Goal: Information Seeking & Learning: Learn about a topic

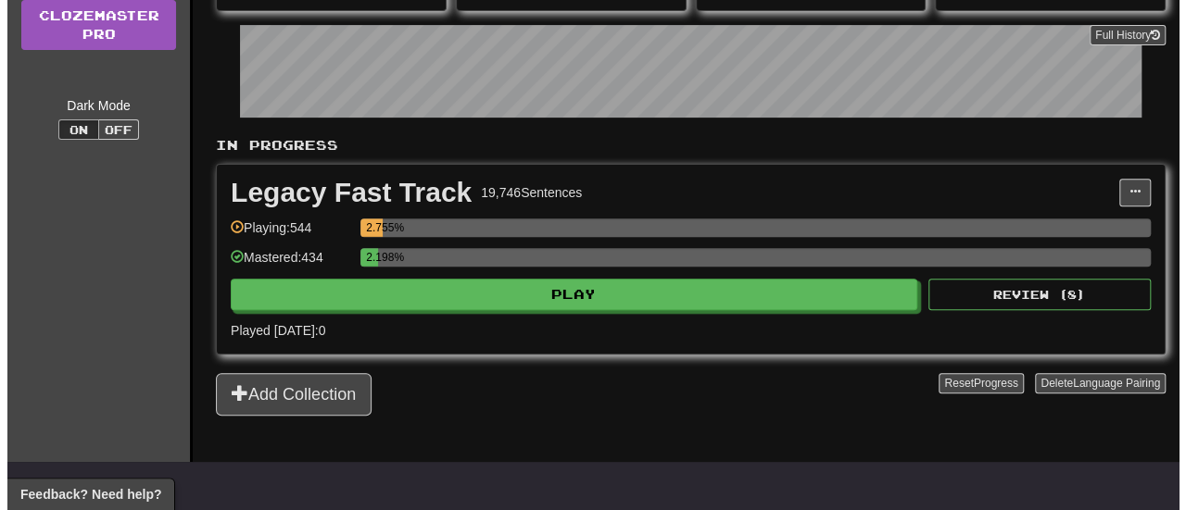
scroll to position [278, 0]
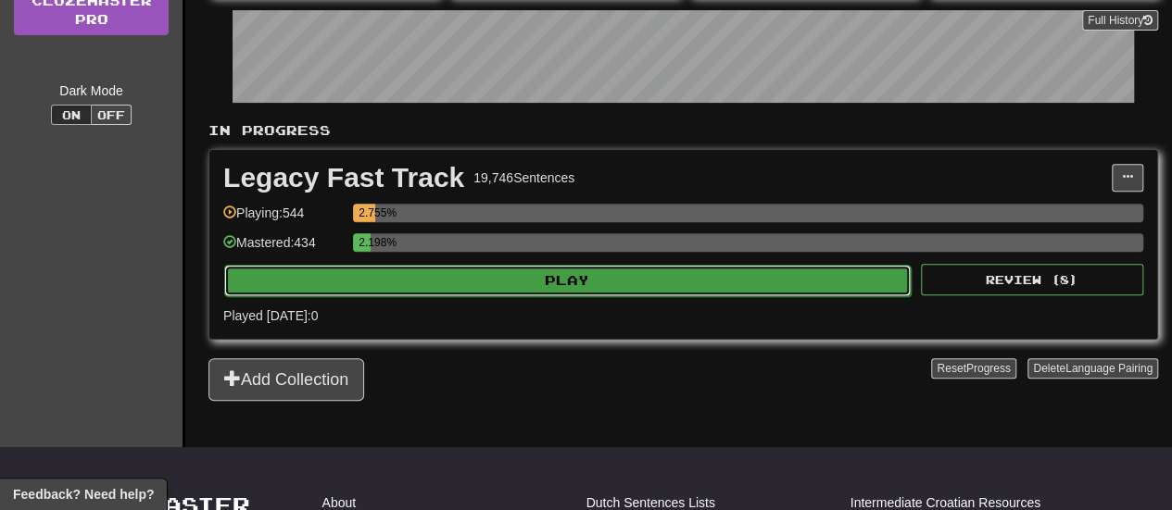
click at [454, 276] on button "Play" at bounding box center [567, 280] width 686 height 31
select select "**"
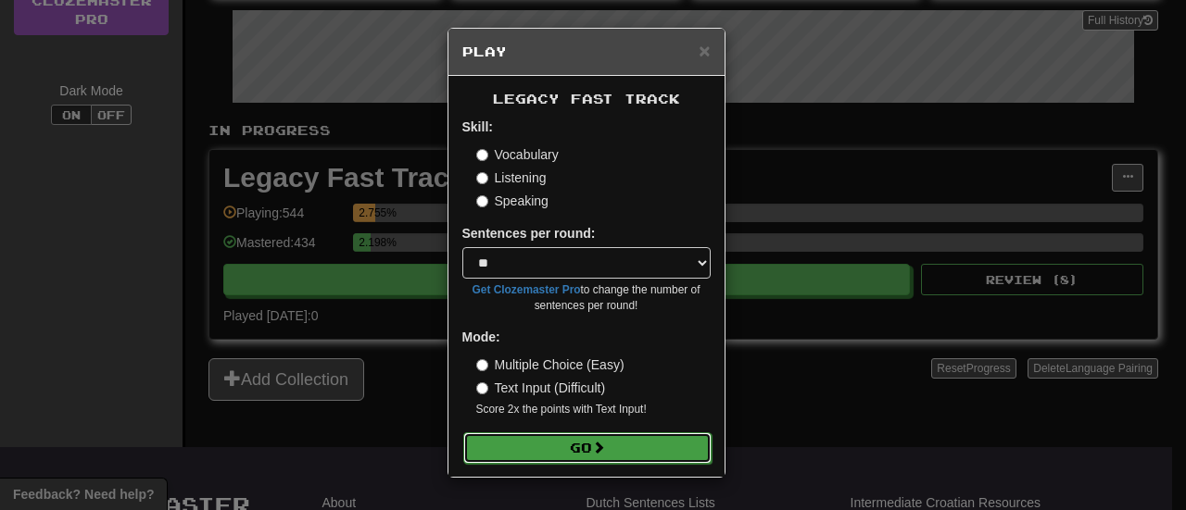
click at [501, 448] on button "Go" at bounding box center [587, 448] width 248 height 31
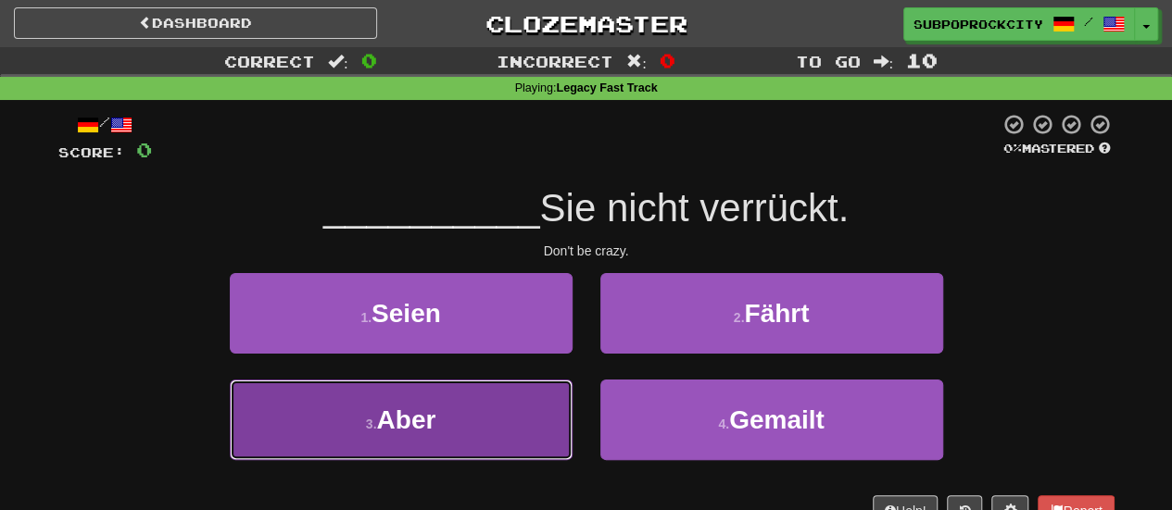
click at [513, 398] on button "3 . Aber" at bounding box center [401, 420] width 343 height 81
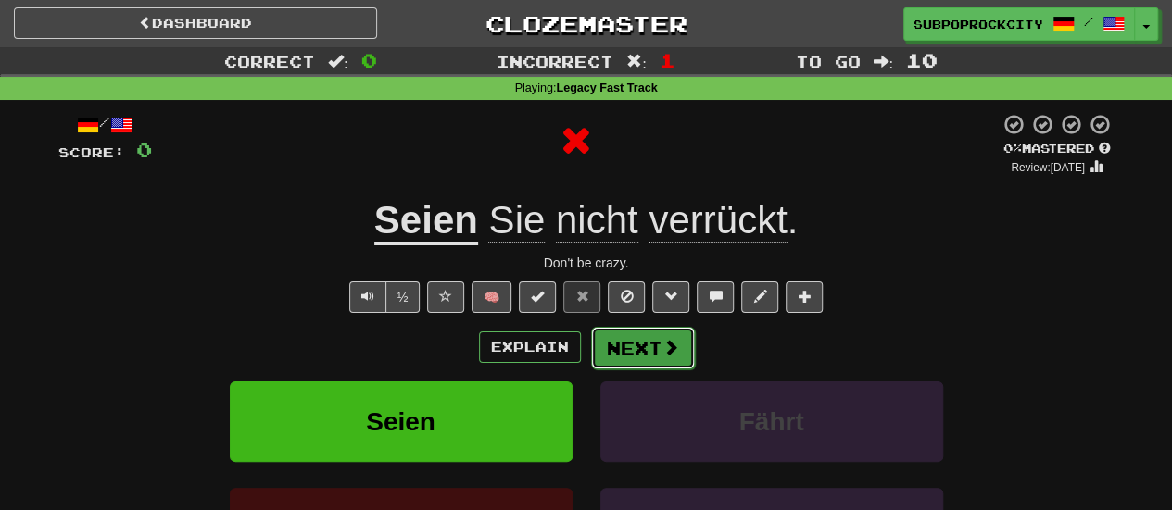
click at [627, 343] on button "Next" at bounding box center [643, 348] width 104 height 43
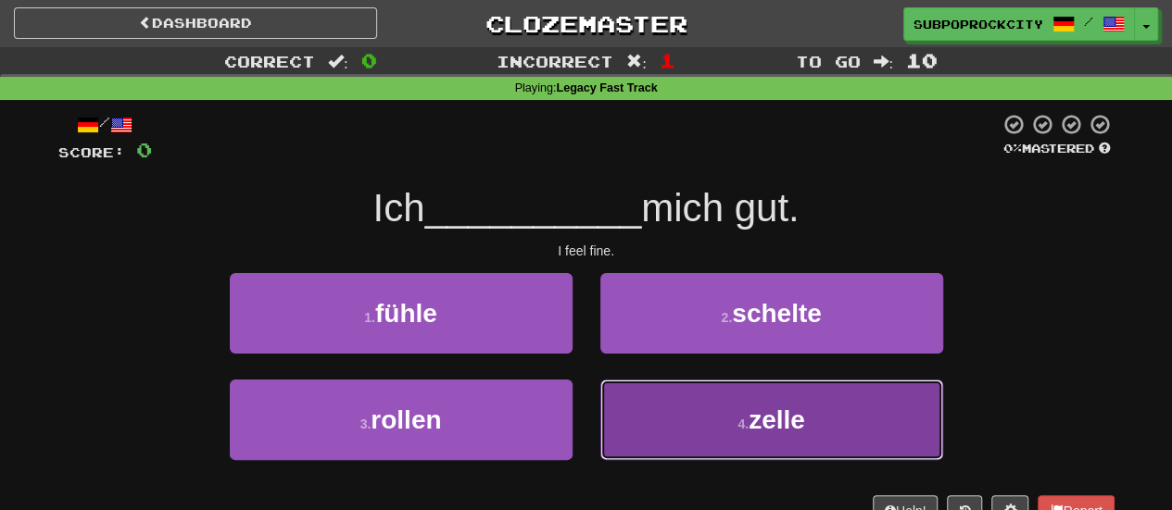
click at [635, 394] on button "4 . zelle" at bounding box center [771, 420] width 343 height 81
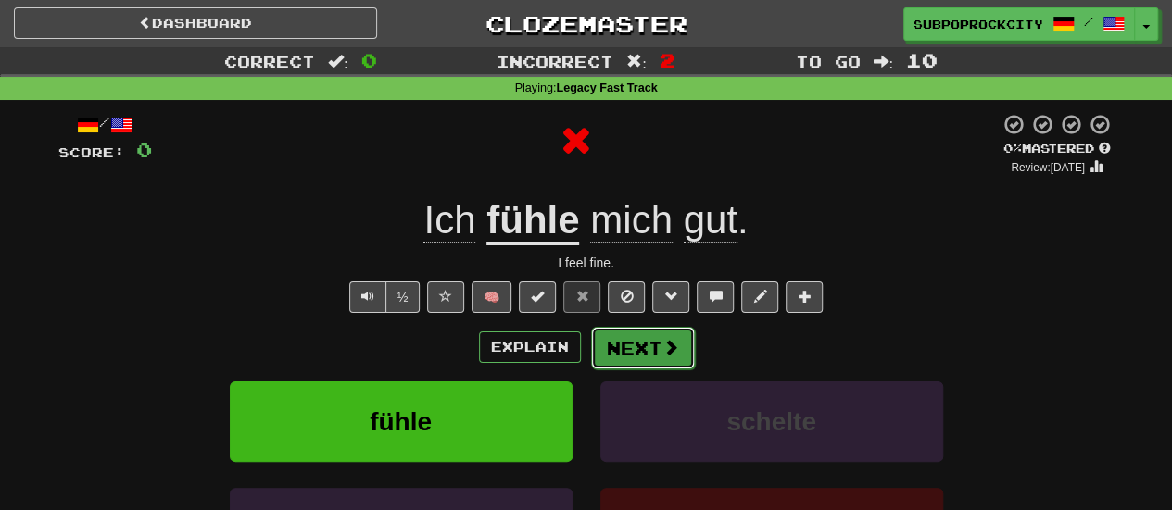
click at [625, 365] on button "Next" at bounding box center [643, 348] width 104 height 43
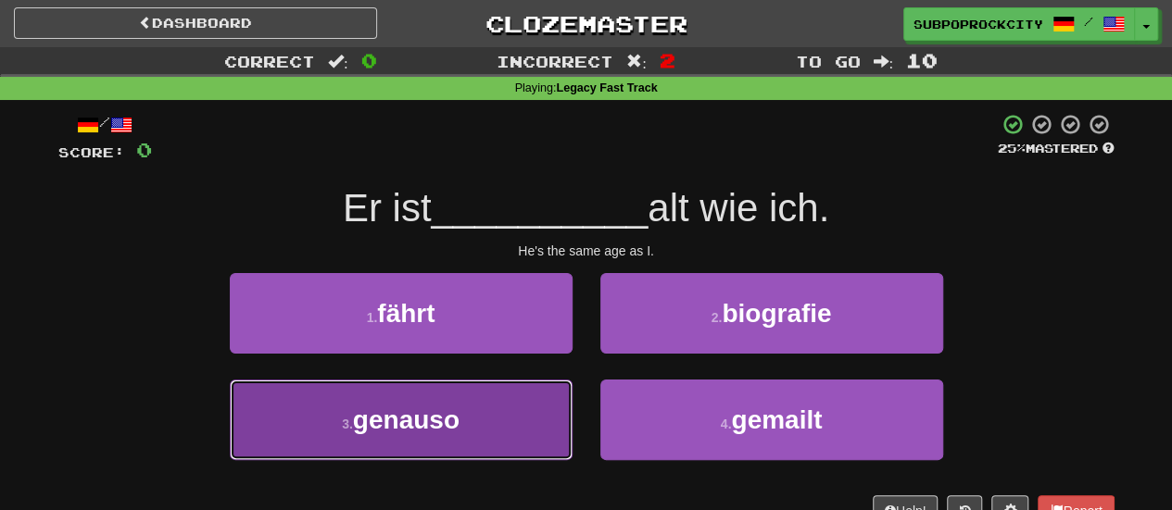
click at [541, 417] on button "3 . genauso" at bounding box center [401, 420] width 343 height 81
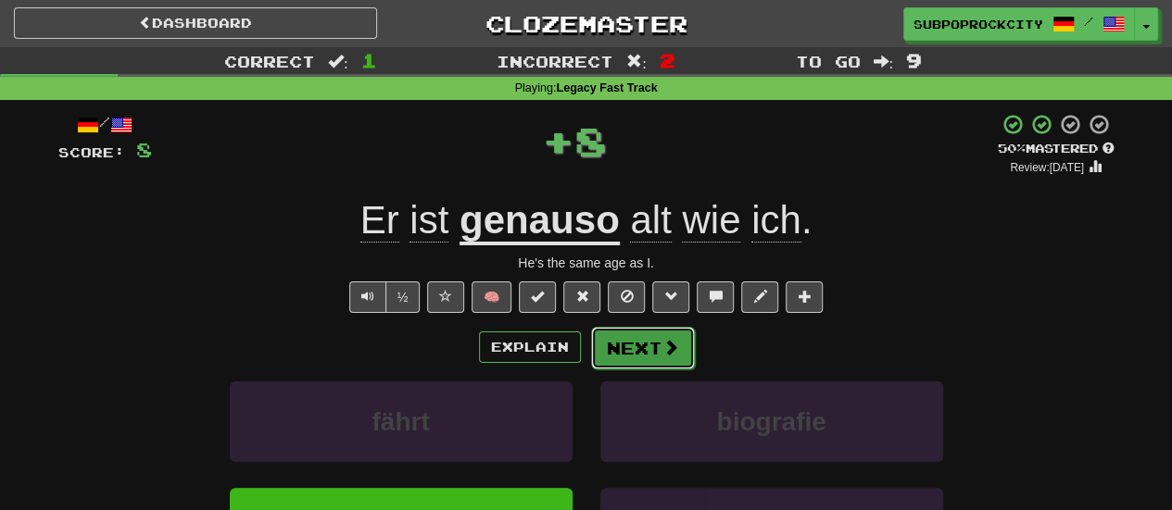
click at [609, 359] on button "Next" at bounding box center [643, 348] width 104 height 43
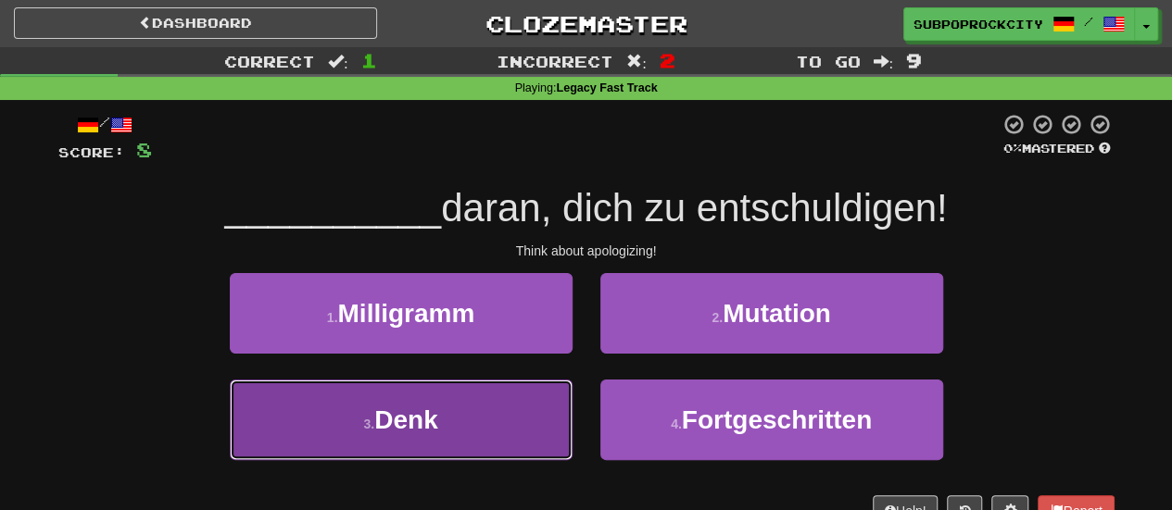
click at [509, 444] on button "3 . Denk" at bounding box center [401, 420] width 343 height 81
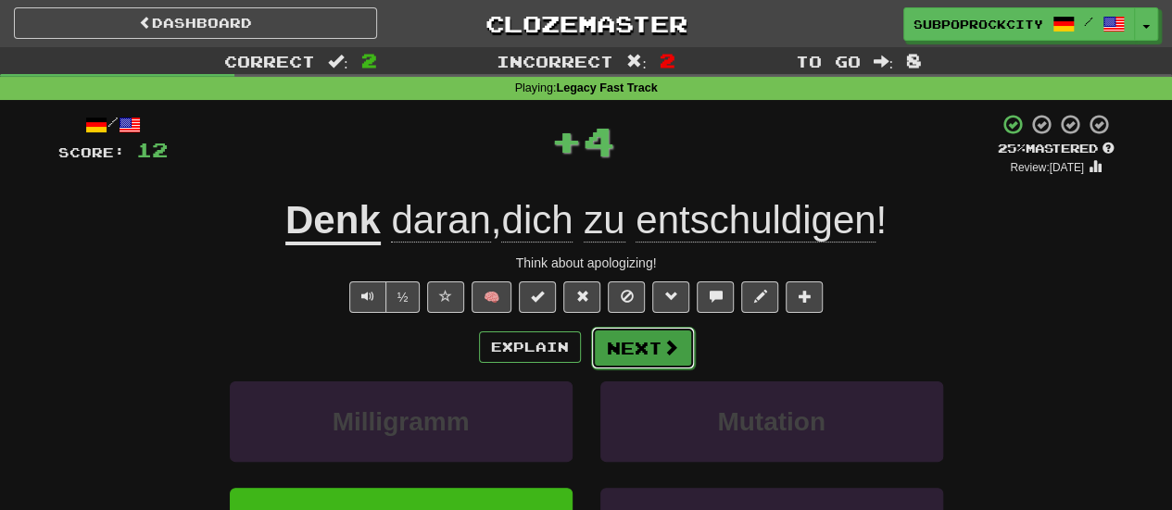
click at [621, 347] on button "Next" at bounding box center [643, 348] width 104 height 43
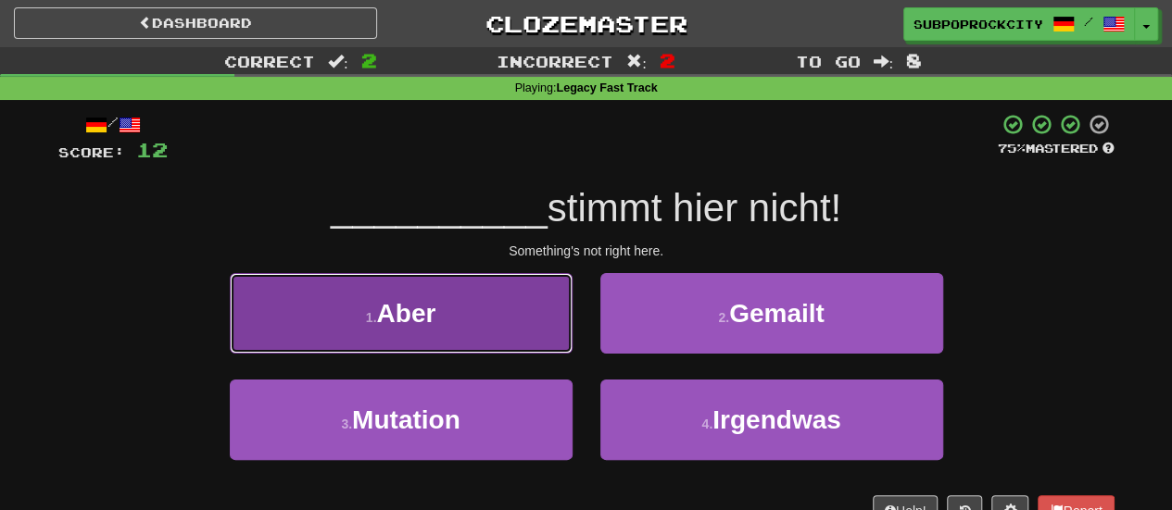
click at [506, 329] on button "1 . Aber" at bounding box center [401, 313] width 343 height 81
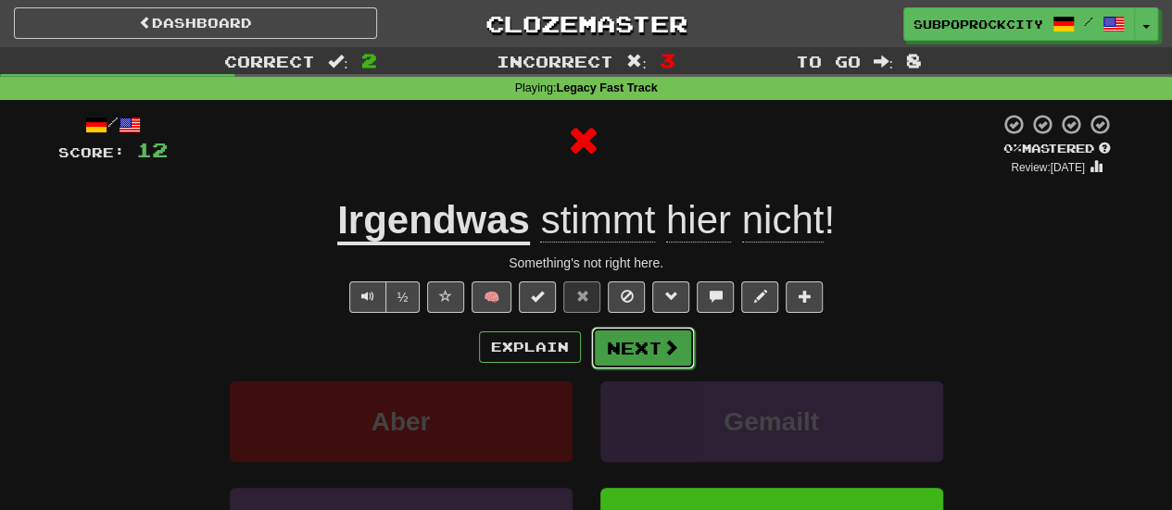
click at [595, 349] on button "Next" at bounding box center [643, 348] width 104 height 43
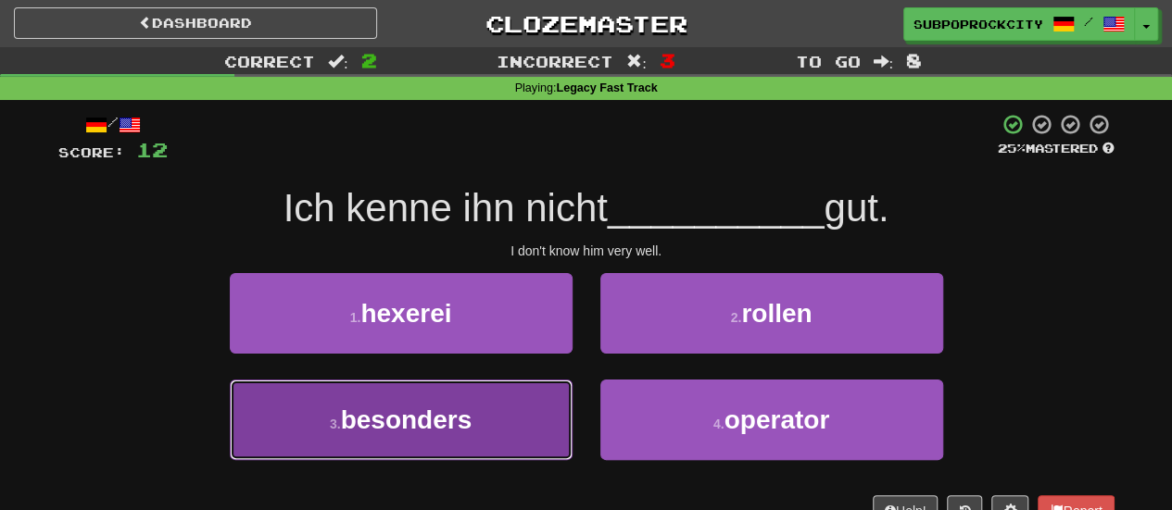
click at [487, 387] on button "3 . besonders" at bounding box center [401, 420] width 343 height 81
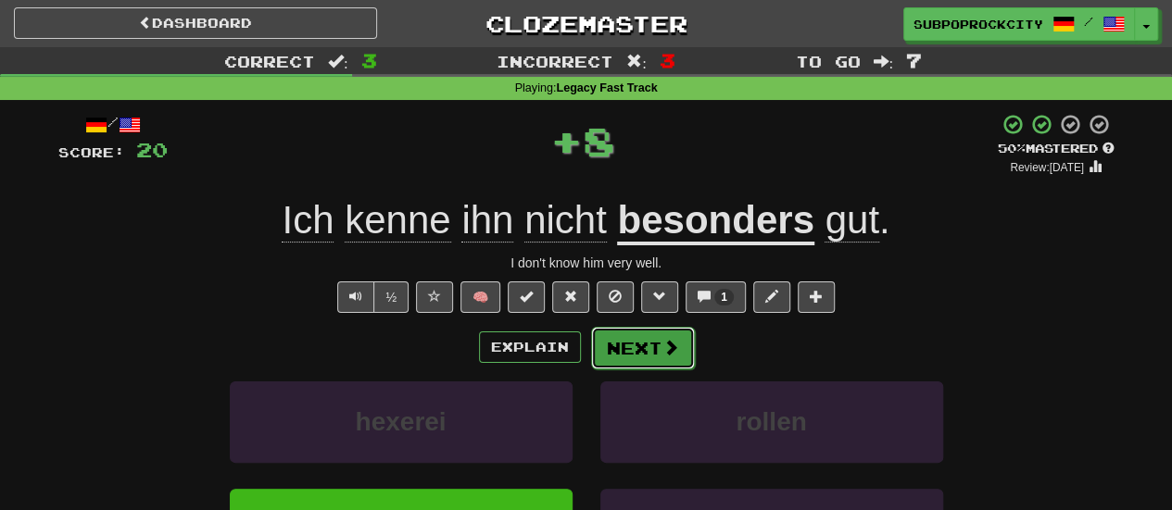
click at [628, 353] on button "Next" at bounding box center [643, 348] width 104 height 43
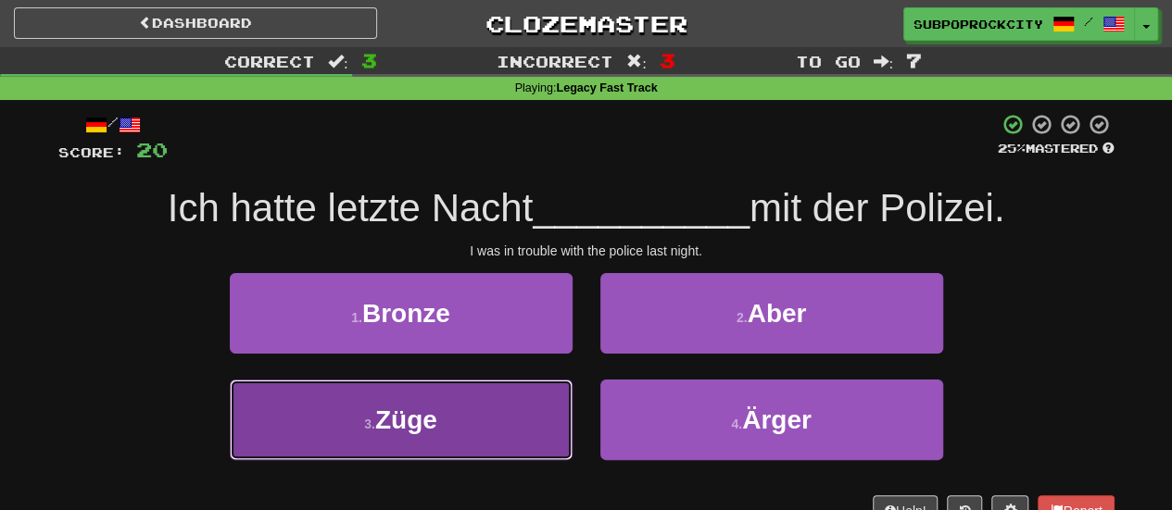
click at [503, 412] on button "3 . Züge" at bounding box center [401, 420] width 343 height 81
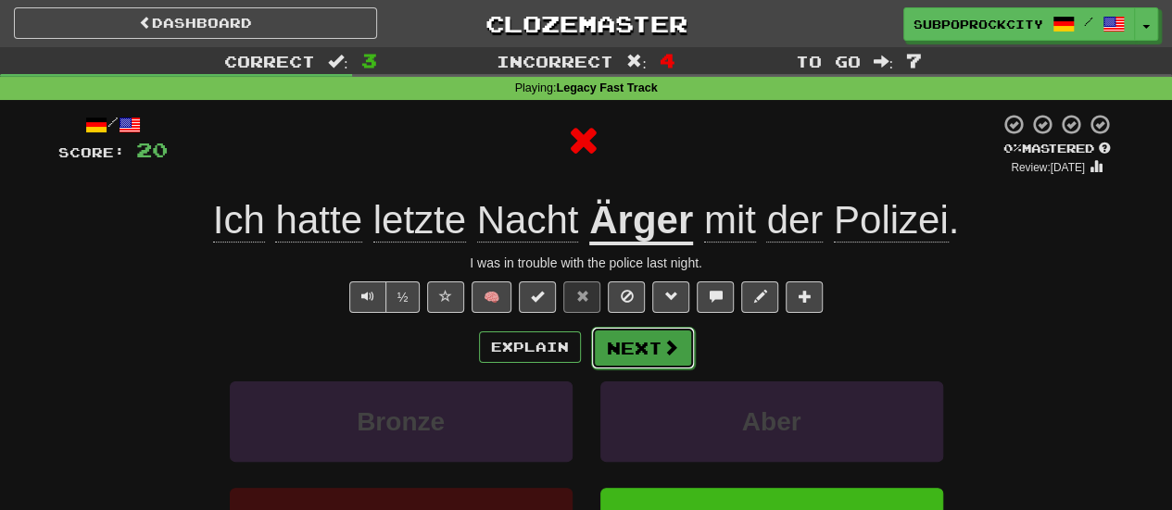
click at [619, 348] on button "Next" at bounding box center [643, 348] width 104 height 43
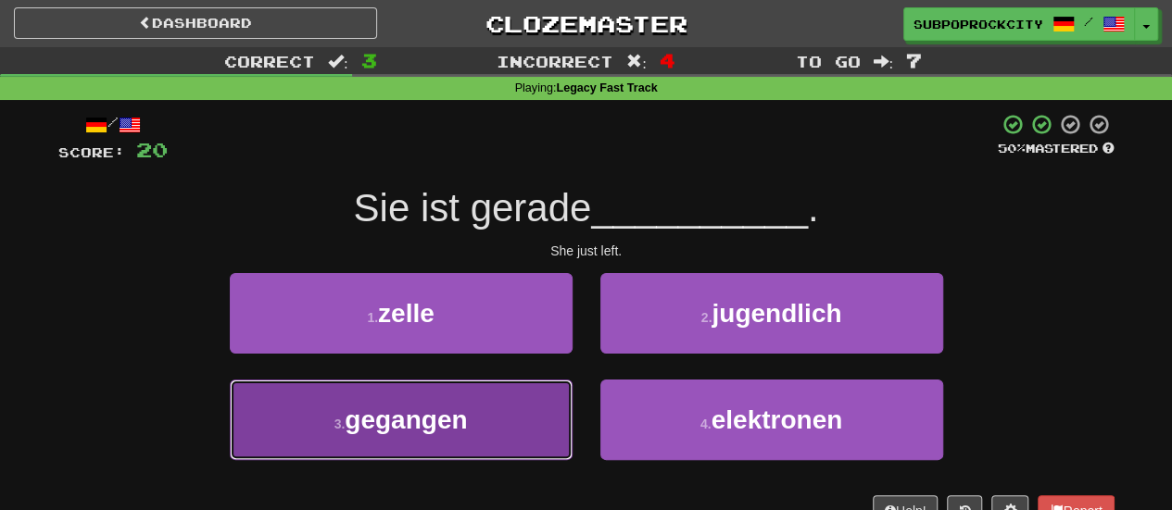
click at [478, 405] on button "3 . gegangen" at bounding box center [401, 420] width 343 height 81
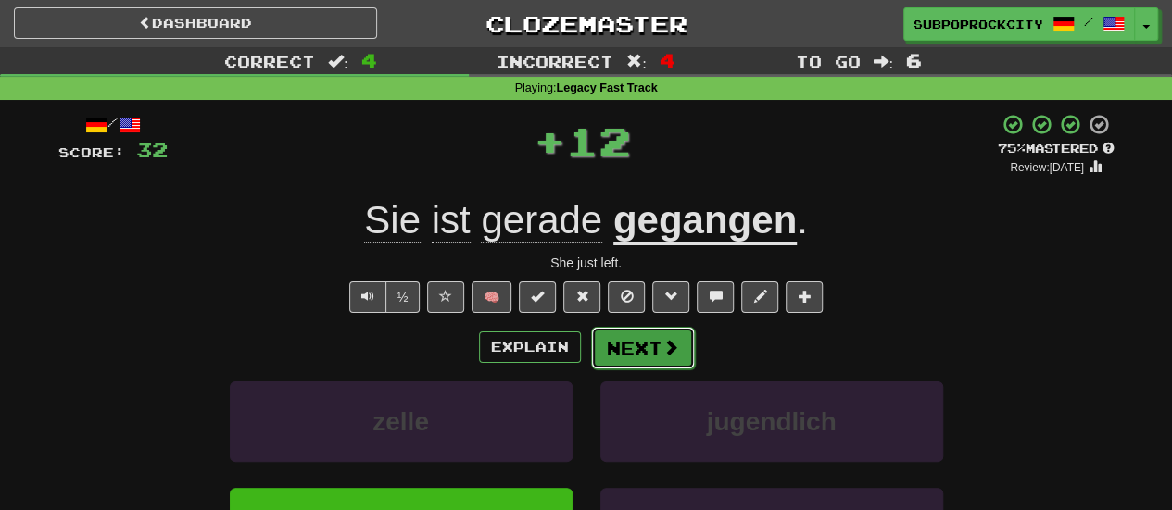
click at [618, 341] on button "Next" at bounding box center [643, 348] width 104 height 43
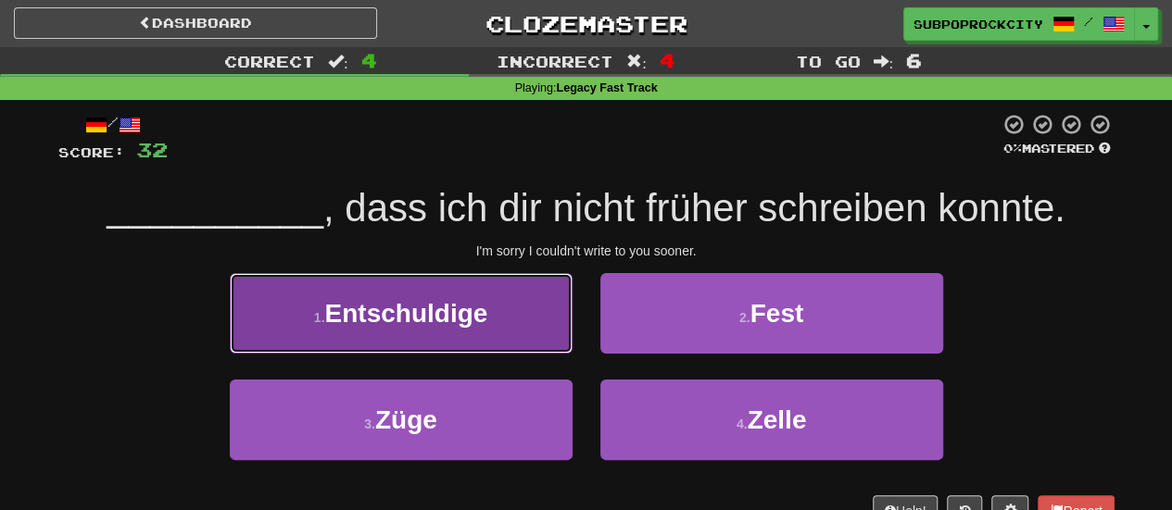
drag, startPoint x: 534, startPoint y: 332, endPoint x: 543, endPoint y: 338, distance: 11.3
click at [543, 338] on button "1 . Entschuldige" at bounding box center [401, 313] width 343 height 81
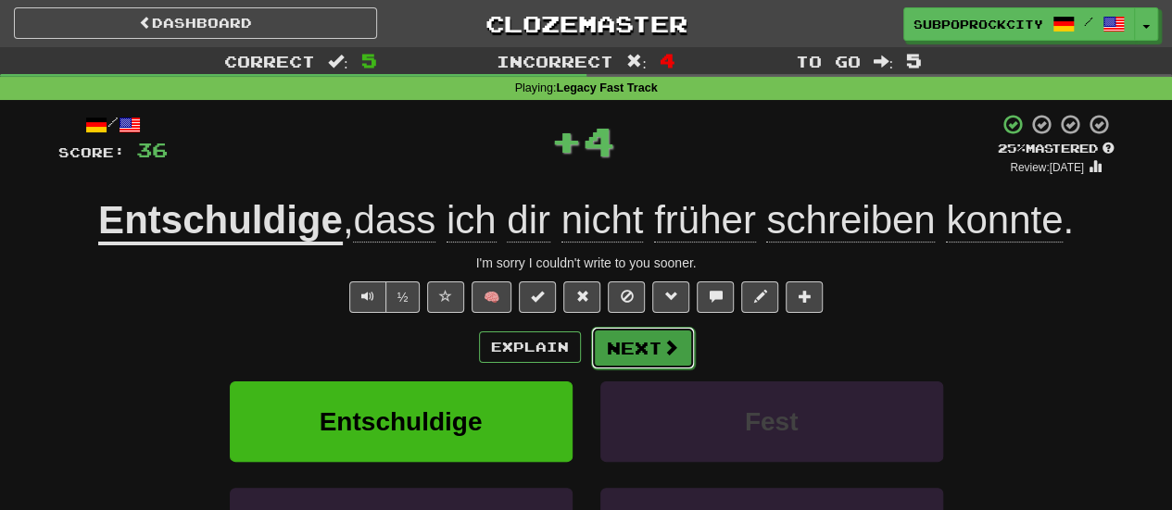
click at [631, 357] on button "Next" at bounding box center [643, 348] width 104 height 43
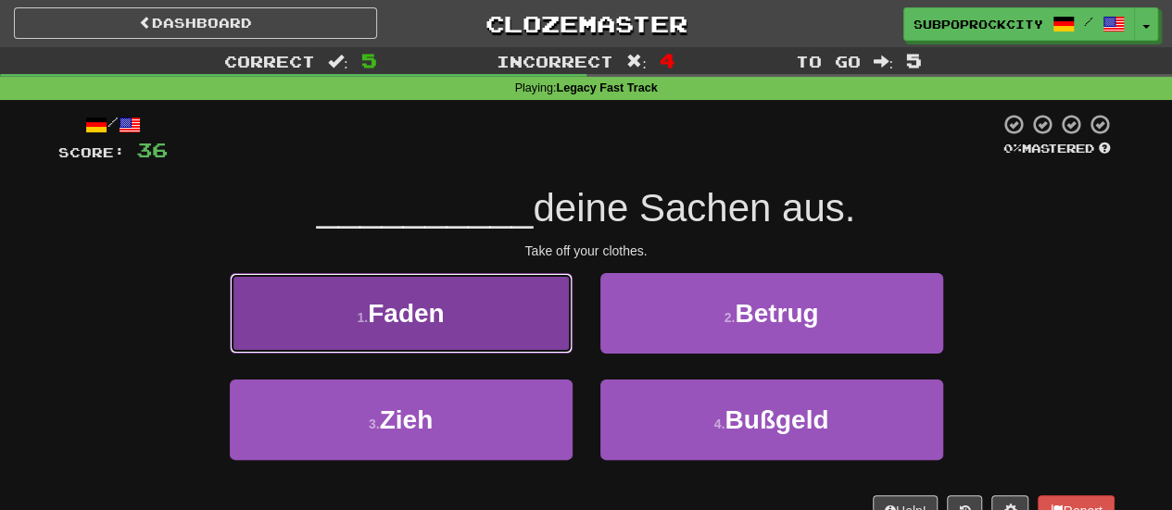
click at [556, 338] on button "1 . Faden" at bounding box center [401, 313] width 343 height 81
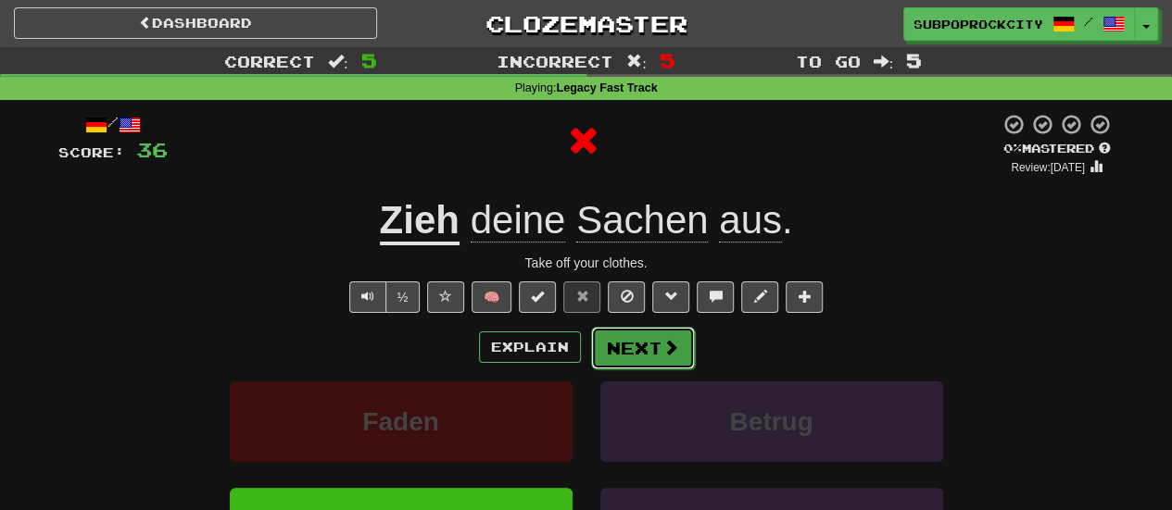
click at [639, 349] on button "Next" at bounding box center [643, 348] width 104 height 43
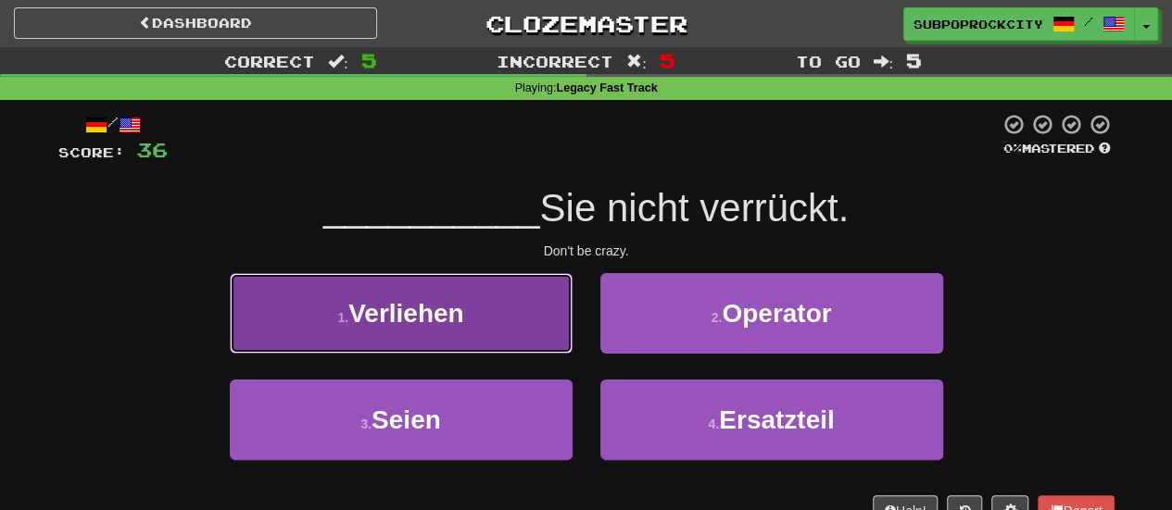
click at [539, 343] on button "1 . Verliehen" at bounding box center [401, 313] width 343 height 81
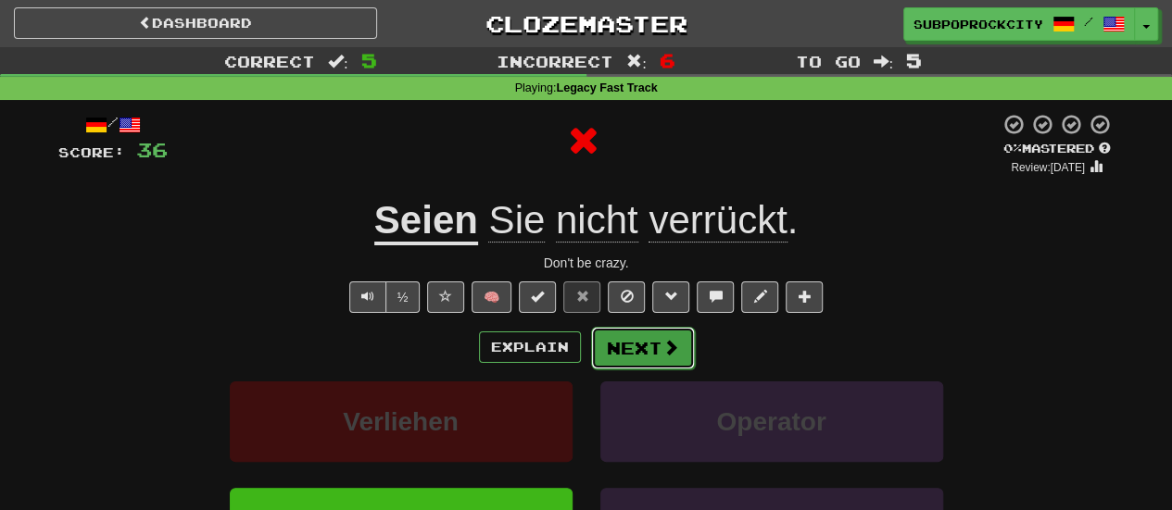
click at [644, 358] on button "Next" at bounding box center [643, 348] width 104 height 43
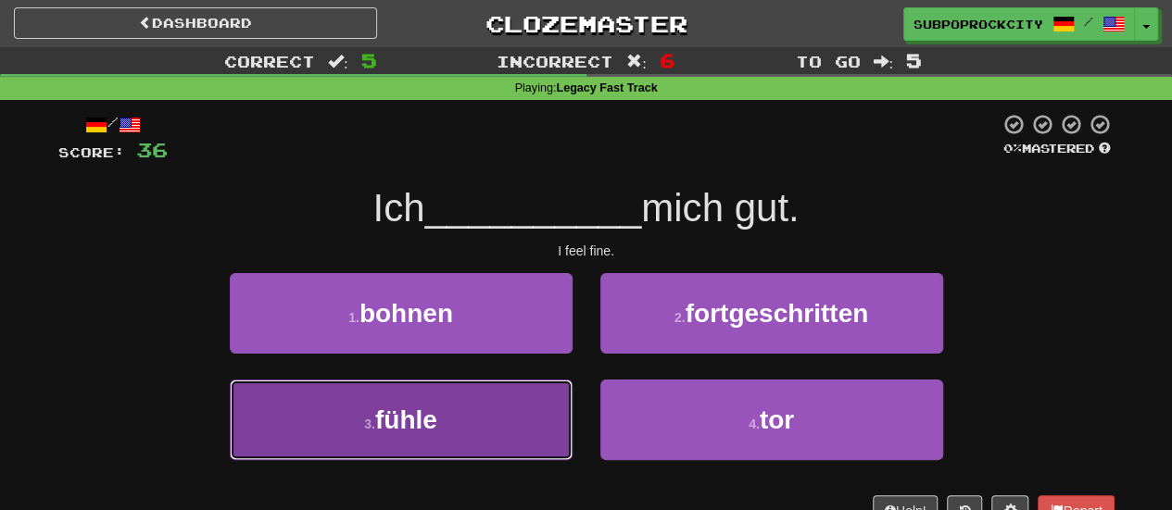
click at [549, 410] on button "3 . fühle" at bounding box center [401, 420] width 343 height 81
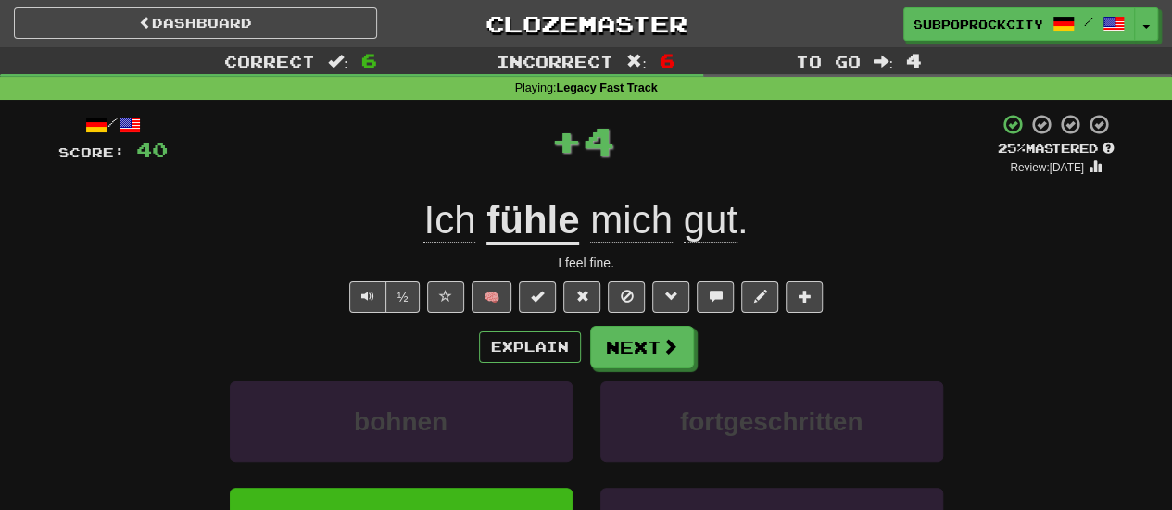
click at [616, 371] on div "Explain Next bohnen fortgeschritten fühle tor Learn more: bohnen fortgeschritte…" at bounding box center [586, 474] width 1056 height 297
click at [625, 358] on button "Next" at bounding box center [643, 348] width 104 height 43
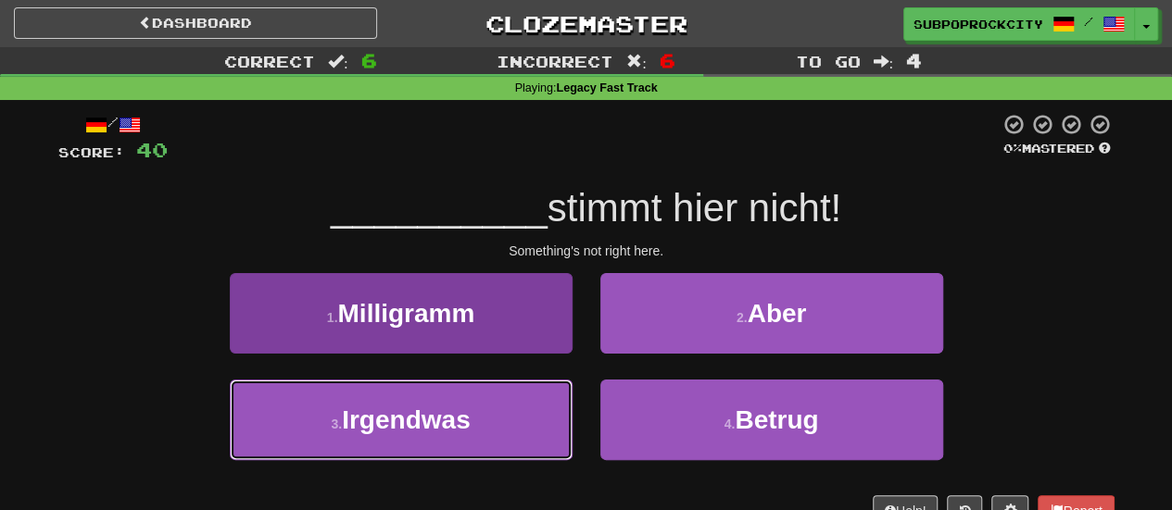
drag, startPoint x: 470, startPoint y: 419, endPoint x: 506, endPoint y: 401, distance: 40.2
click at [470, 420] on span "Irgendwas" at bounding box center [406, 420] width 128 height 29
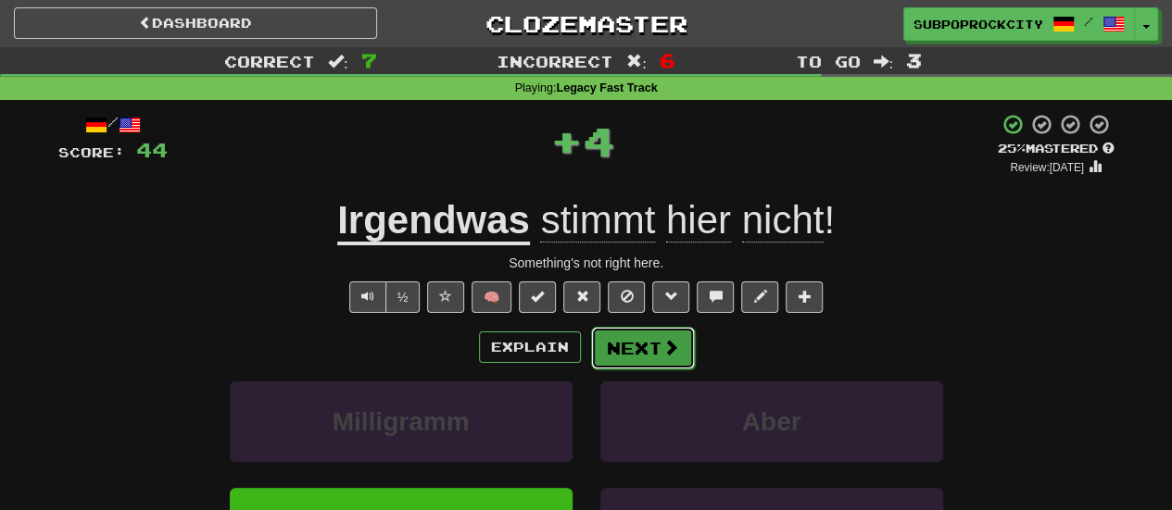
click at [603, 358] on button "Next" at bounding box center [643, 348] width 104 height 43
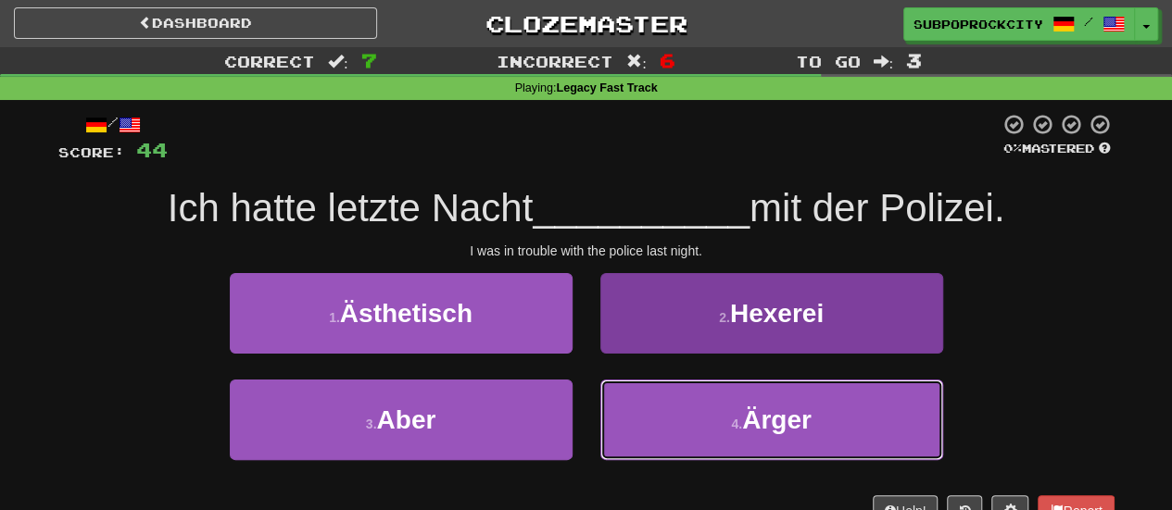
click at [621, 394] on button "4 . Ärger" at bounding box center [771, 420] width 343 height 81
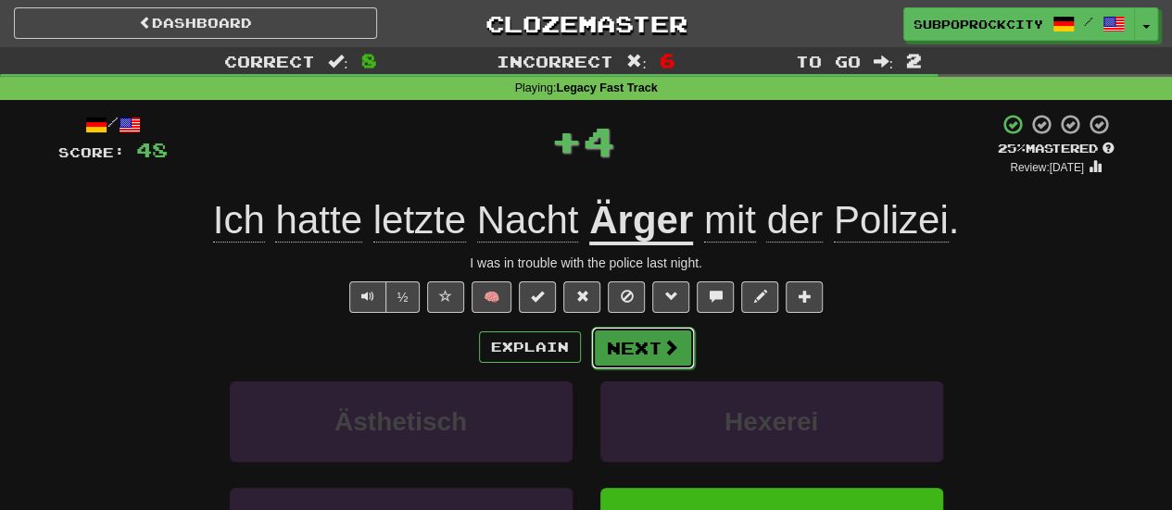
click at [622, 349] on button "Next" at bounding box center [643, 348] width 104 height 43
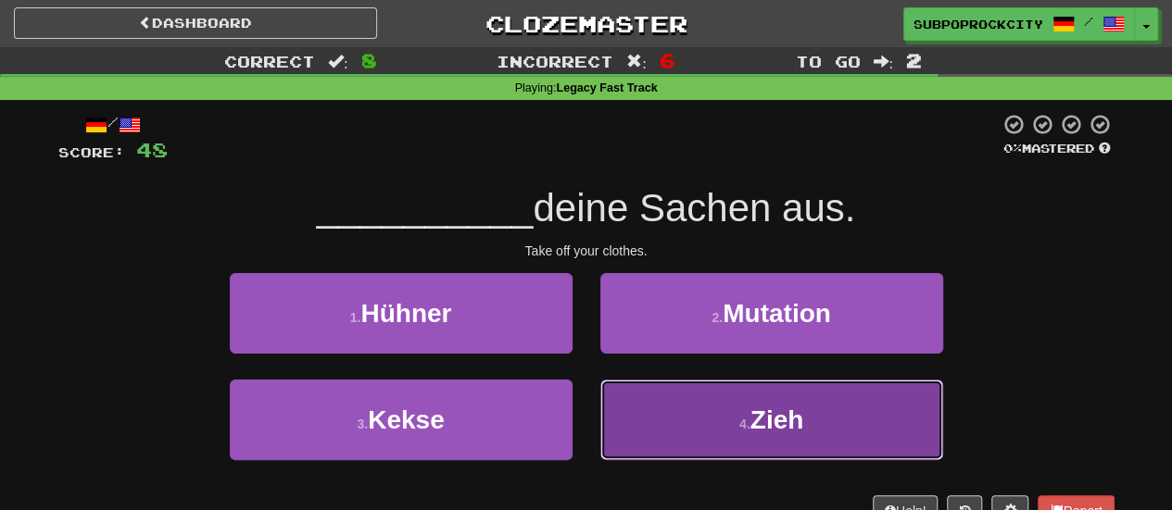
click at [623, 399] on button "4 . Zieh" at bounding box center [771, 420] width 343 height 81
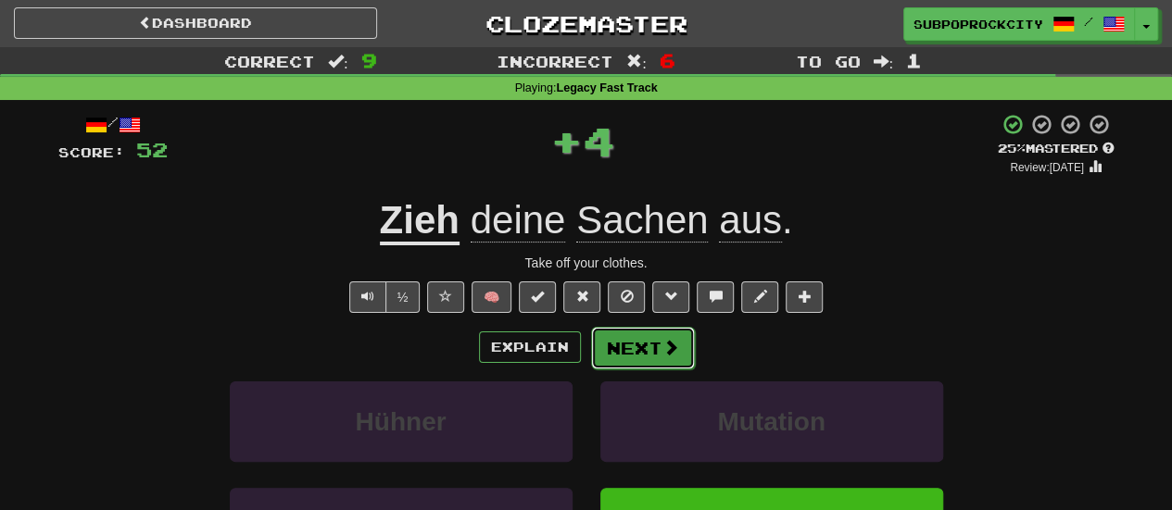
click at [621, 344] on button "Next" at bounding box center [643, 348] width 104 height 43
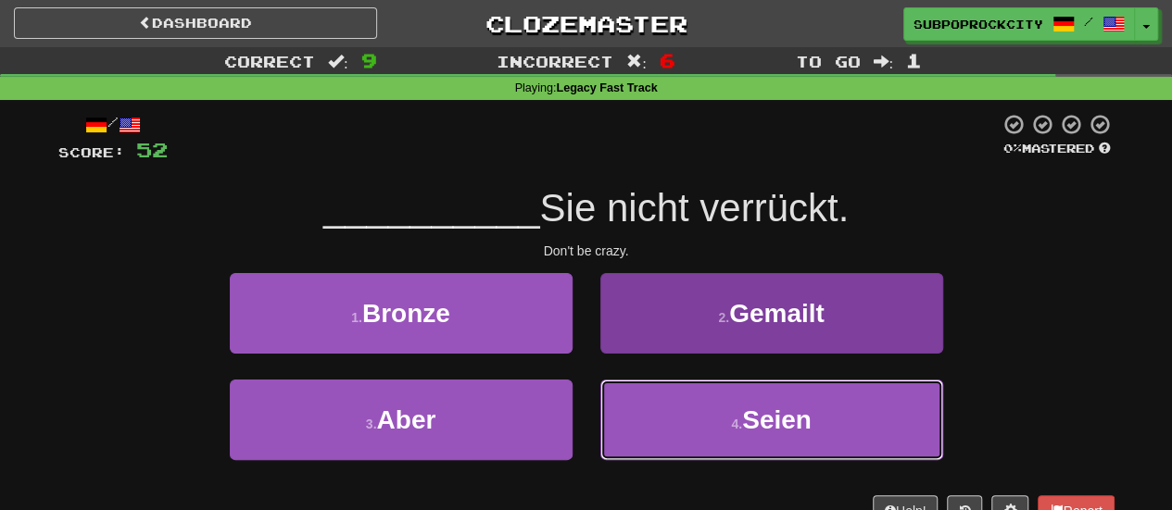
click at [657, 399] on button "4 . Seien" at bounding box center [771, 420] width 343 height 81
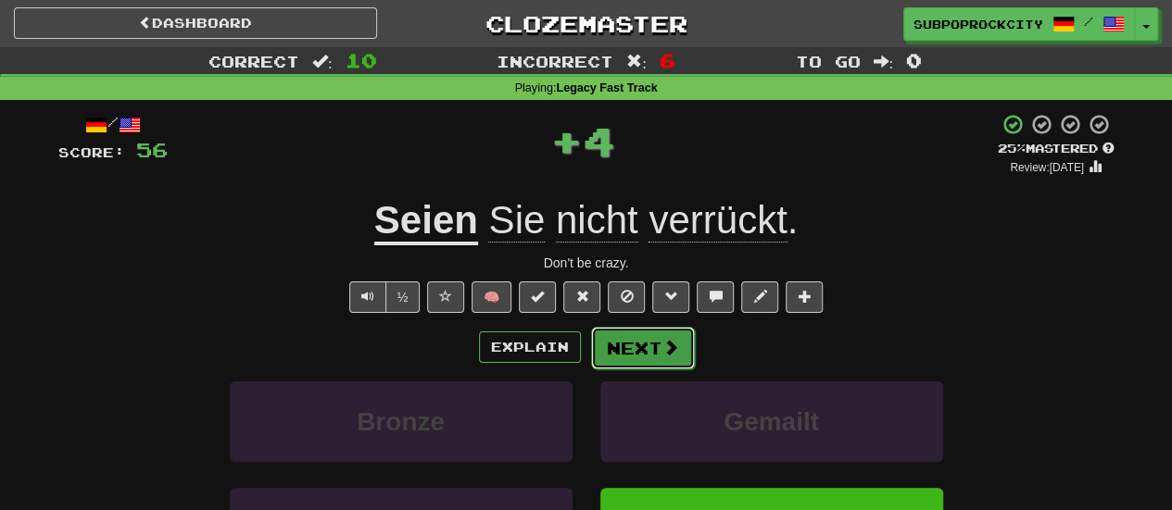
click at [641, 354] on button "Next" at bounding box center [643, 348] width 104 height 43
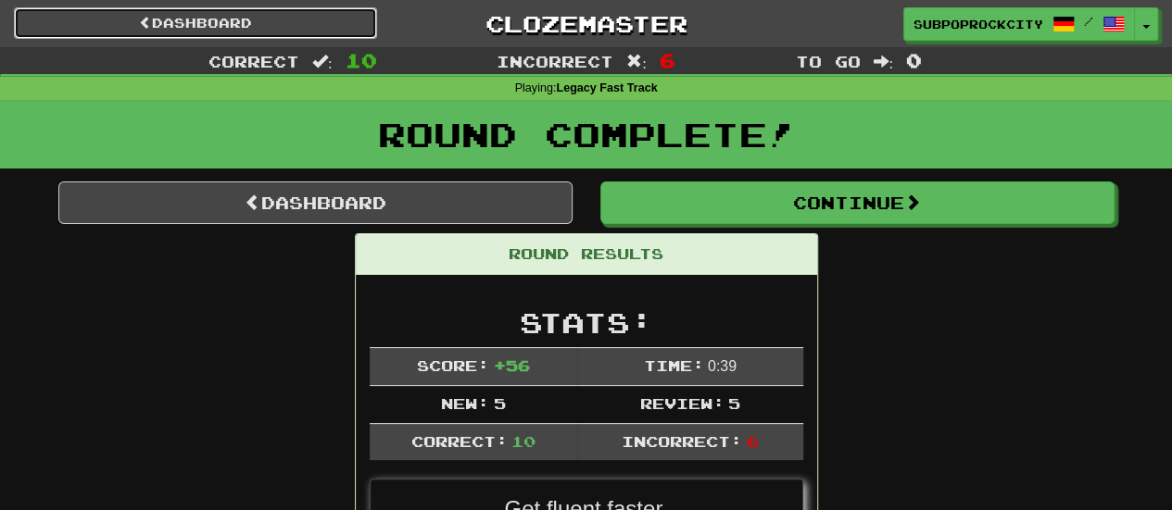
click at [315, 31] on link "Dashboard" at bounding box center [195, 22] width 363 height 31
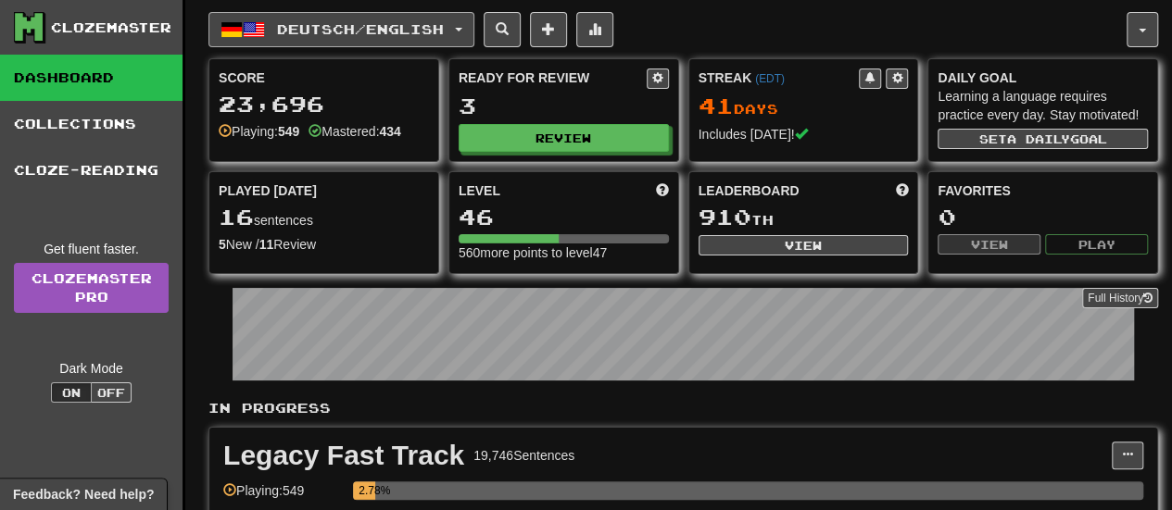
click at [344, 32] on span "Deutsch / English" at bounding box center [360, 29] width 167 height 16
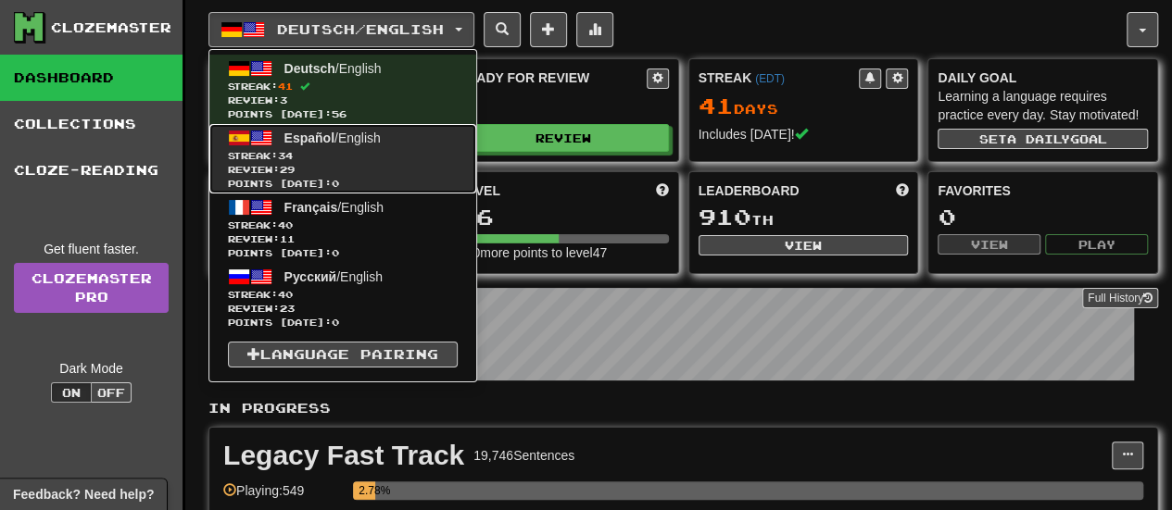
click at [359, 151] on span "Streak: 34" at bounding box center [343, 156] width 230 height 14
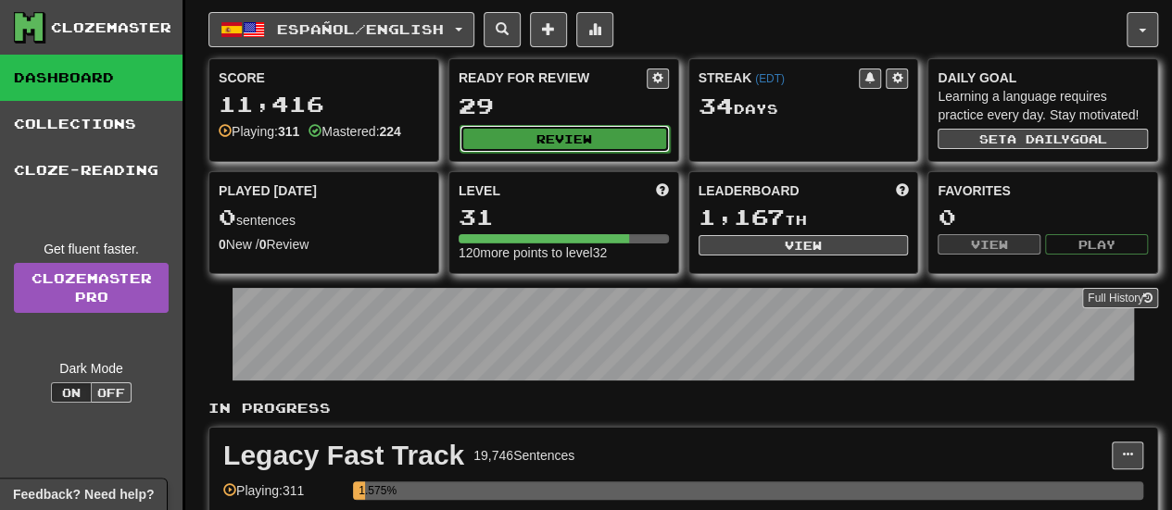
click at [493, 134] on button "Review" at bounding box center [565, 139] width 210 height 28
select select "**"
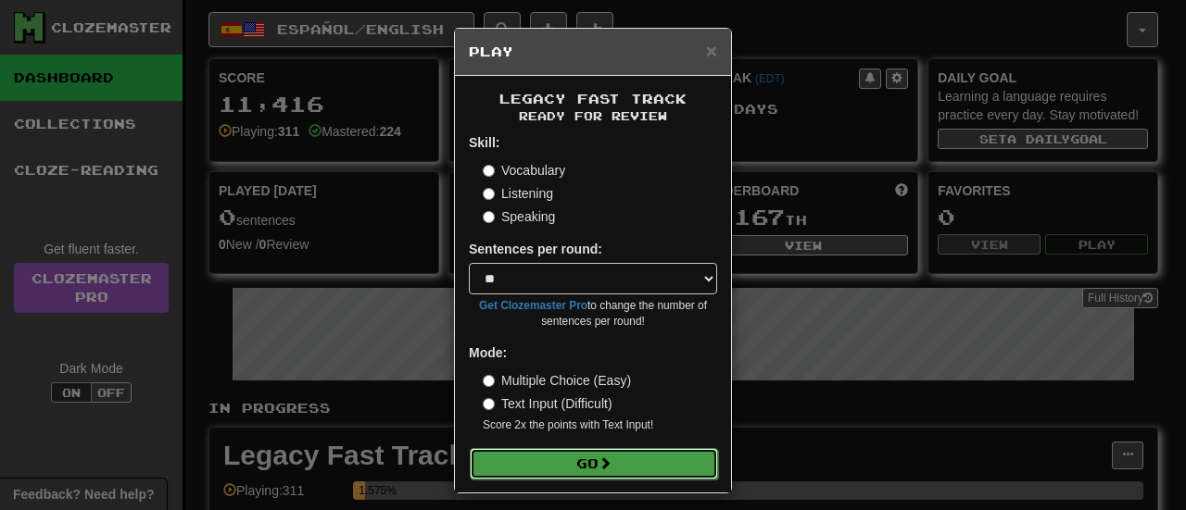
click at [567, 468] on button "Go" at bounding box center [594, 463] width 248 height 31
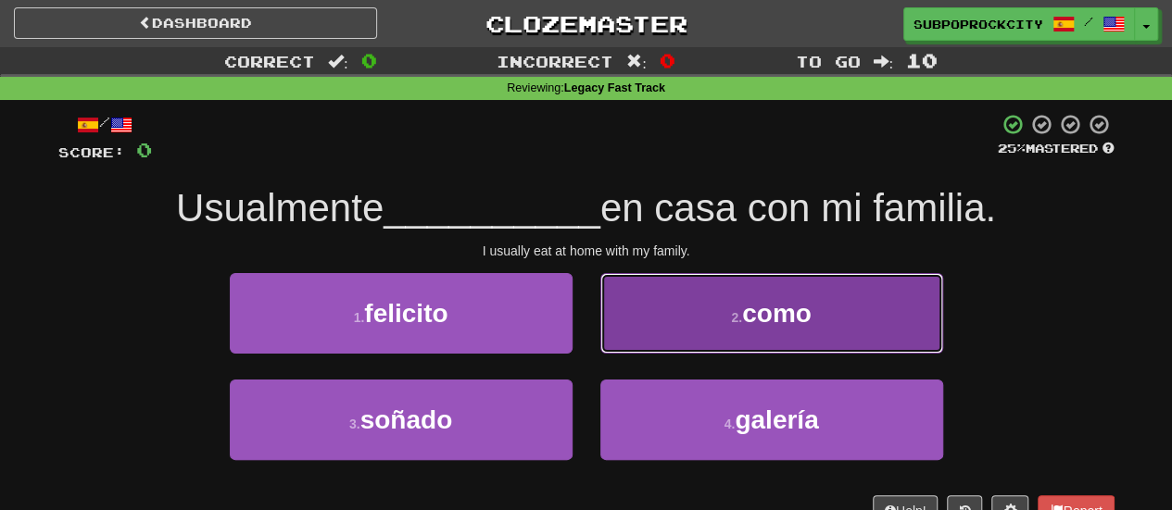
click at [648, 281] on button "2 . como" at bounding box center [771, 313] width 343 height 81
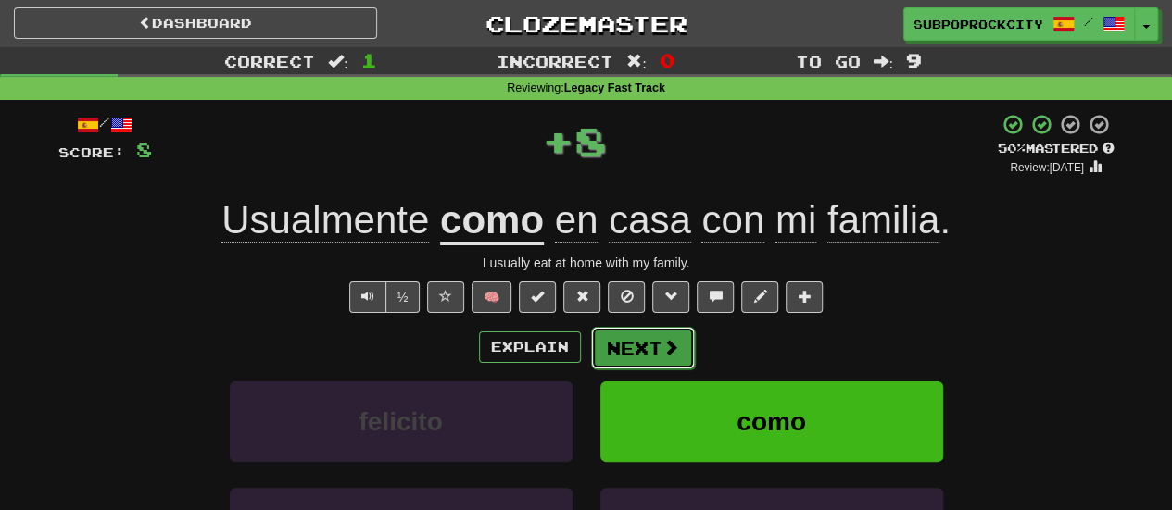
click at [641, 365] on button "Next" at bounding box center [643, 348] width 104 height 43
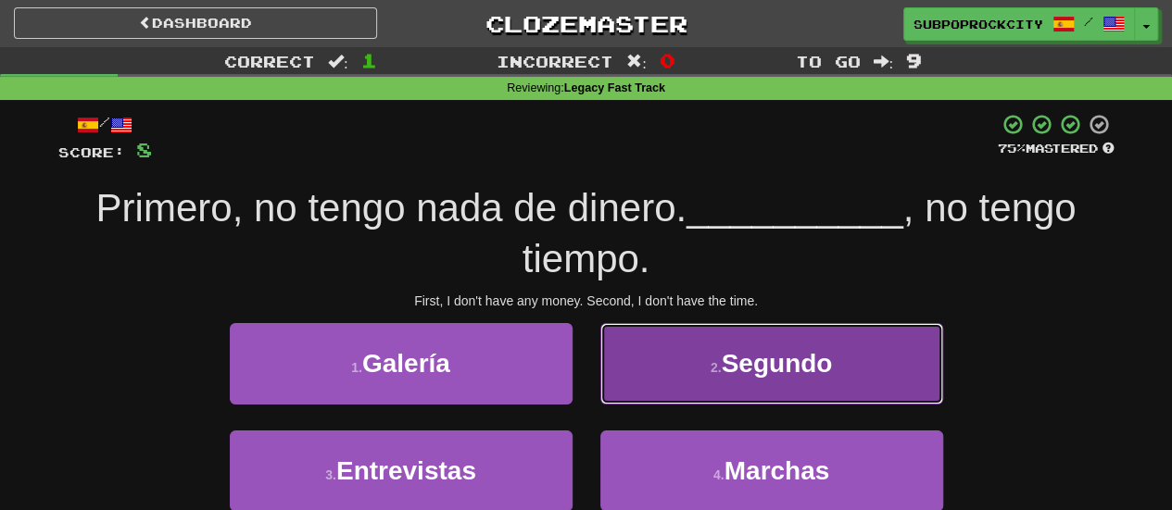
click at [640, 360] on button "2 . Segundo" at bounding box center [771, 363] width 343 height 81
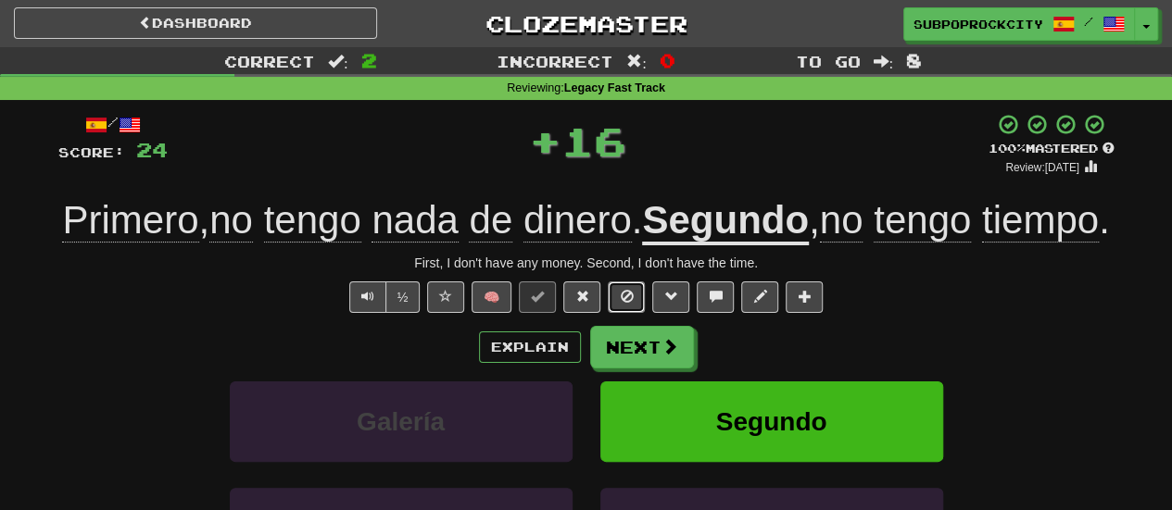
click at [640, 313] on button at bounding box center [626, 297] width 37 height 31
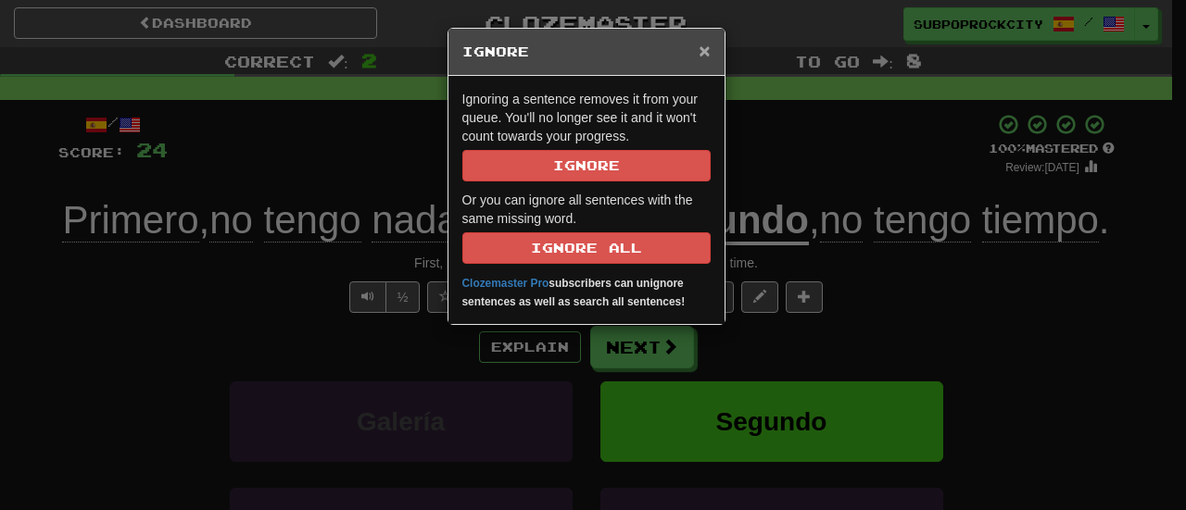
click at [701, 47] on span "×" at bounding box center [704, 50] width 11 height 21
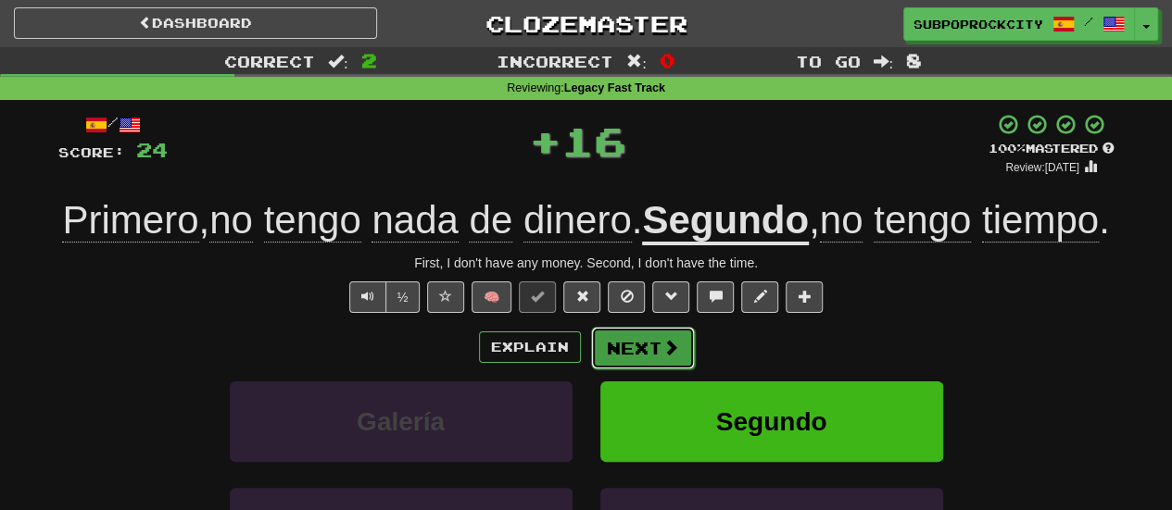
click at [646, 370] on button "Next" at bounding box center [643, 348] width 104 height 43
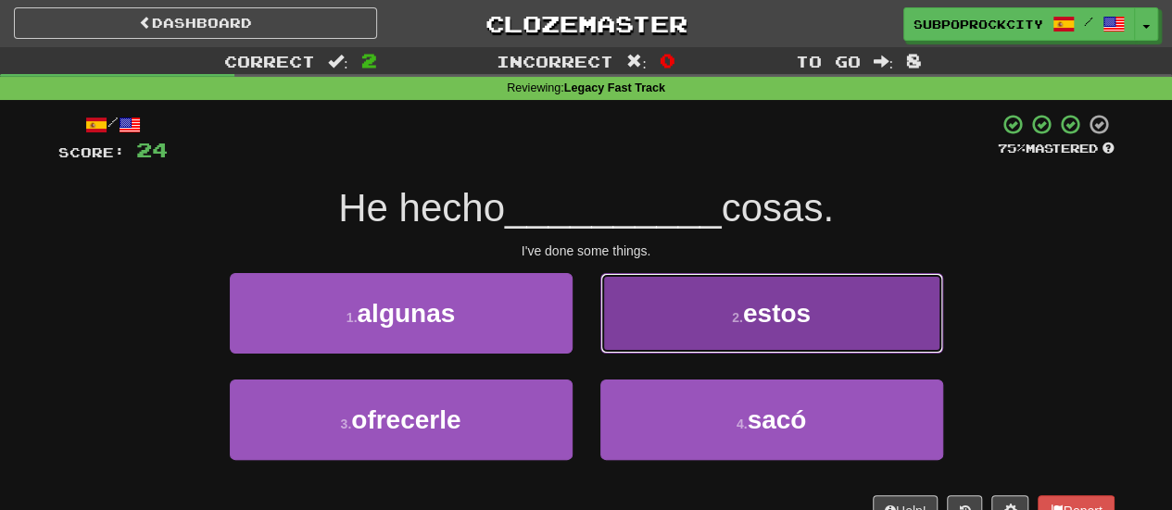
click at [644, 320] on button "2 . estos" at bounding box center [771, 313] width 343 height 81
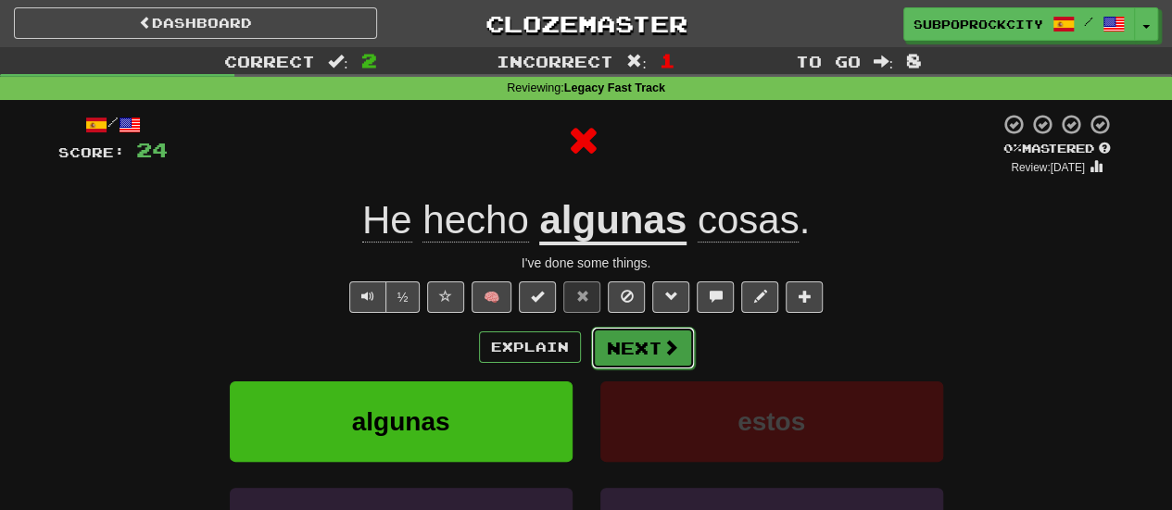
click at [634, 348] on button "Next" at bounding box center [643, 348] width 104 height 43
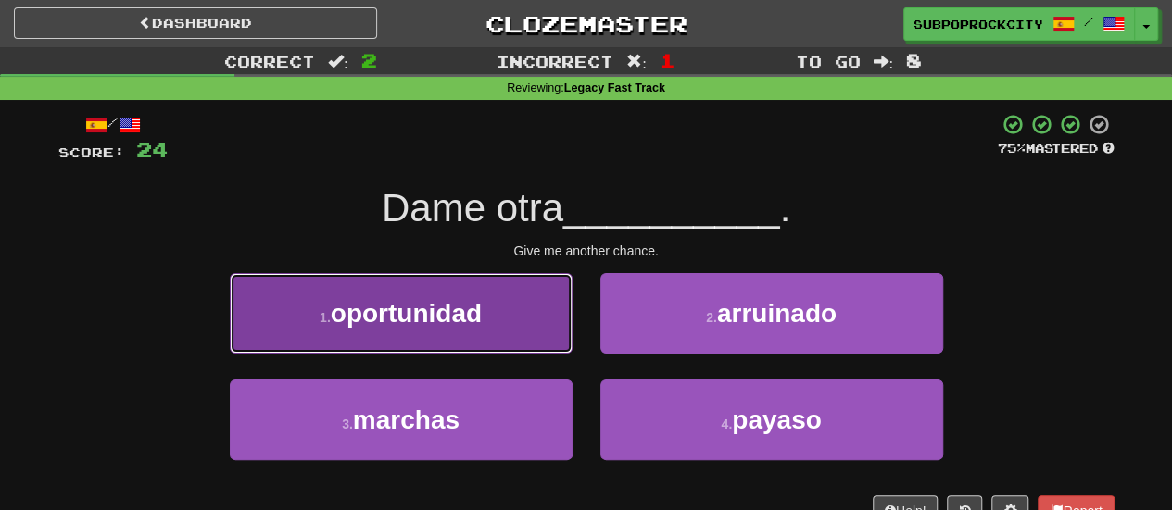
click at [547, 343] on button "1 . oportunidad" at bounding box center [401, 313] width 343 height 81
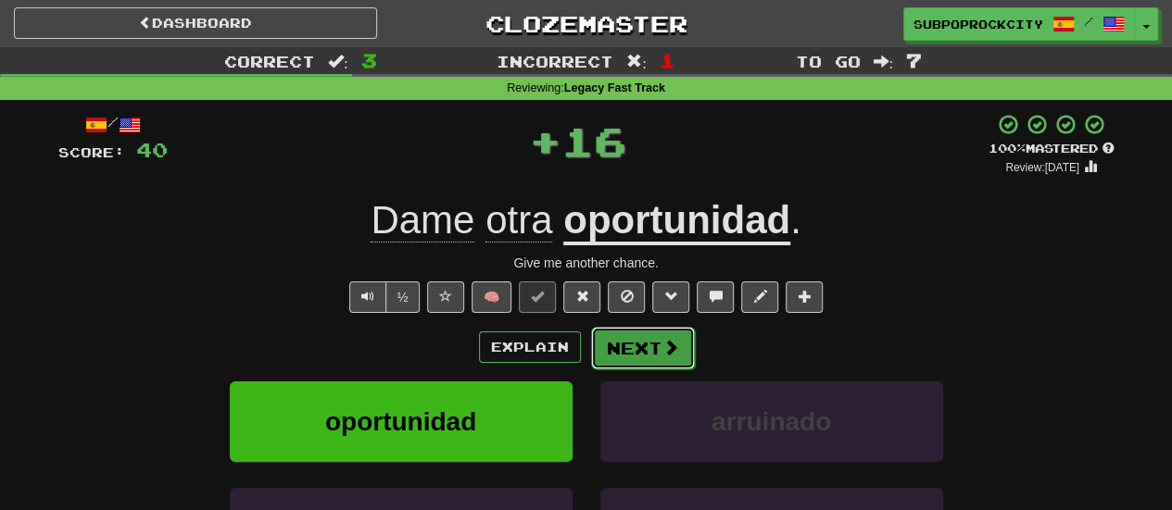
click at [646, 351] on button "Next" at bounding box center [643, 348] width 104 height 43
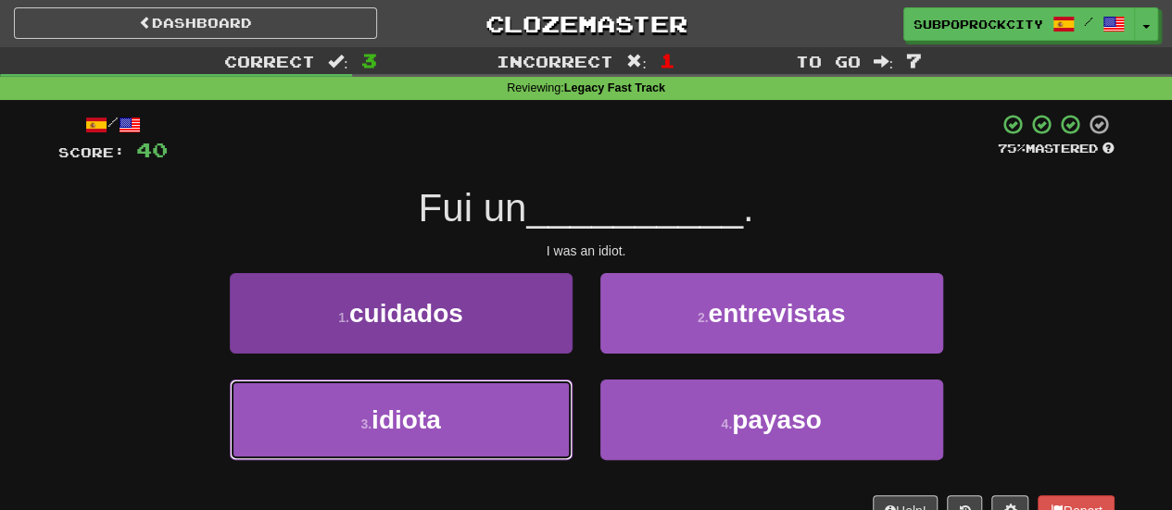
click at [493, 422] on button "3 . idiota" at bounding box center [401, 420] width 343 height 81
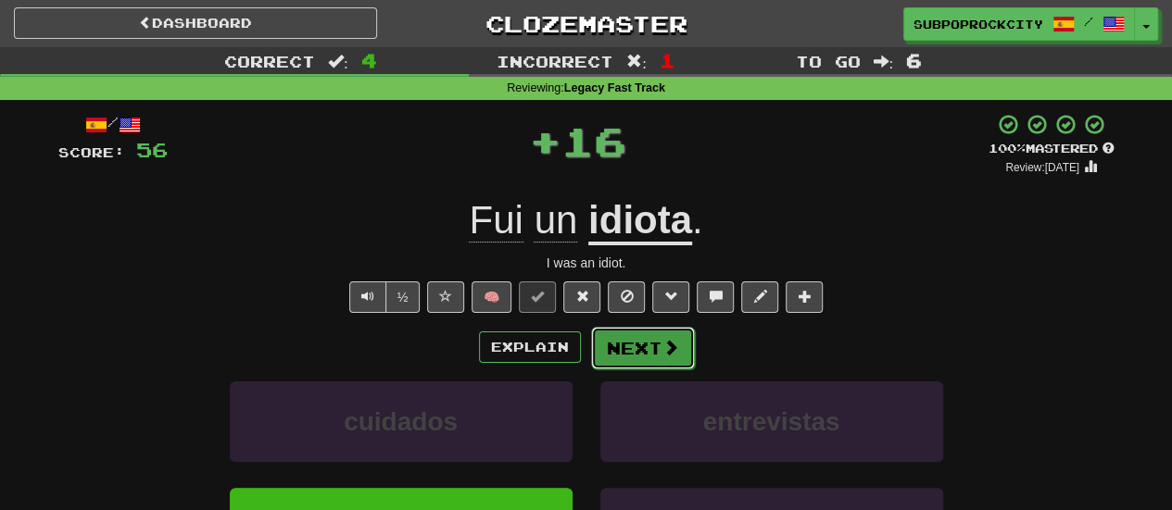
click at [611, 346] on button "Next" at bounding box center [643, 348] width 104 height 43
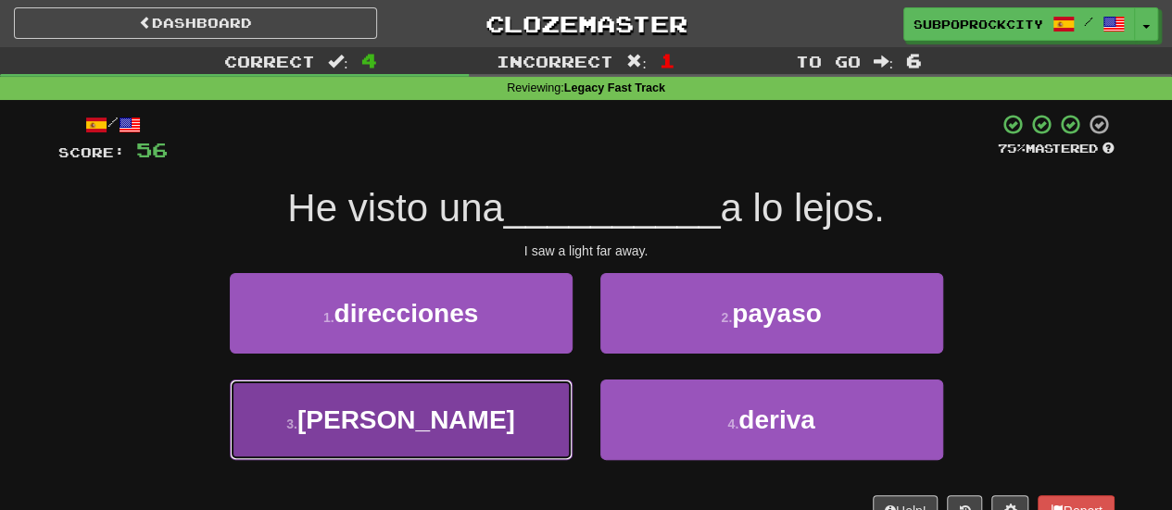
click at [532, 409] on button "3 . luz" at bounding box center [401, 420] width 343 height 81
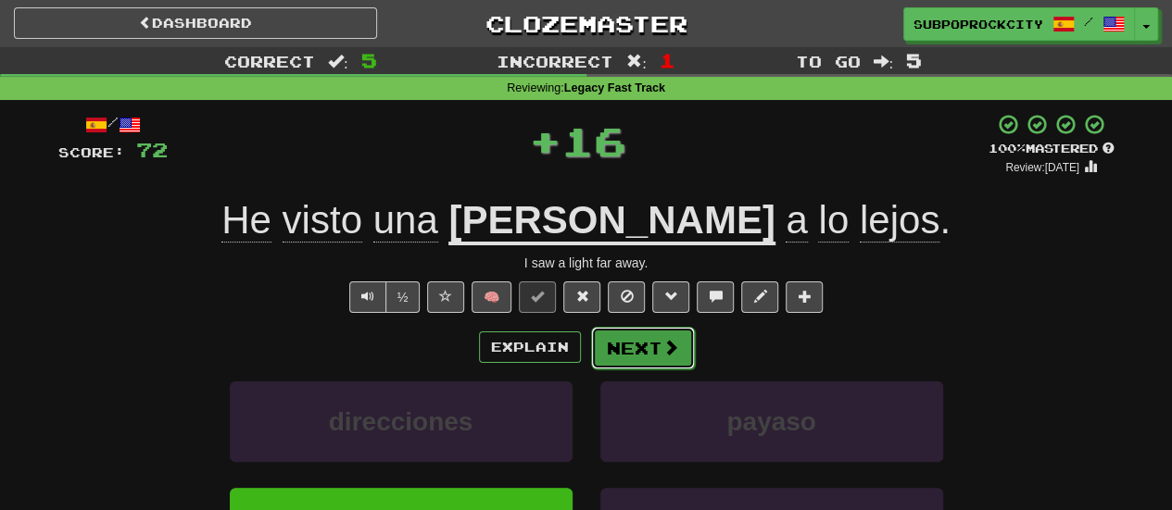
click at [626, 358] on button "Next" at bounding box center [643, 348] width 104 height 43
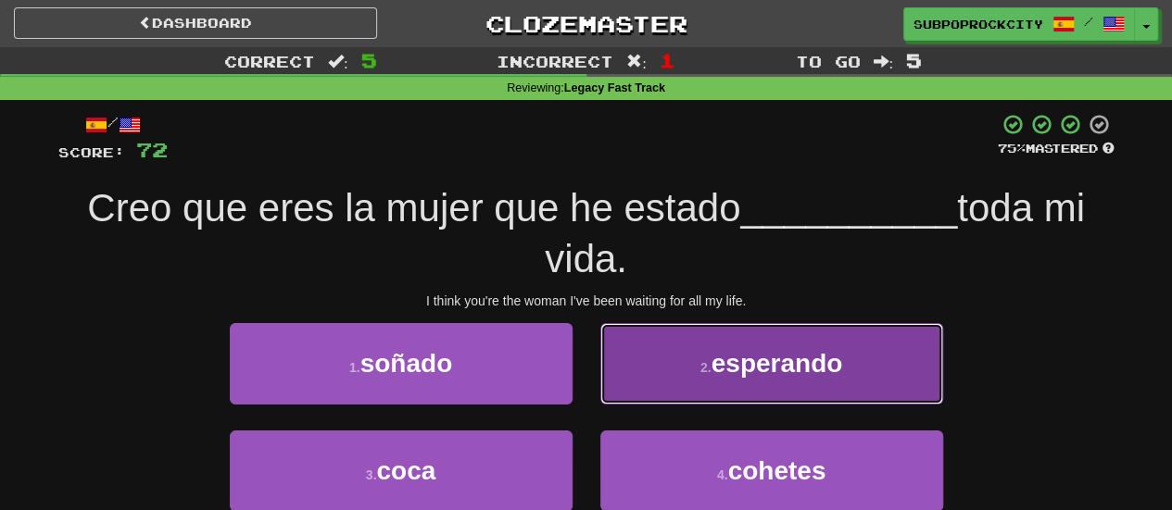
click at [617, 359] on button "2 . esperando" at bounding box center [771, 363] width 343 height 81
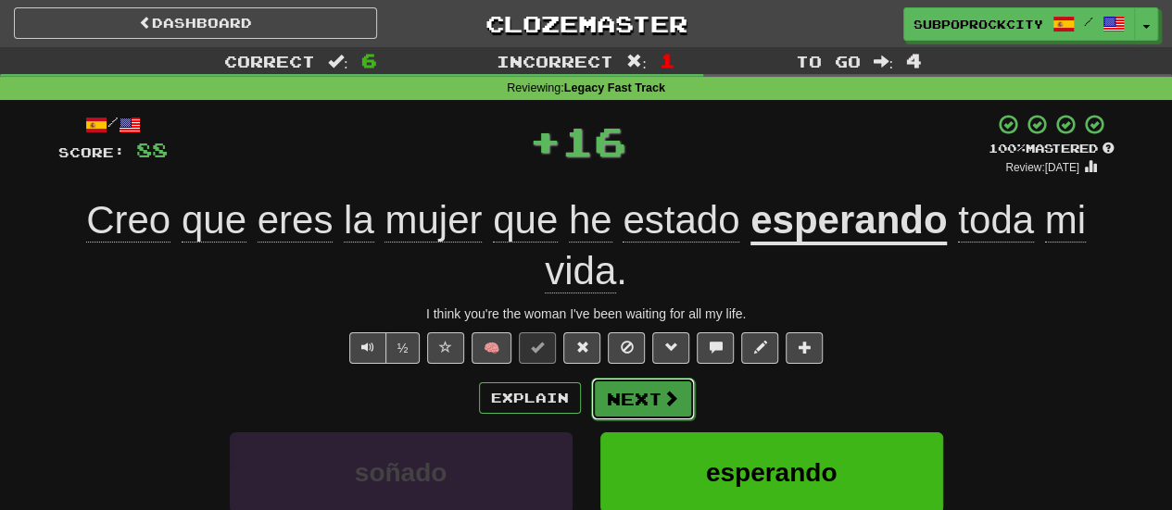
click at [617, 386] on button "Next" at bounding box center [643, 399] width 104 height 43
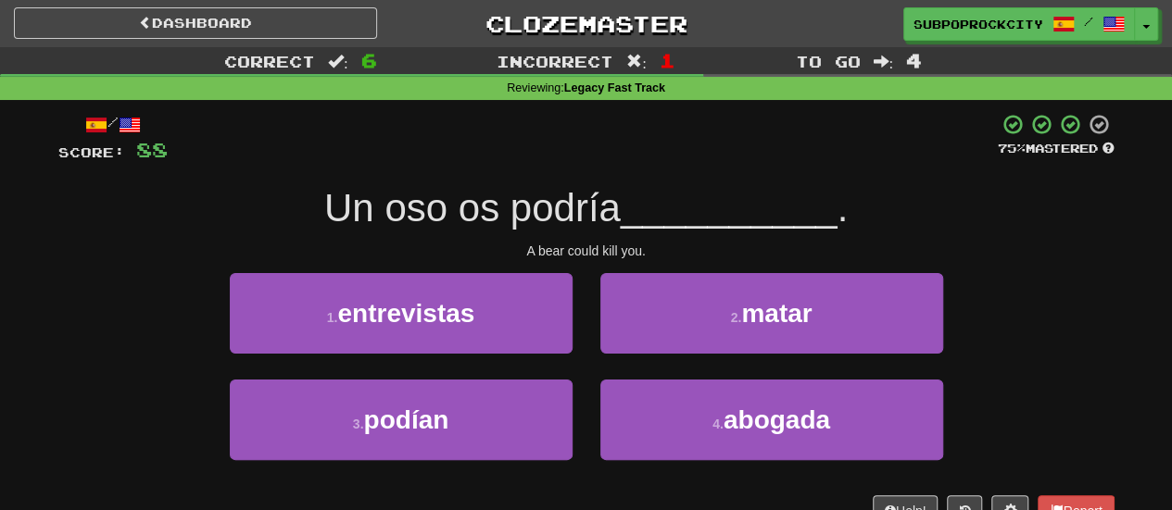
click at [641, 353] on div "2 . matar" at bounding box center [771, 326] width 371 height 107
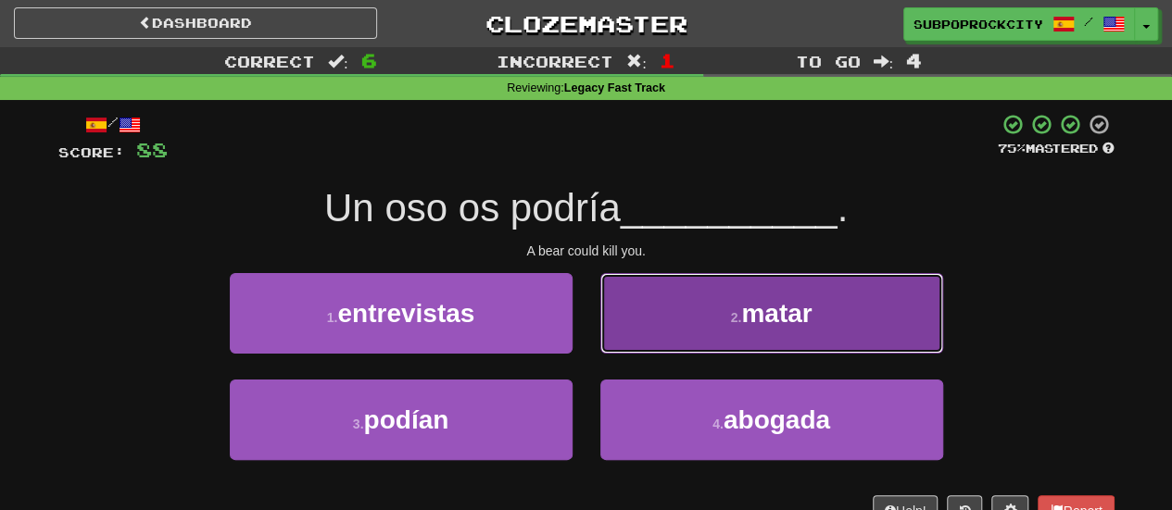
click at [643, 348] on button "2 . matar" at bounding box center [771, 313] width 343 height 81
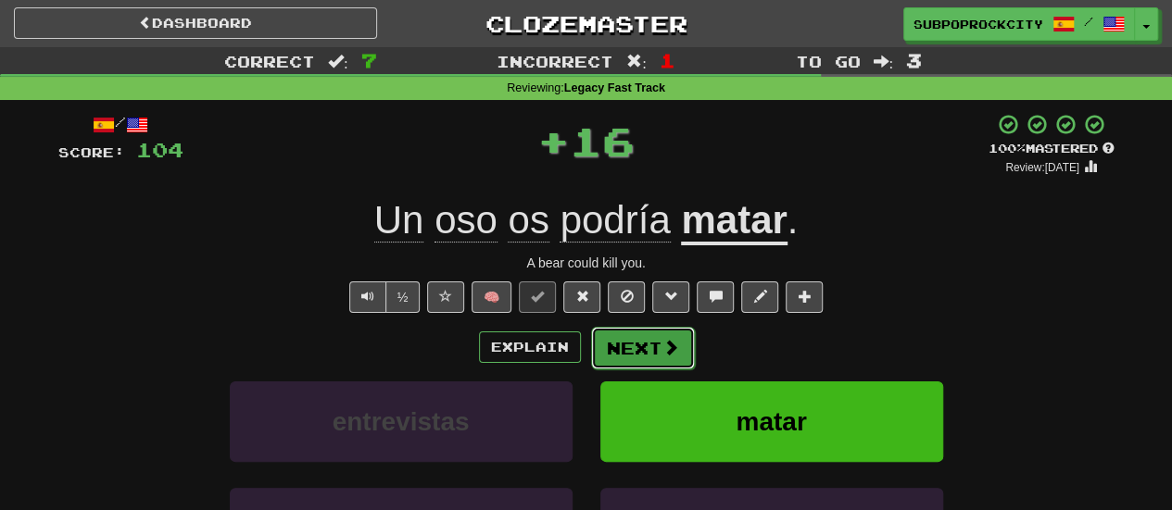
click at [643, 357] on button "Next" at bounding box center [643, 348] width 104 height 43
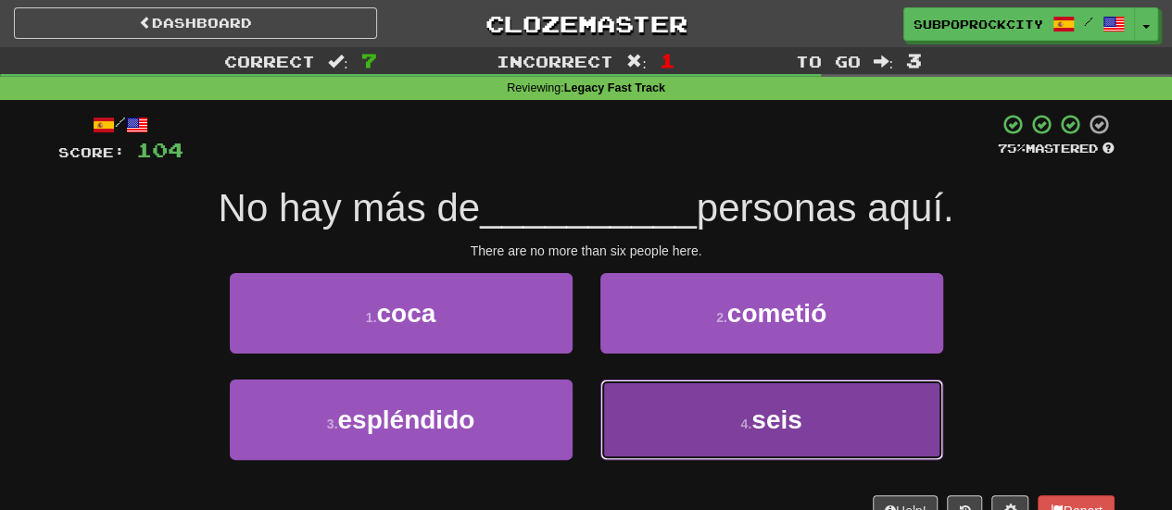
click at [645, 422] on button "4 . seis" at bounding box center [771, 420] width 343 height 81
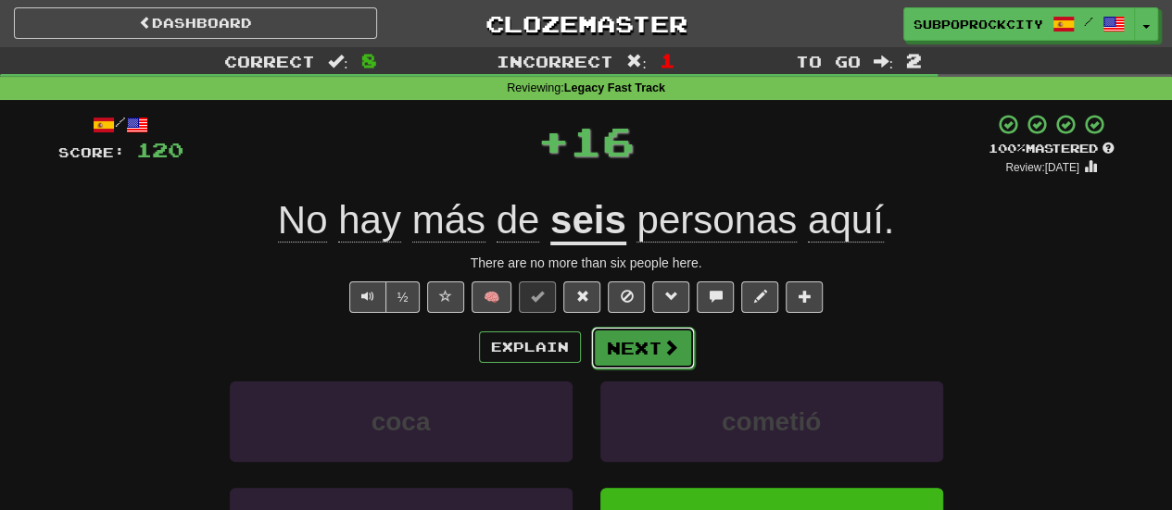
click at [645, 342] on button "Next" at bounding box center [643, 348] width 104 height 43
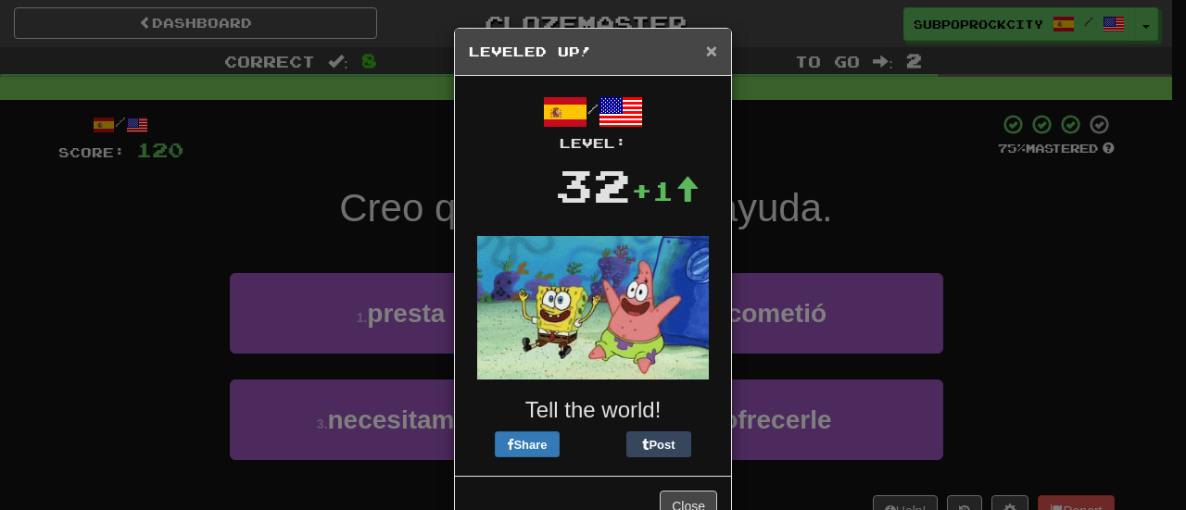
click at [706, 44] on span "×" at bounding box center [711, 50] width 11 height 21
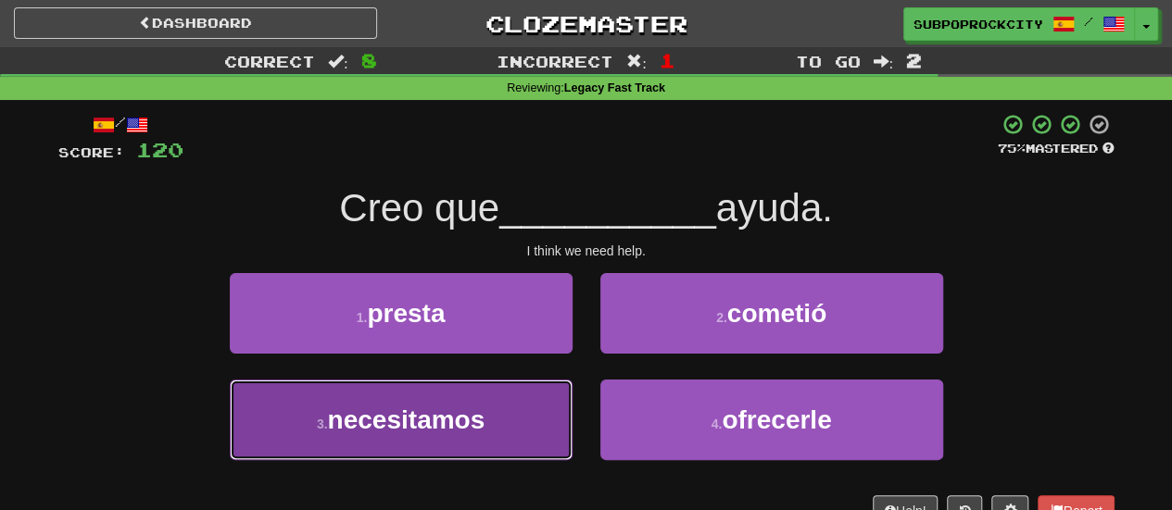
click at [529, 397] on button "3 . necesitamos" at bounding box center [401, 420] width 343 height 81
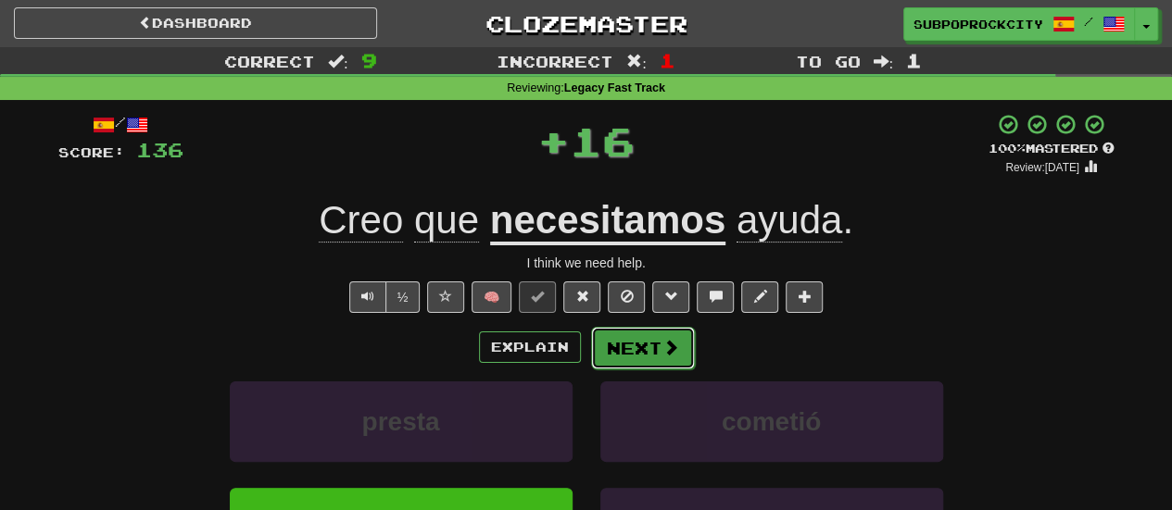
click at [630, 346] on button "Next" at bounding box center [643, 348] width 104 height 43
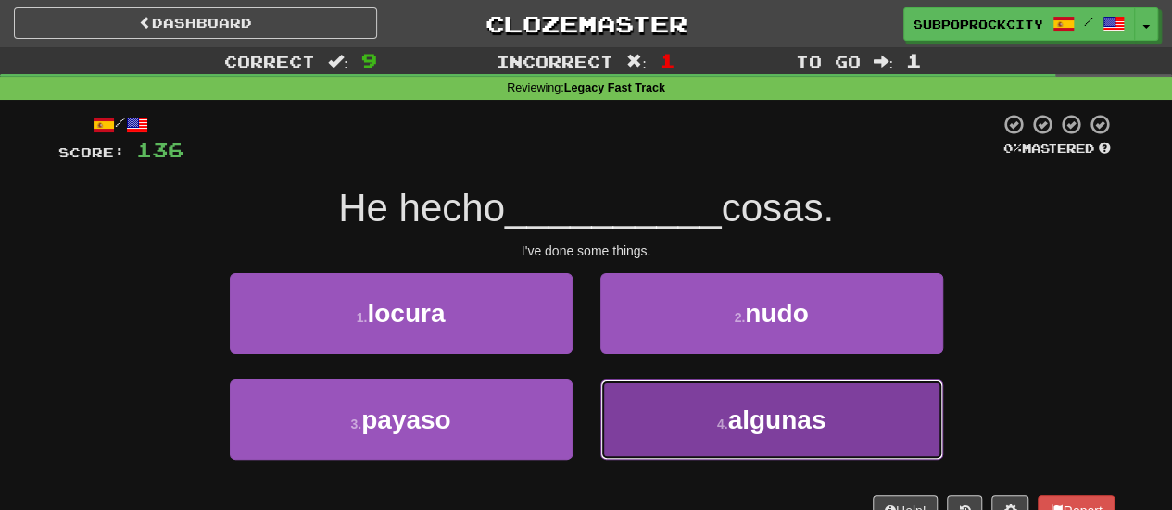
click at [637, 397] on button "4 . algunas" at bounding box center [771, 420] width 343 height 81
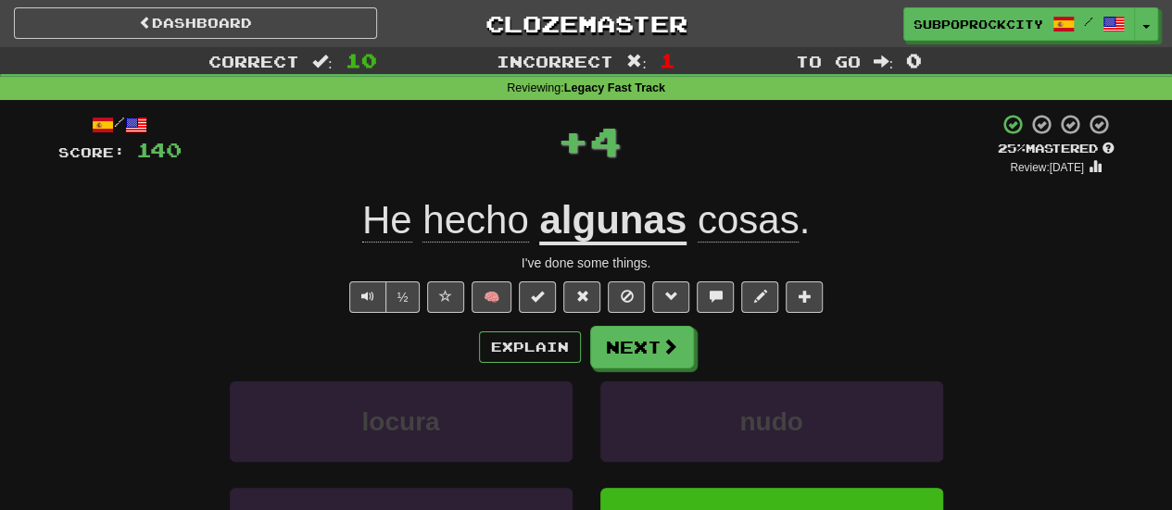
click at [625, 368] on div "Explain Next locura nudo payaso algunas Learn more: locura nudo payaso algunas" at bounding box center [586, 474] width 1056 height 297
click at [622, 347] on button "Next" at bounding box center [643, 348] width 104 height 43
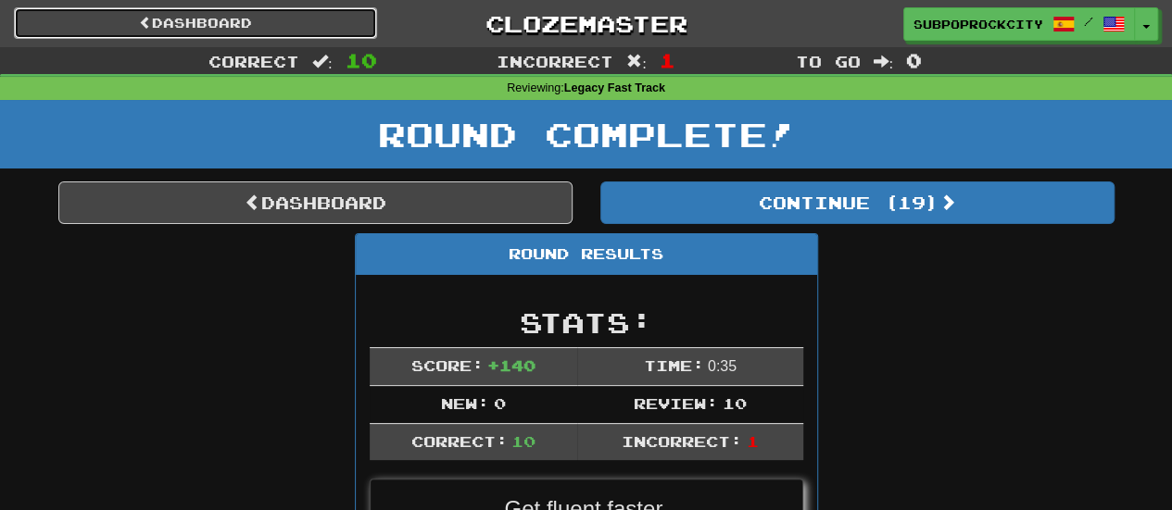
click at [342, 23] on link "Dashboard" at bounding box center [195, 22] width 363 height 31
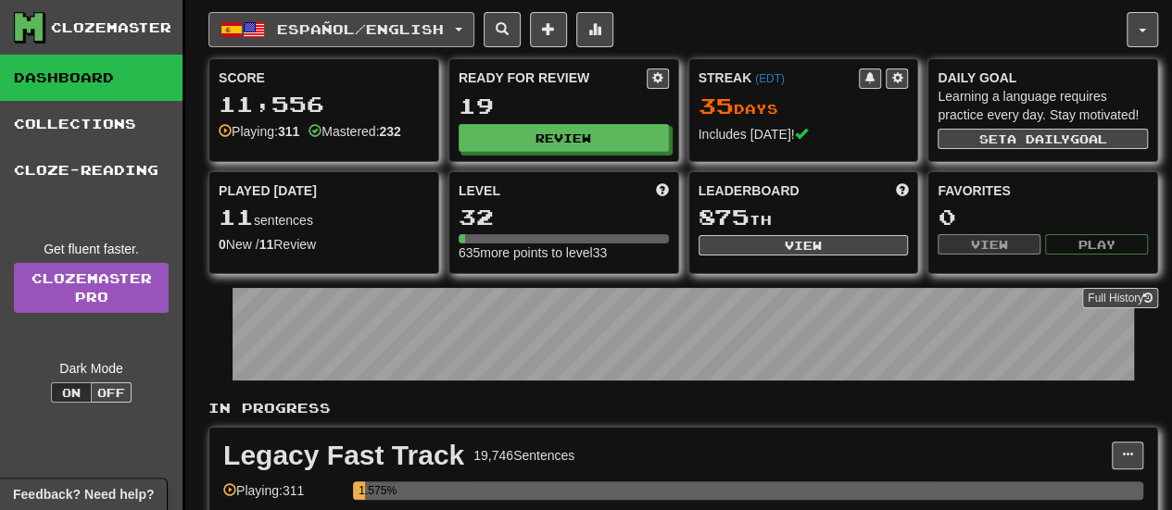
click at [343, 31] on span "Español / English" at bounding box center [360, 29] width 167 height 16
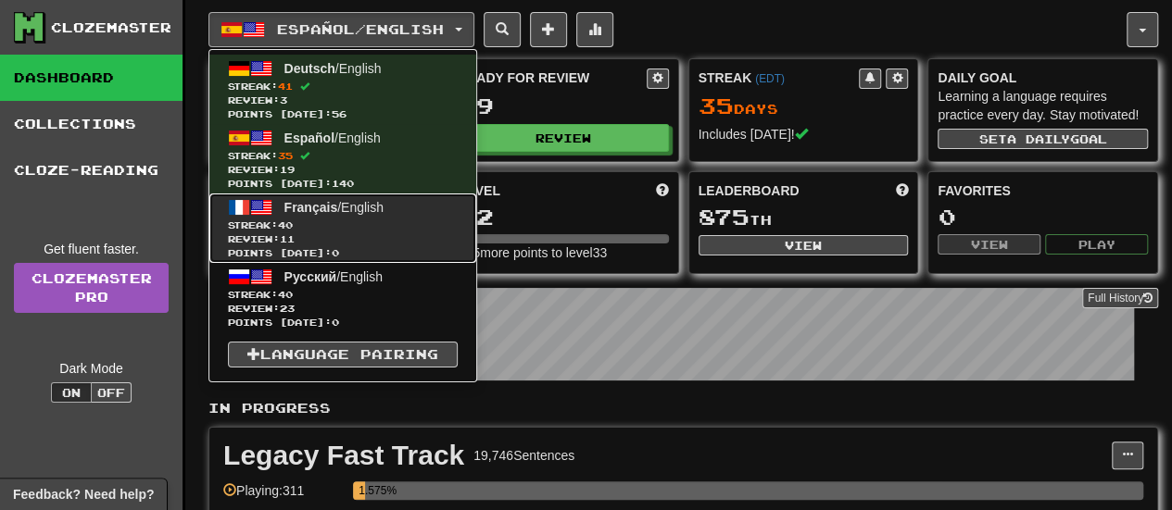
click at [351, 216] on link "Français / English Streak: 40 Review: 11 Points today: 0" at bounding box center [342, 228] width 267 height 69
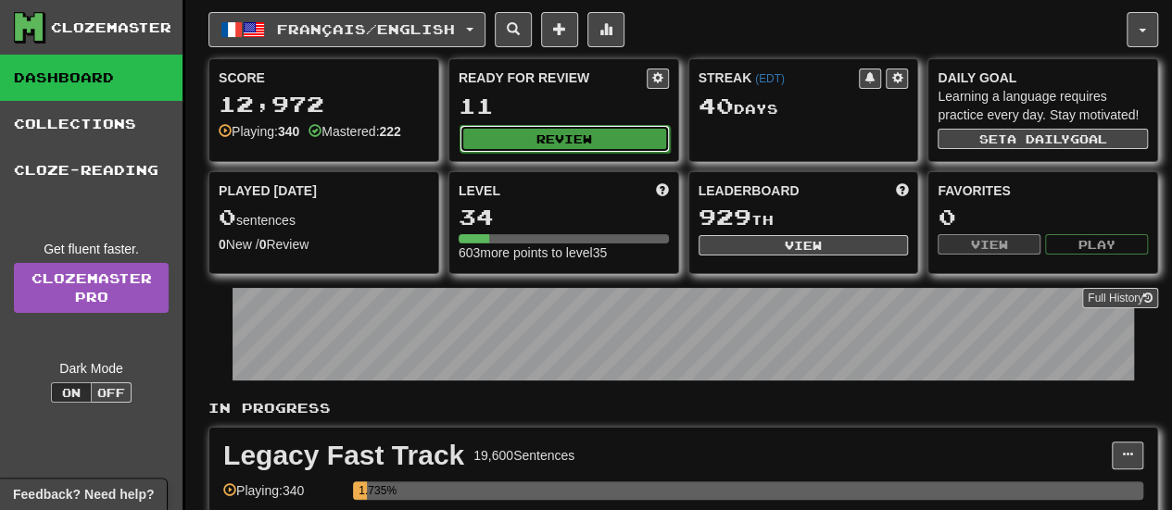
click at [524, 135] on button "Review" at bounding box center [565, 139] width 210 height 28
select select "**"
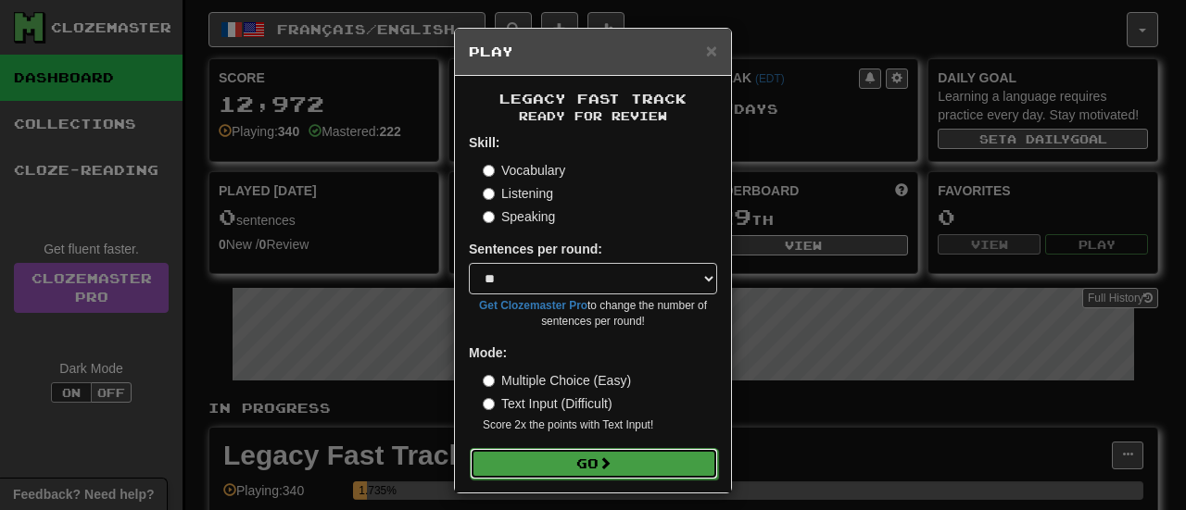
click at [548, 457] on button "Go" at bounding box center [594, 463] width 248 height 31
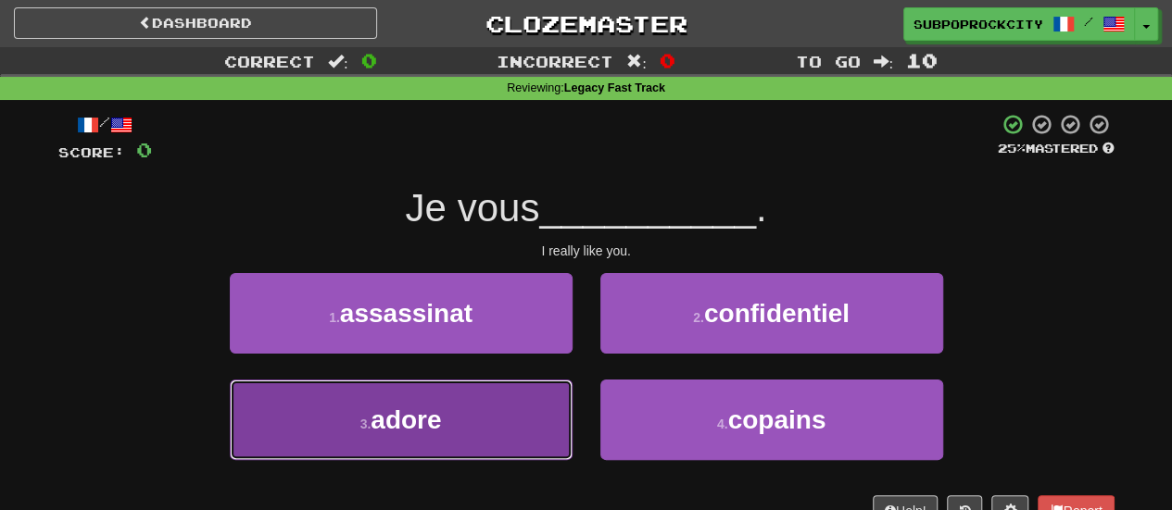
click at [539, 407] on button "3 . adore" at bounding box center [401, 420] width 343 height 81
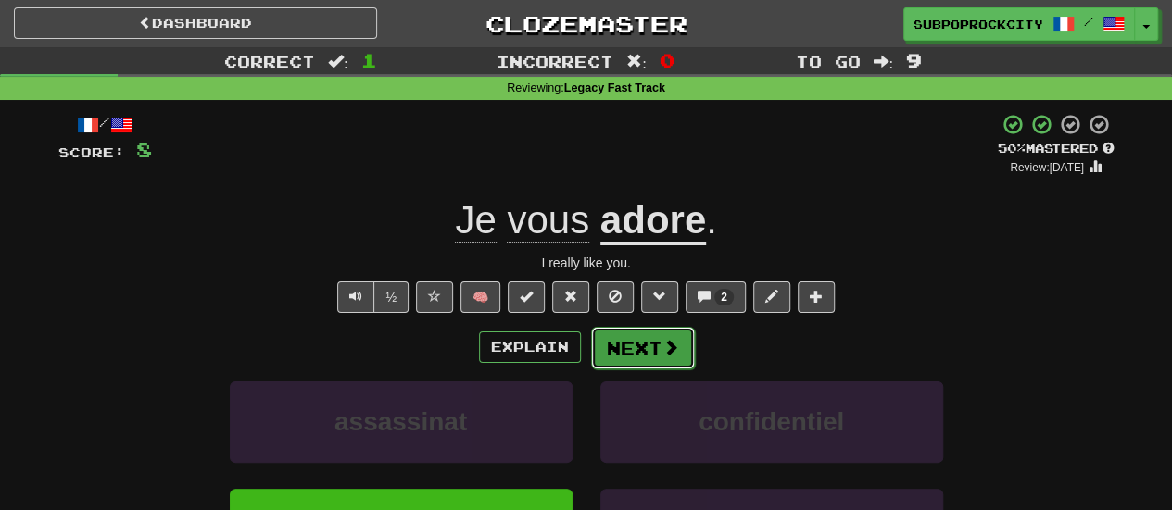
click at [648, 329] on button "Next" at bounding box center [643, 348] width 104 height 43
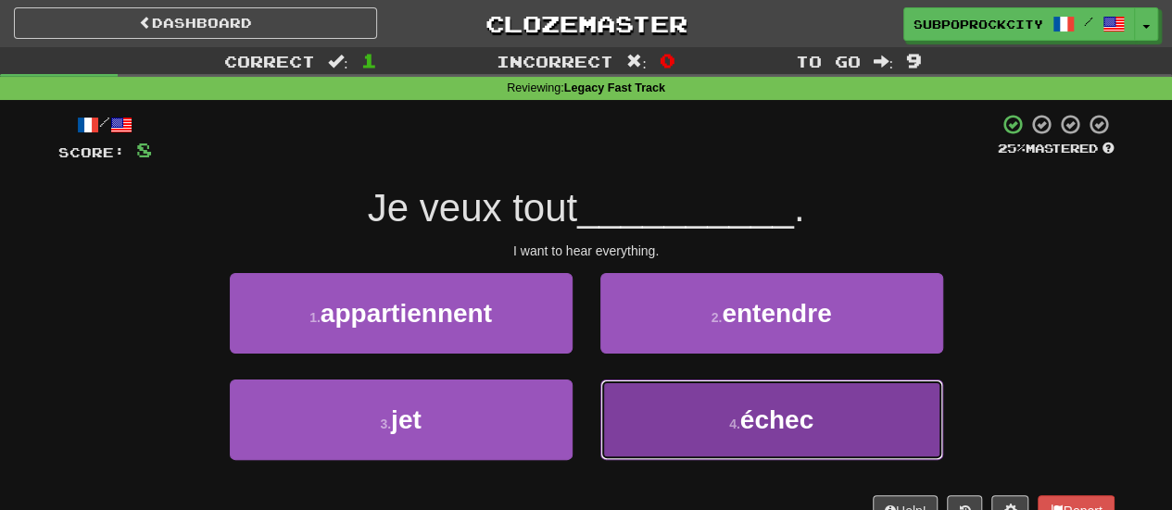
click at [634, 397] on button "4 . échec" at bounding box center [771, 420] width 343 height 81
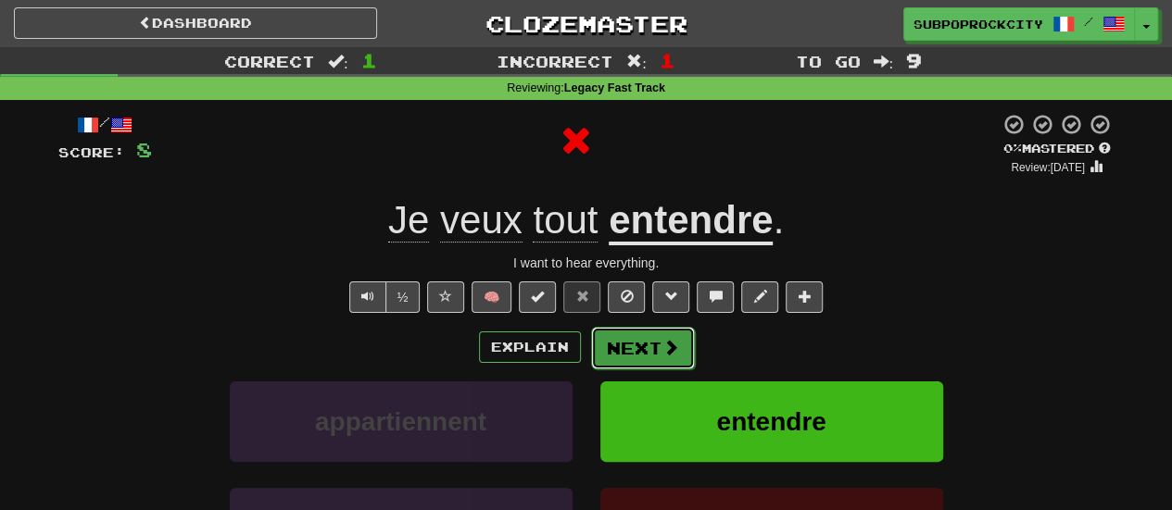
click at [632, 355] on button "Next" at bounding box center [643, 348] width 104 height 43
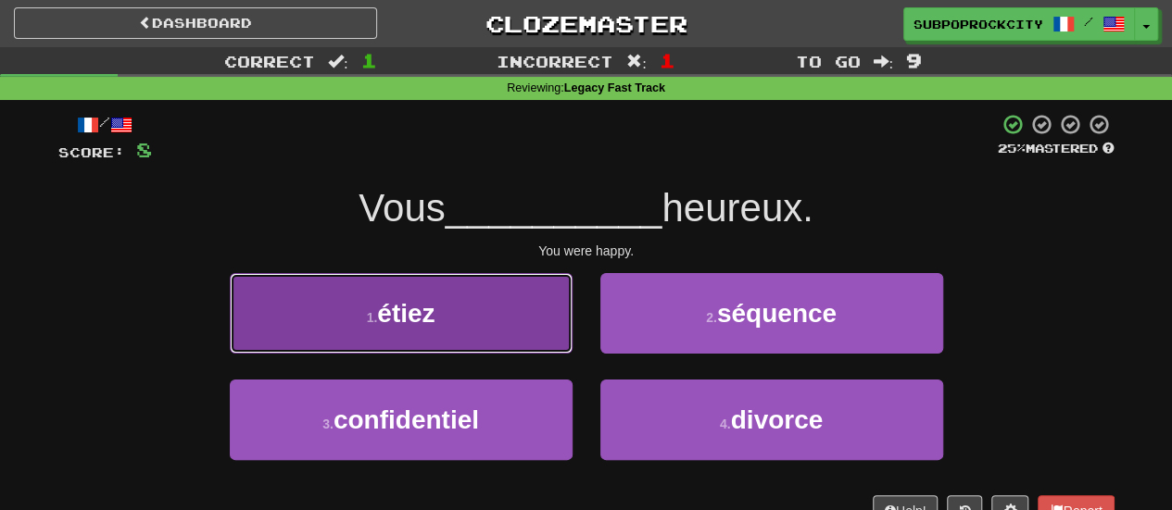
click at [545, 340] on button "1 . étiez" at bounding box center [401, 313] width 343 height 81
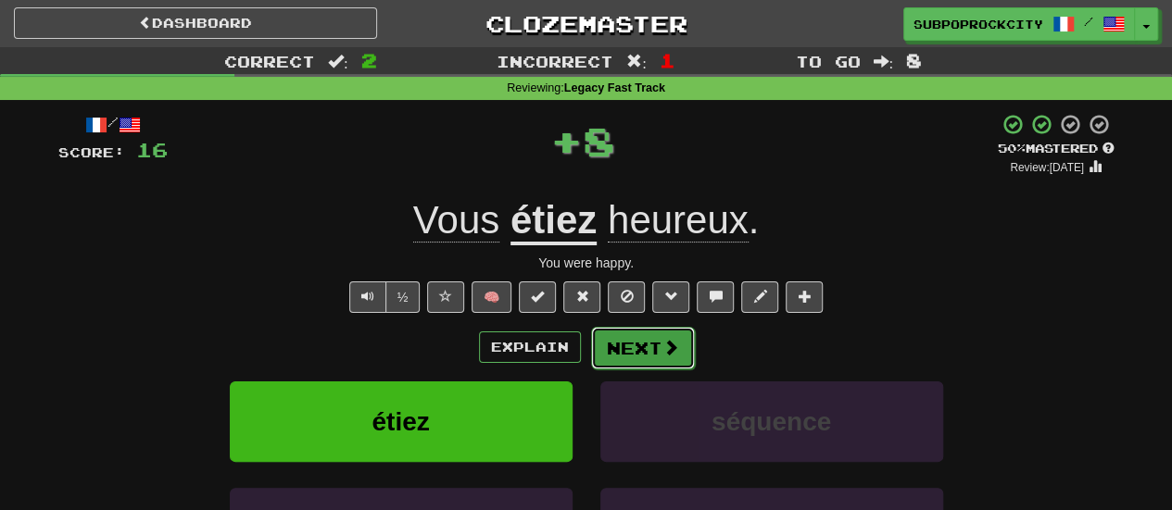
click at [632, 347] on button "Next" at bounding box center [643, 348] width 104 height 43
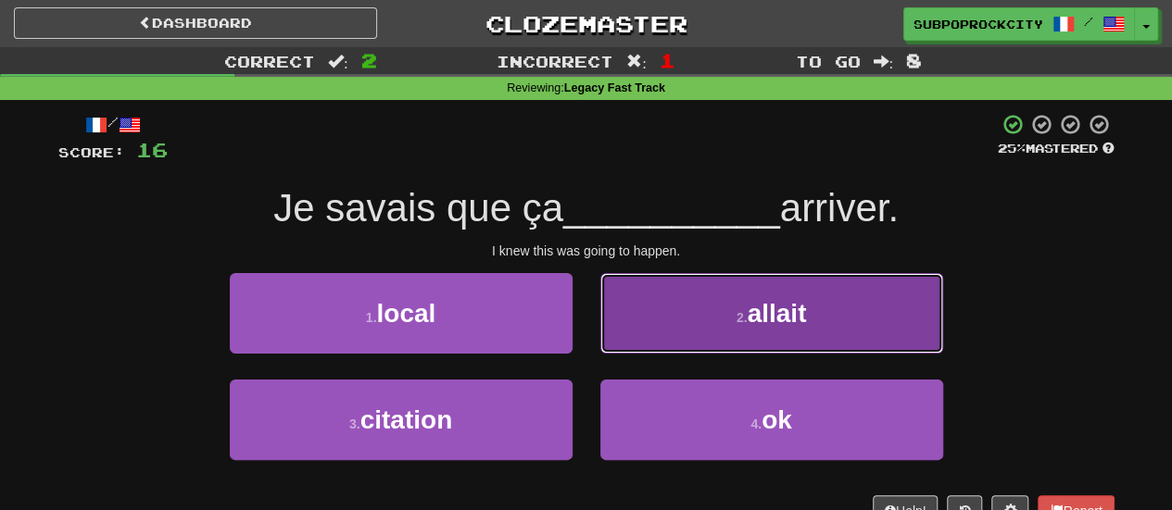
click at [614, 345] on button "2 . allait" at bounding box center [771, 313] width 343 height 81
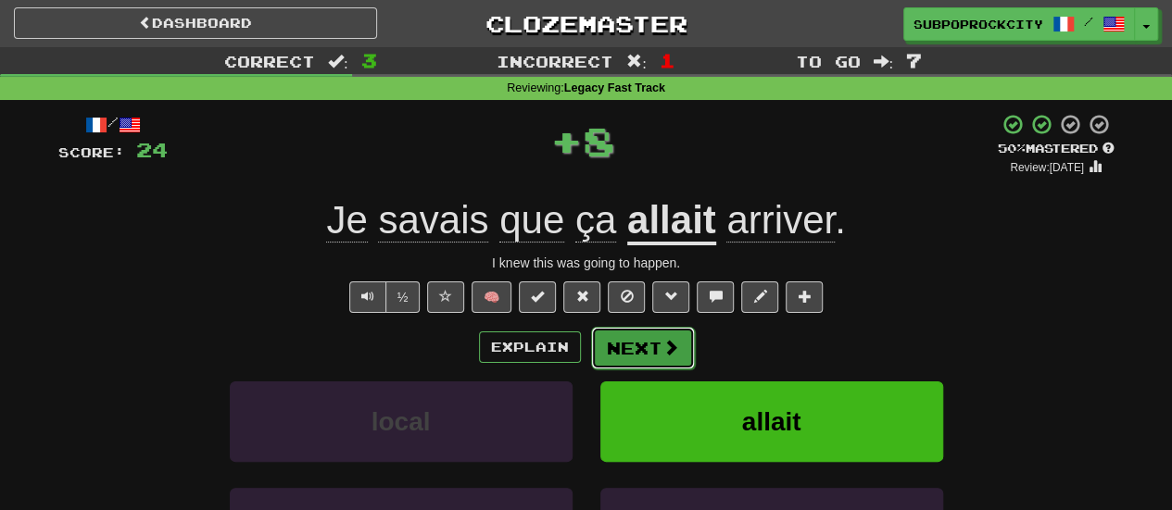
click at [615, 357] on button "Next" at bounding box center [643, 348] width 104 height 43
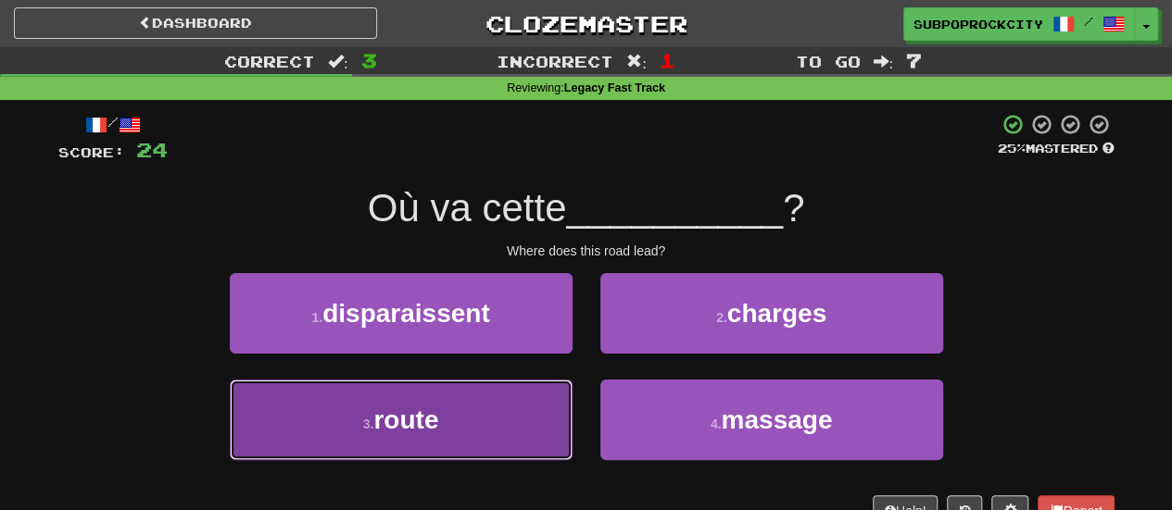
click at [513, 401] on button "3 . route" at bounding box center [401, 420] width 343 height 81
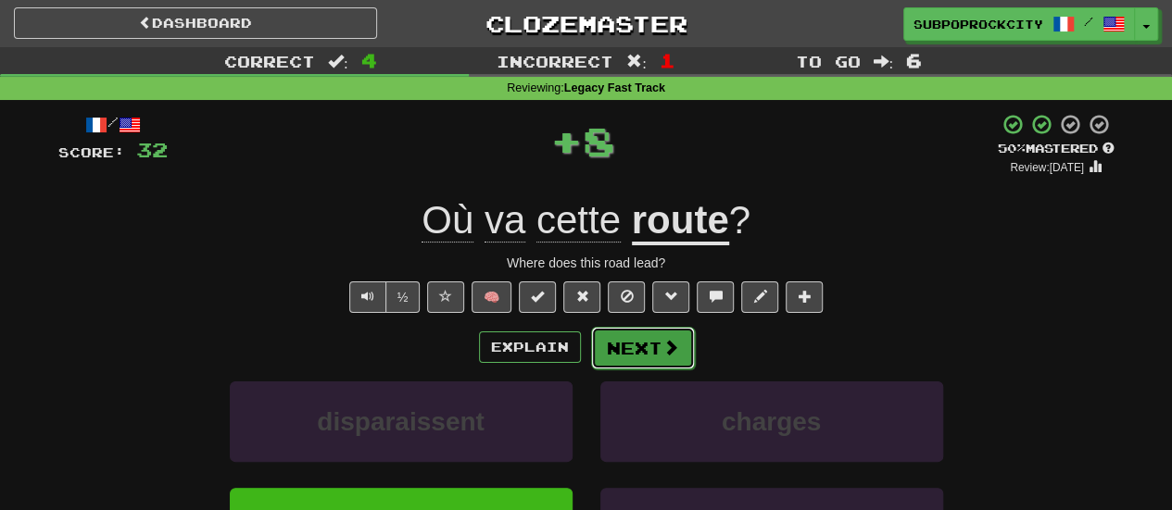
click at [632, 352] on button "Next" at bounding box center [643, 348] width 104 height 43
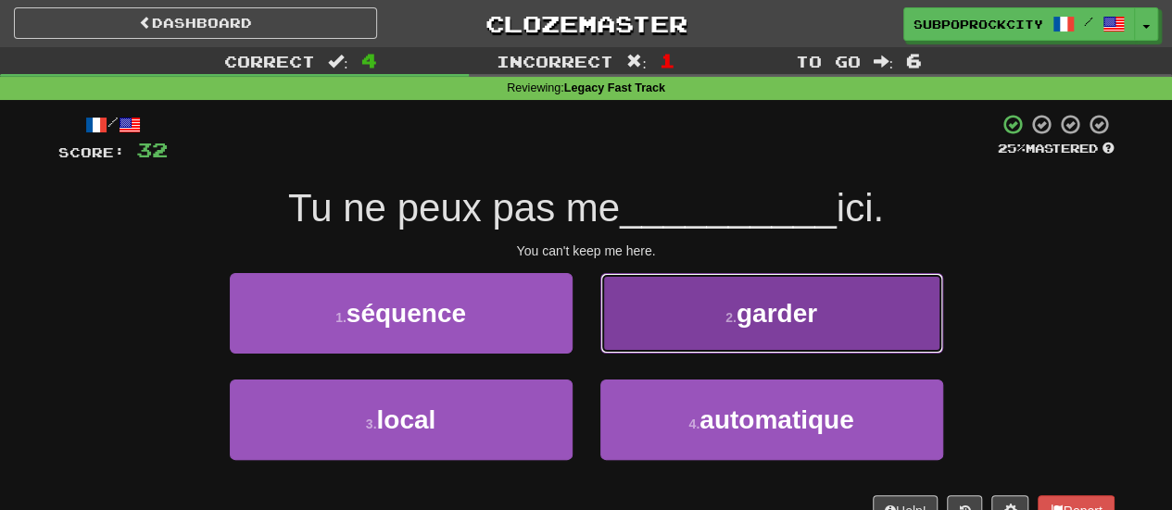
click at [641, 346] on button "2 . garder" at bounding box center [771, 313] width 343 height 81
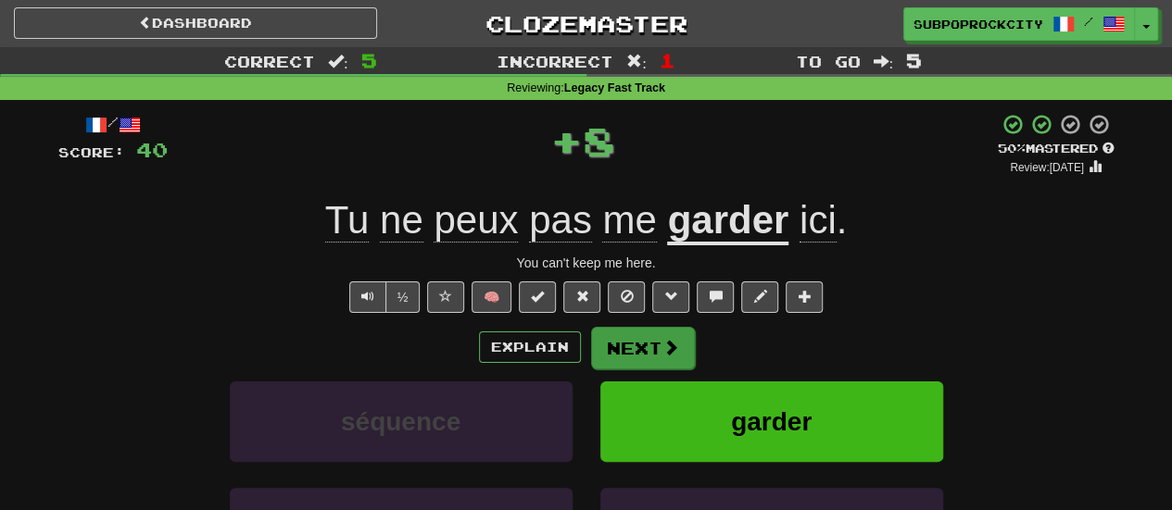
click at [636, 362] on button "Next" at bounding box center [643, 348] width 104 height 43
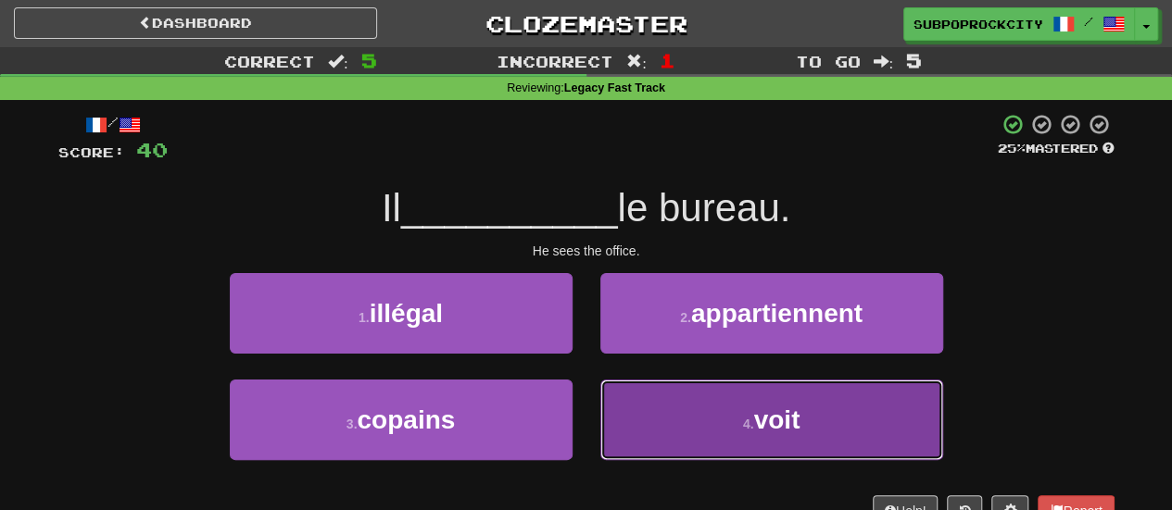
click at [636, 396] on button "4 . voit" at bounding box center [771, 420] width 343 height 81
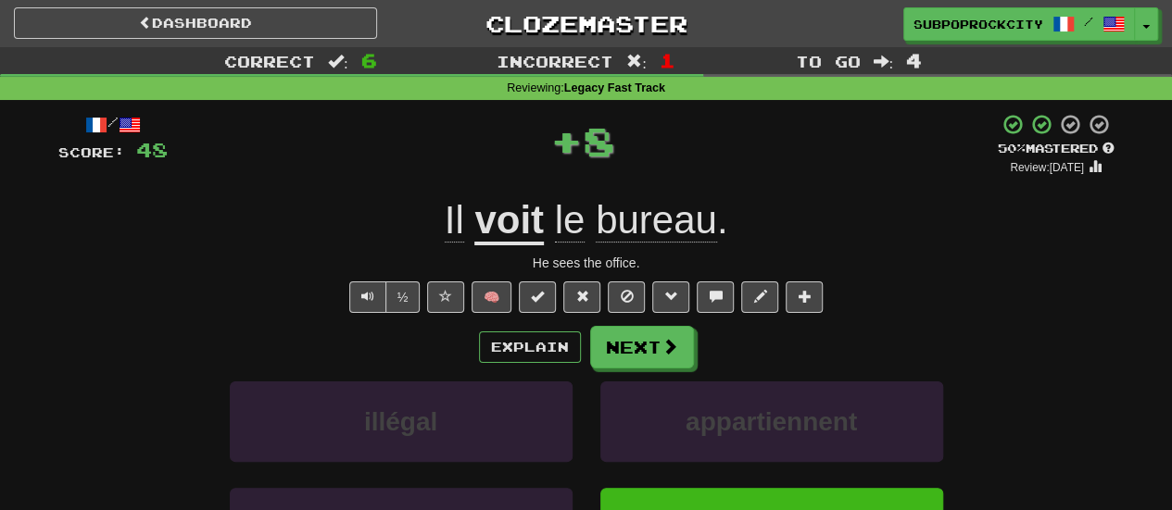
click at [634, 370] on div "Explain Next illégal appartiennent copains voit Learn more: illégal appartienne…" at bounding box center [586, 474] width 1056 height 297
click at [635, 349] on button "Next" at bounding box center [643, 348] width 104 height 43
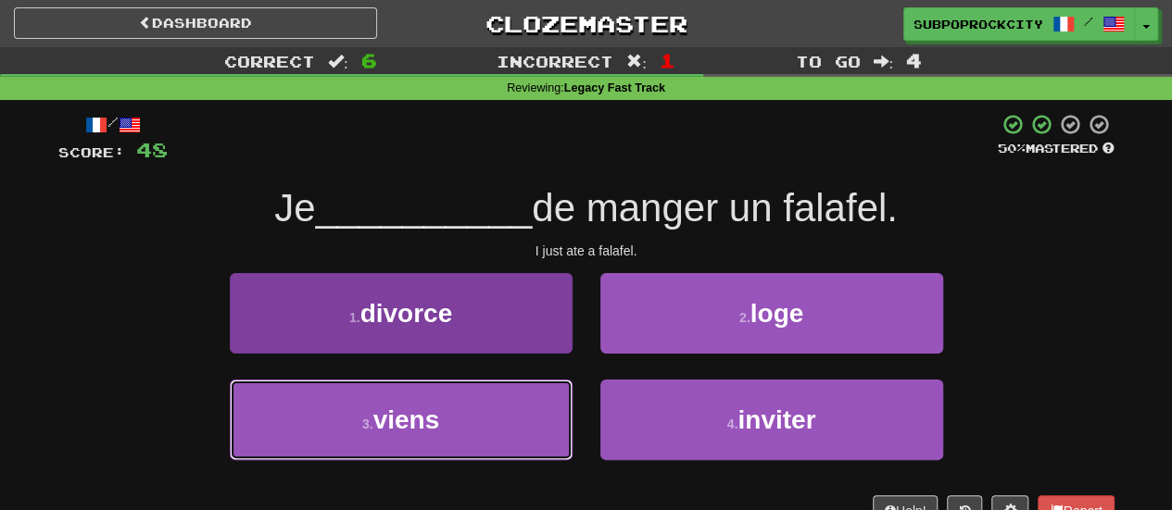
click at [548, 408] on button "3 . viens" at bounding box center [401, 420] width 343 height 81
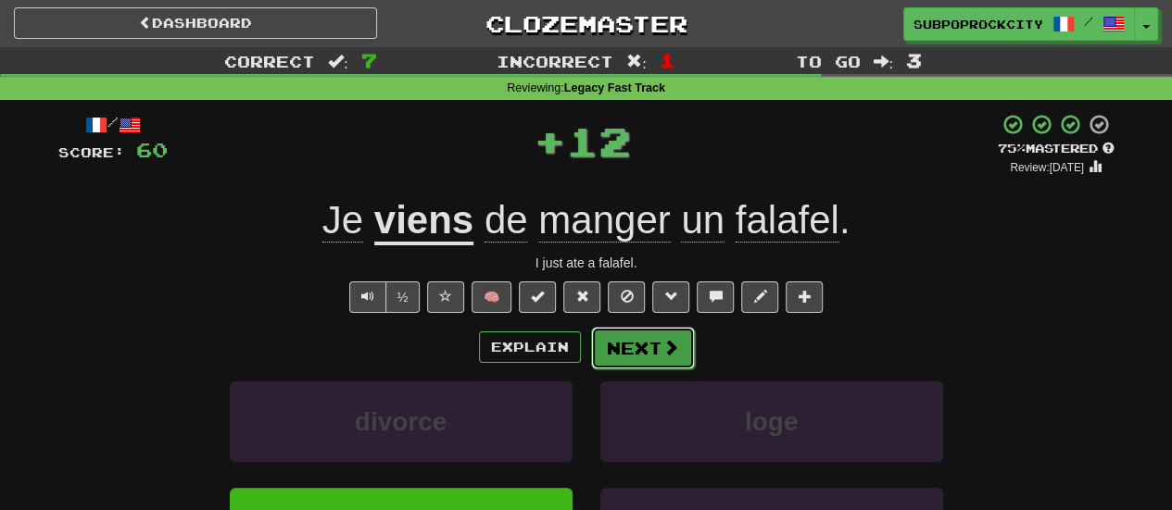
click at [664, 346] on span at bounding box center [670, 347] width 17 height 17
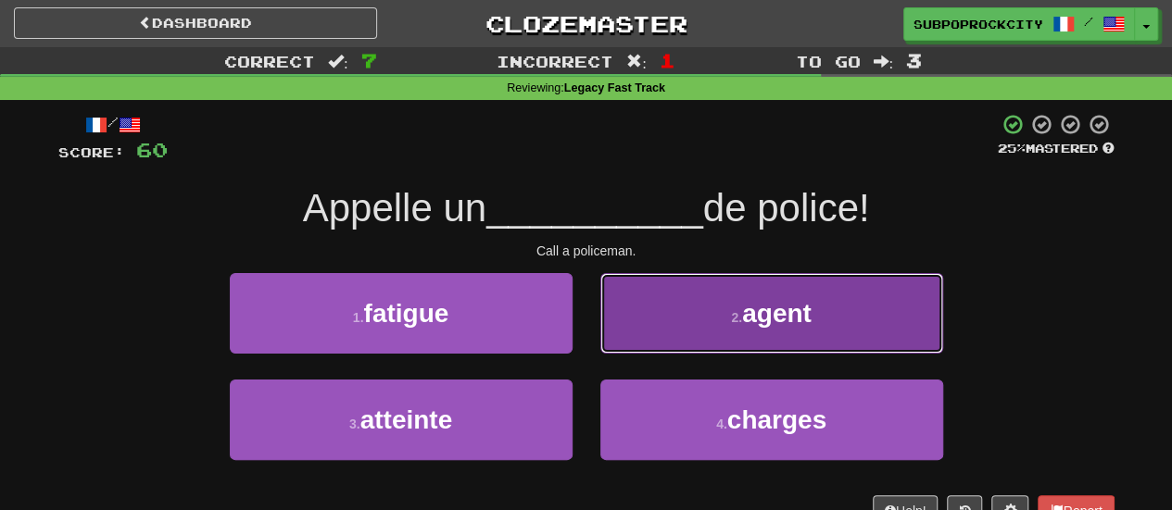
click at [662, 340] on button "2 . agent" at bounding box center [771, 313] width 343 height 81
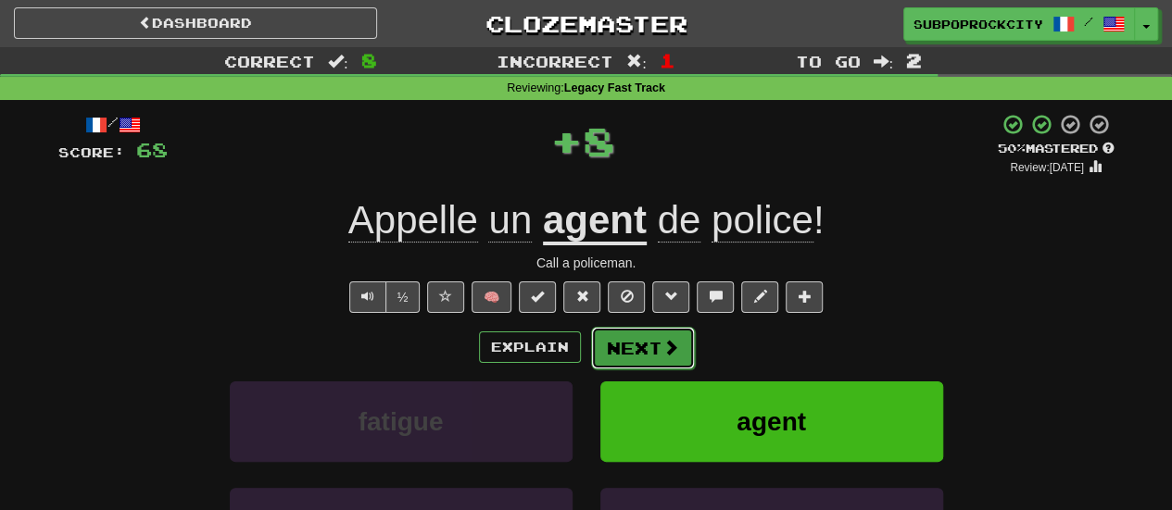
click at [659, 344] on button "Next" at bounding box center [643, 348] width 104 height 43
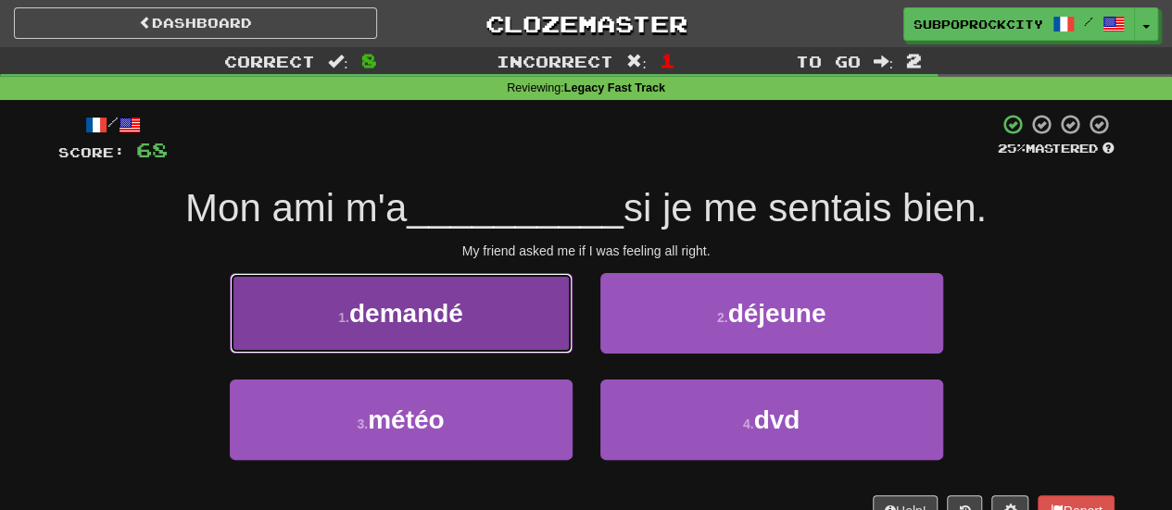
click at [539, 342] on button "1 . demandé" at bounding box center [401, 313] width 343 height 81
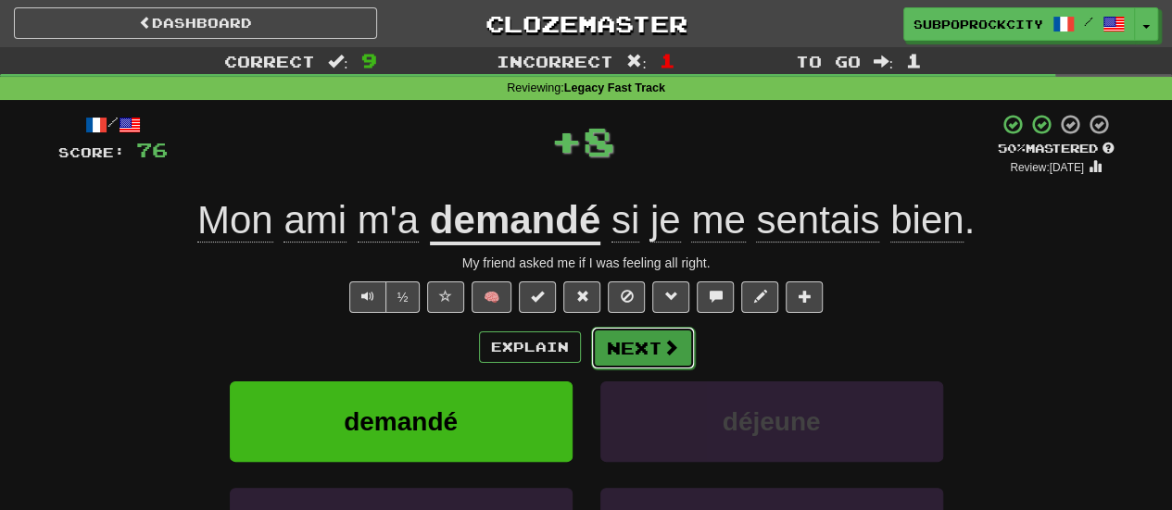
click at [628, 338] on button "Next" at bounding box center [643, 348] width 104 height 43
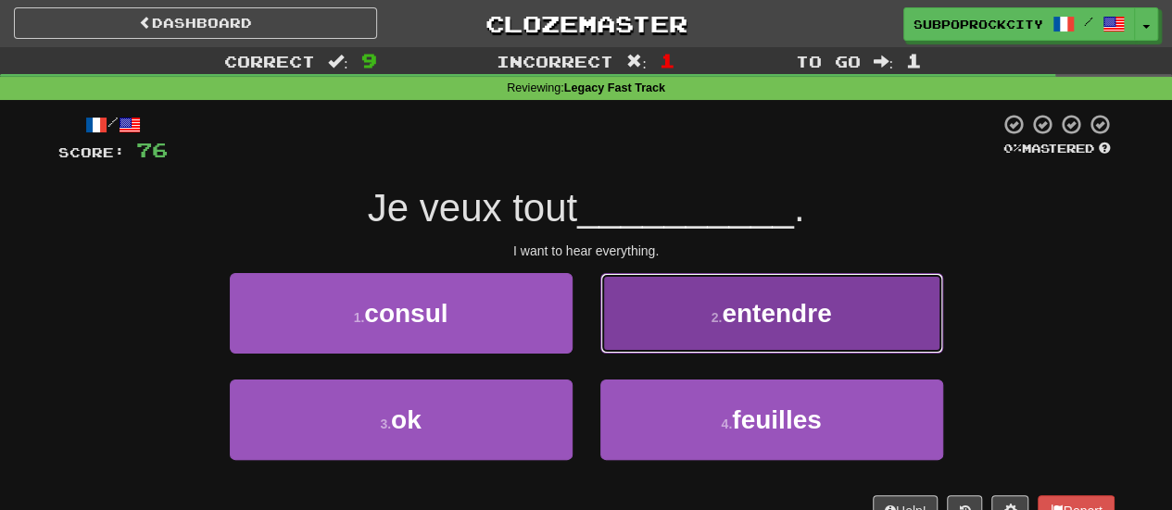
click at [621, 342] on button "2 . entendre" at bounding box center [771, 313] width 343 height 81
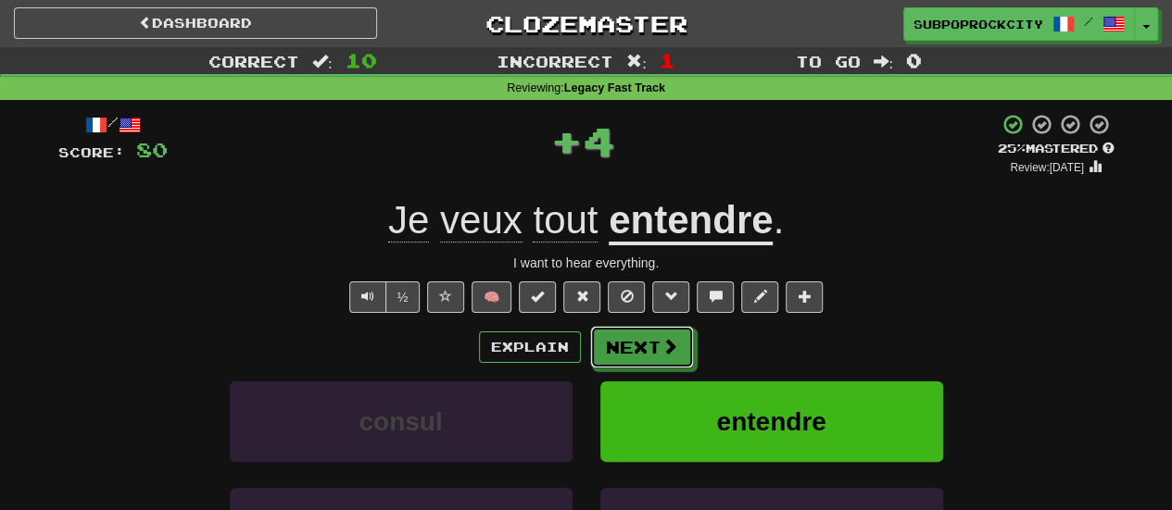
click at [619, 350] on button "Next" at bounding box center [642, 347] width 104 height 43
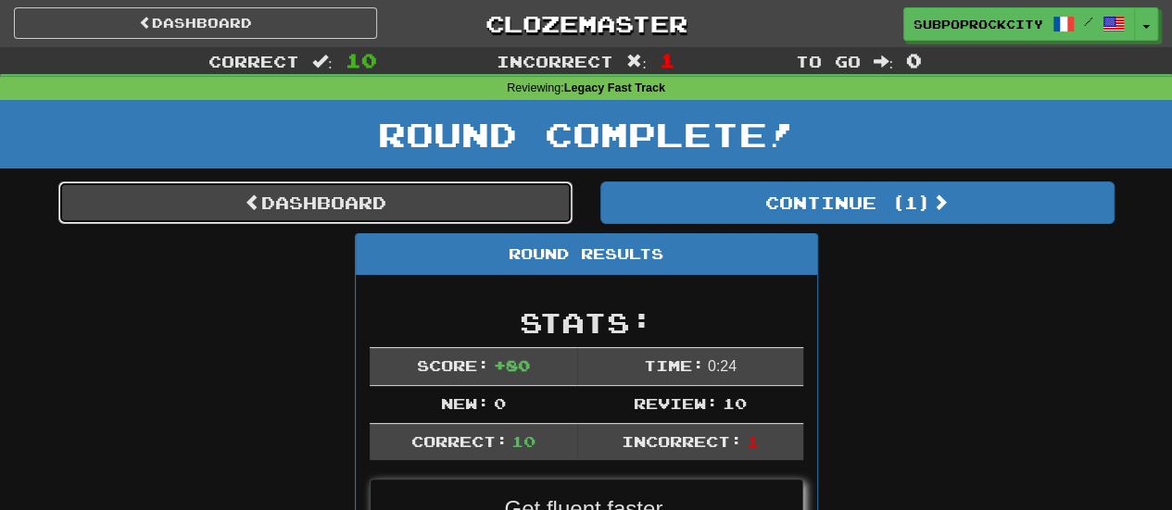
click at [405, 205] on link "Dashboard" at bounding box center [315, 203] width 514 height 43
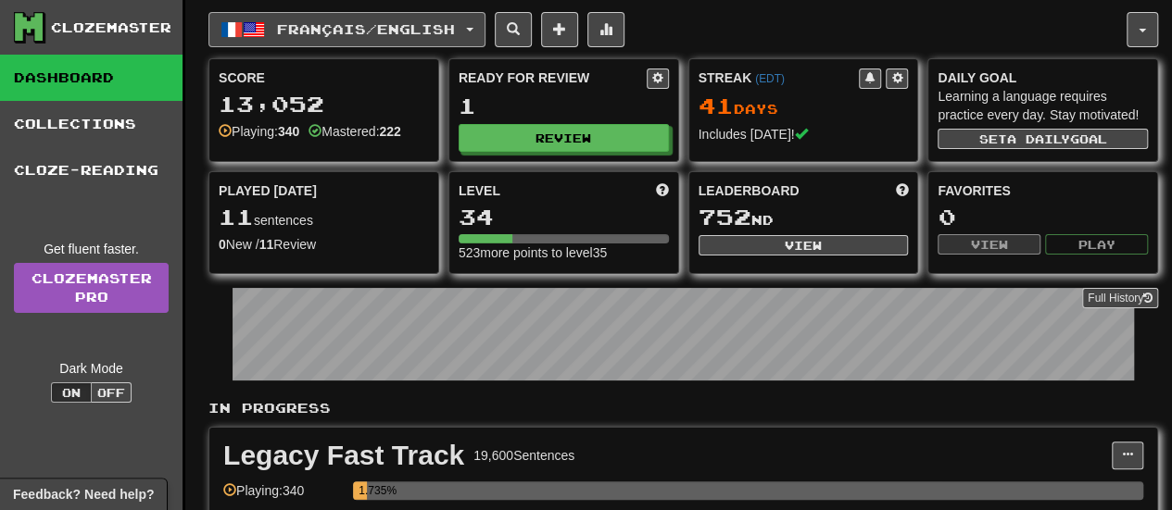
click at [382, 25] on span "Français / English" at bounding box center [366, 29] width 178 height 16
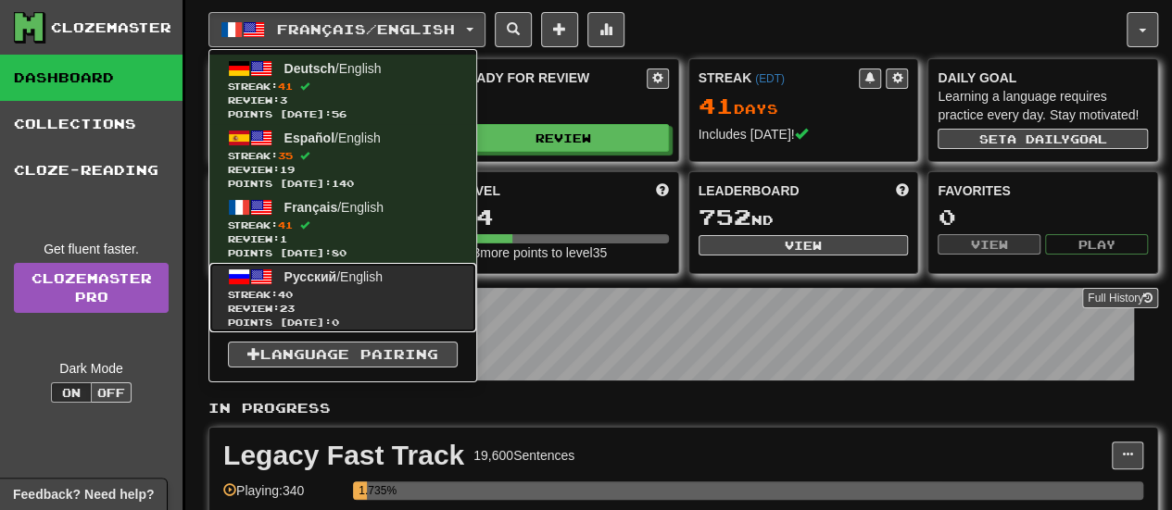
click at [358, 263] on link "Русский / English Streak: 40 Review: 23 Points [DATE]: 0" at bounding box center [342, 297] width 267 height 69
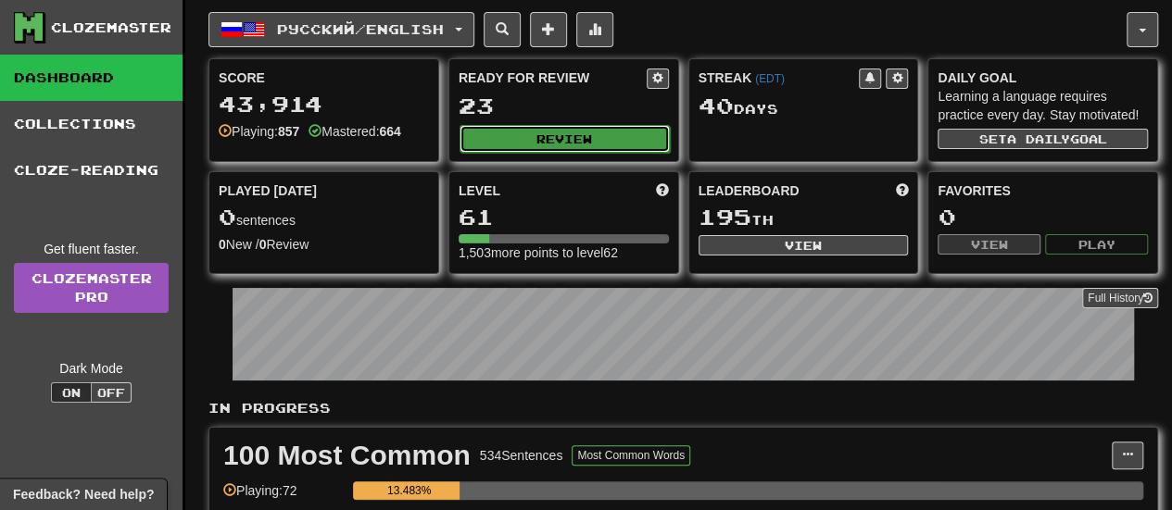
click at [535, 137] on button "Review" at bounding box center [565, 139] width 210 height 28
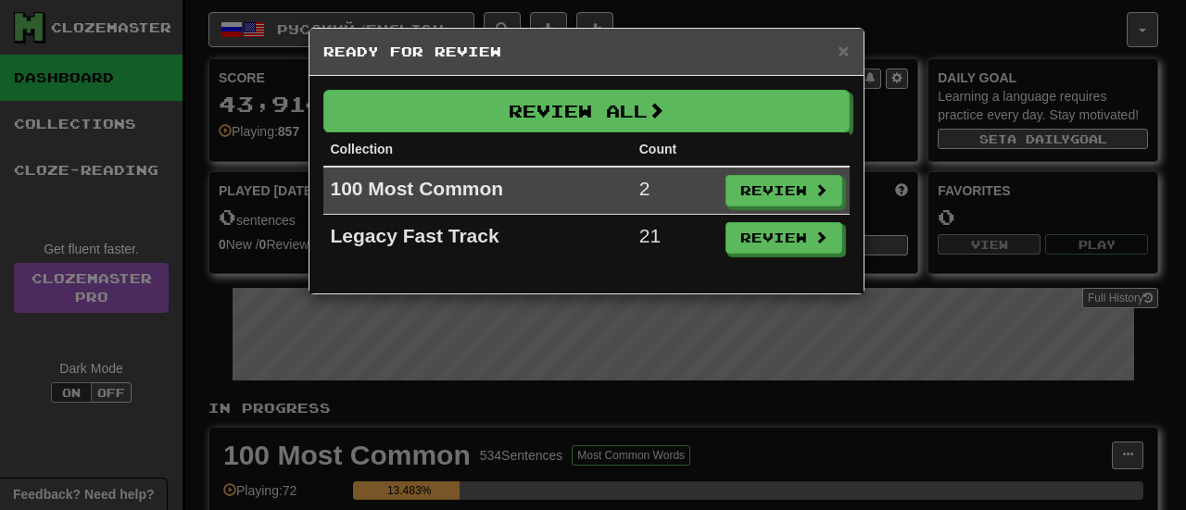
click at [850, 48] on div "× Ready for Review" at bounding box center [586, 52] width 554 height 47
click at [839, 46] on span "×" at bounding box center [842, 50] width 11 height 21
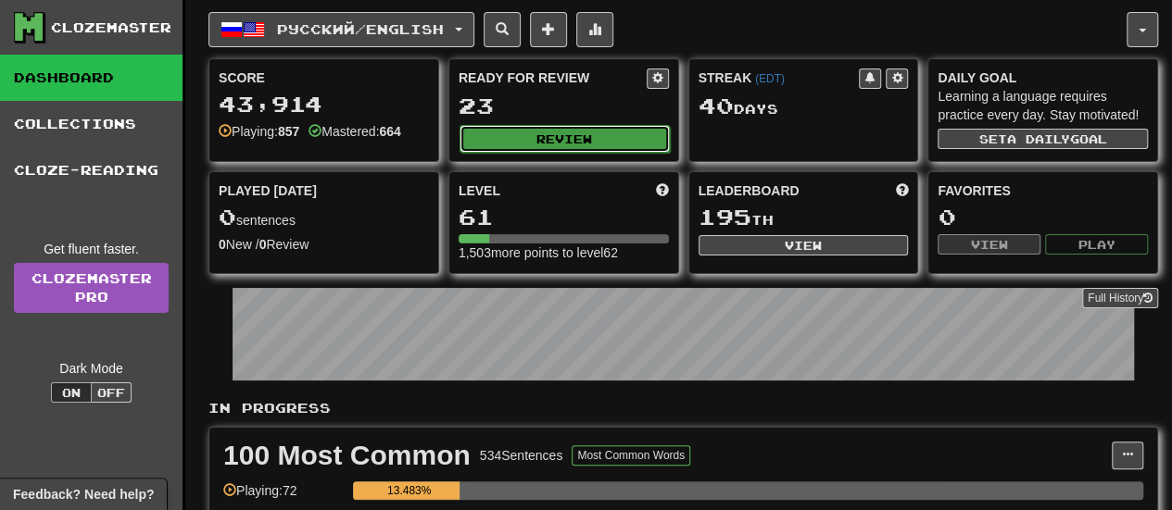
click at [611, 144] on button "Review" at bounding box center [565, 139] width 210 height 28
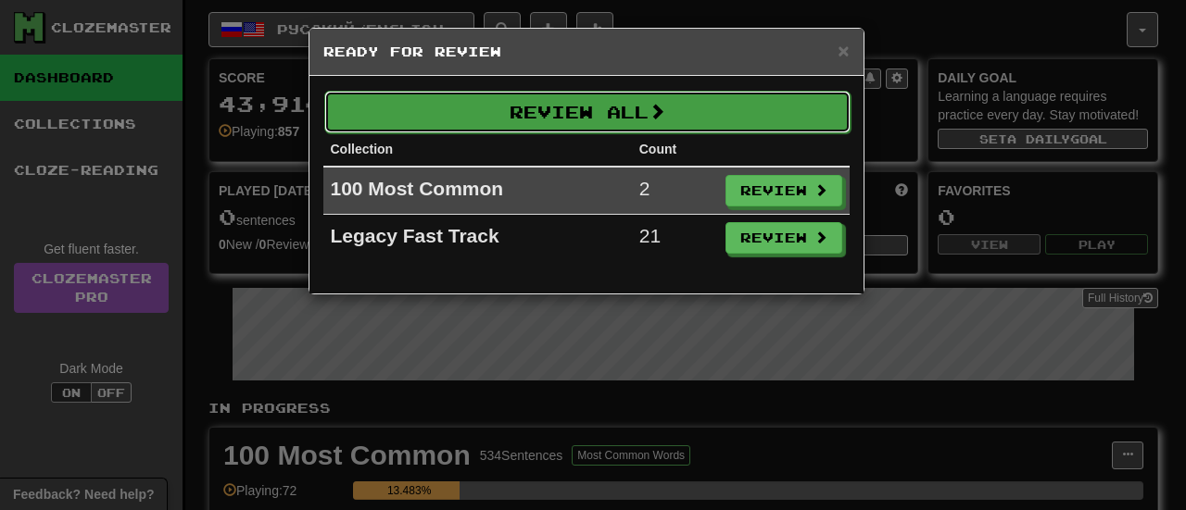
click at [704, 112] on button "Review All" at bounding box center [587, 112] width 526 height 43
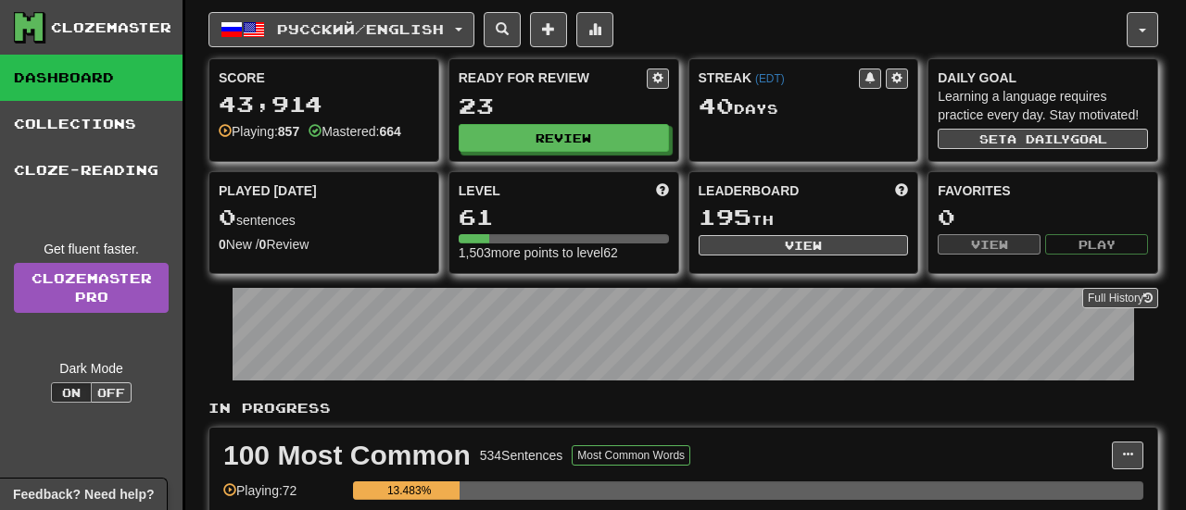
select select "**"
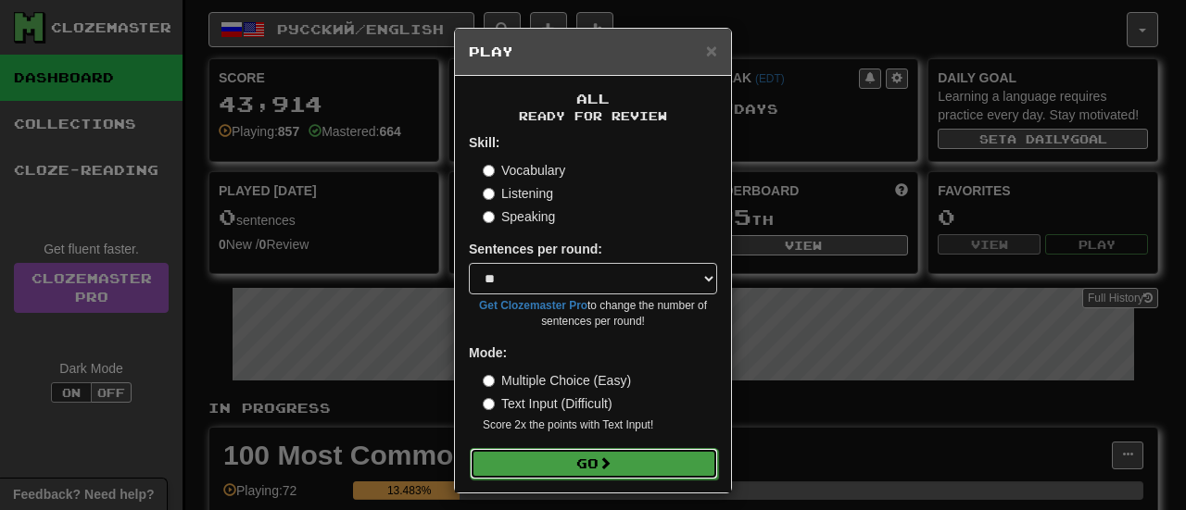
click at [626, 459] on button "Go" at bounding box center [594, 463] width 248 height 31
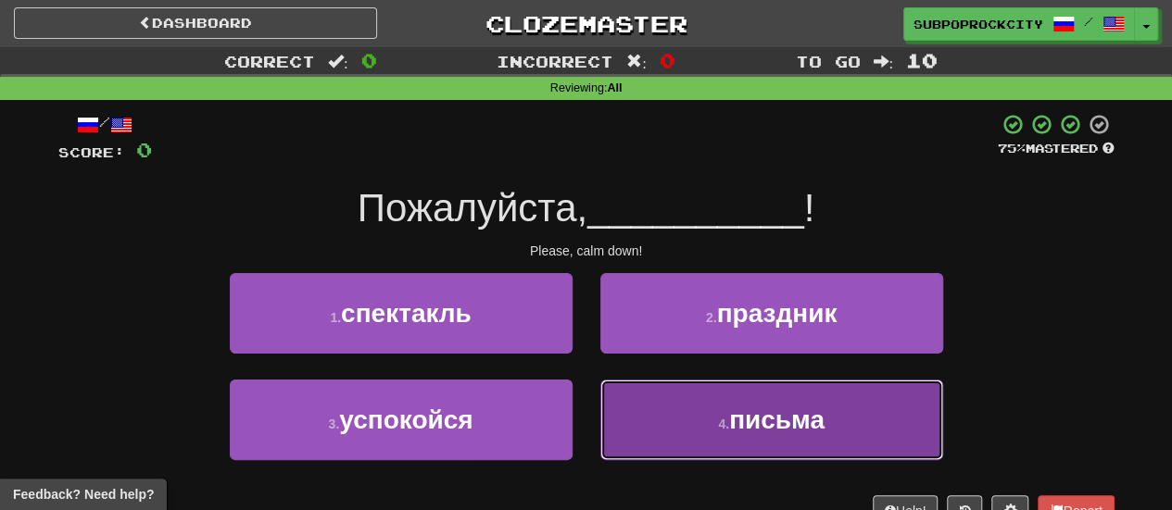
click at [665, 424] on button "4 . письма" at bounding box center [771, 420] width 343 height 81
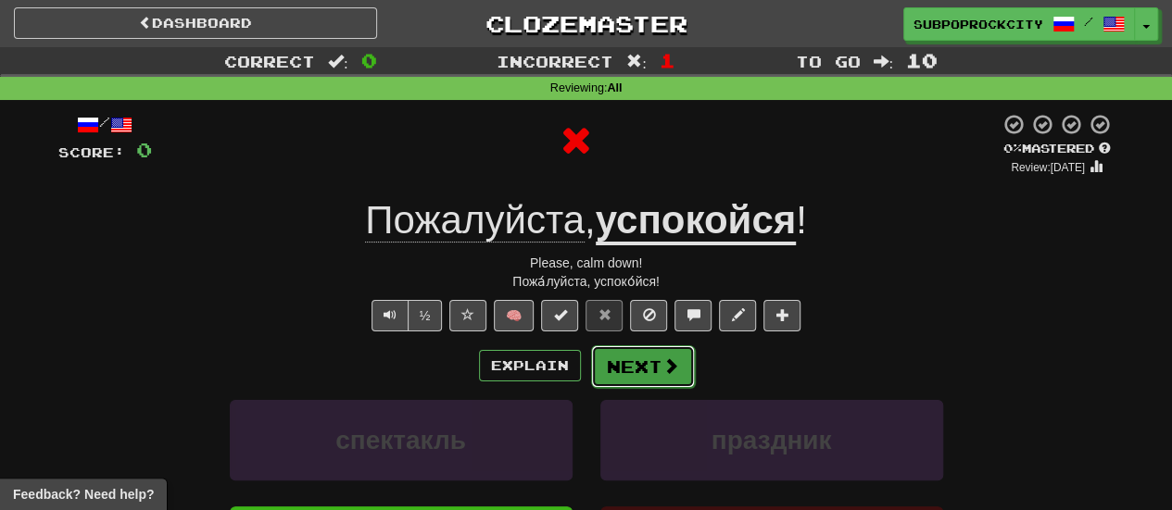
click at [654, 375] on button "Next" at bounding box center [643, 367] width 104 height 43
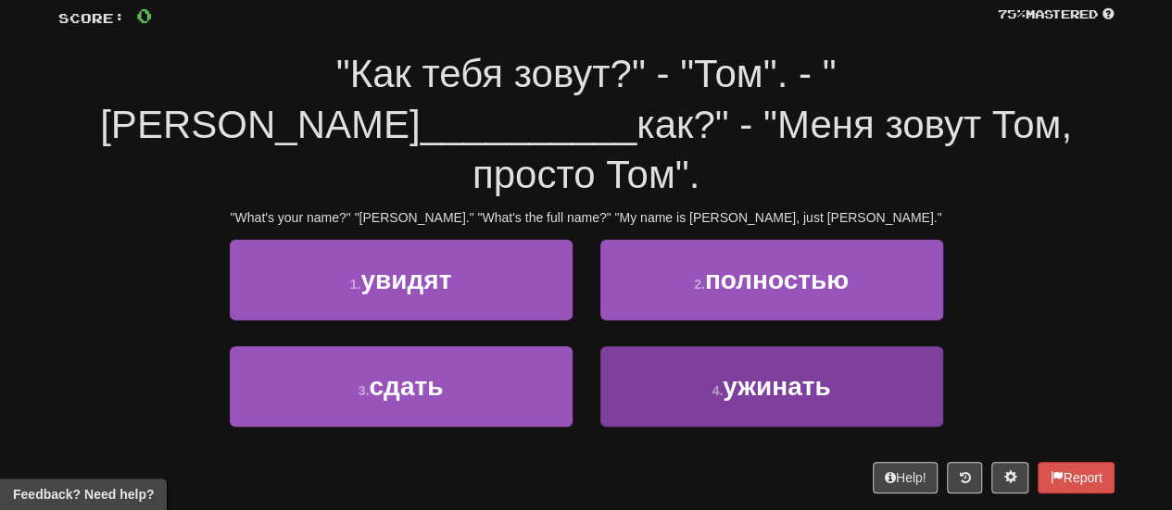
scroll to position [93, 0]
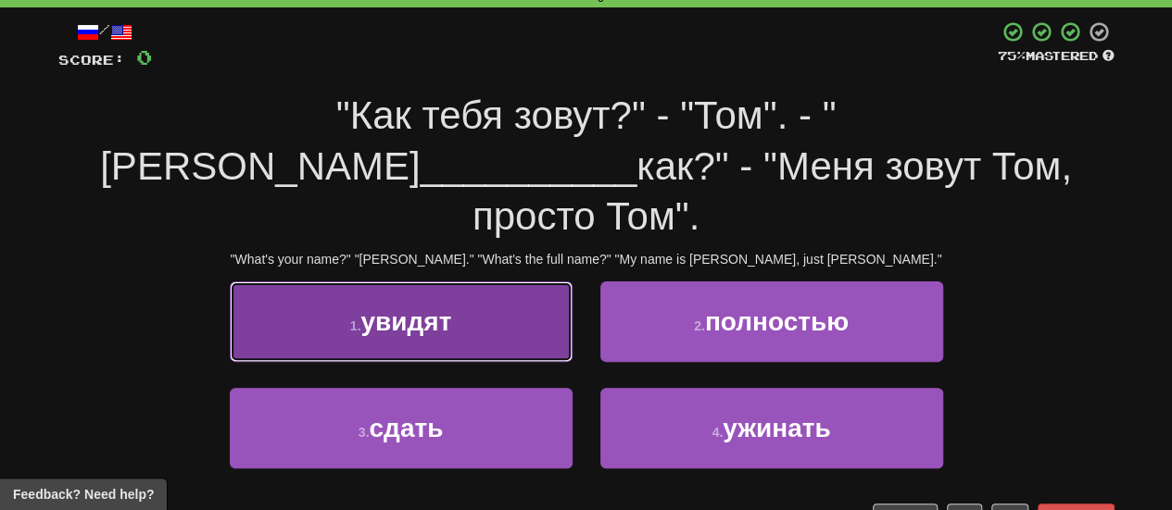
click at [445, 308] on span "увидят" at bounding box center [405, 322] width 91 height 29
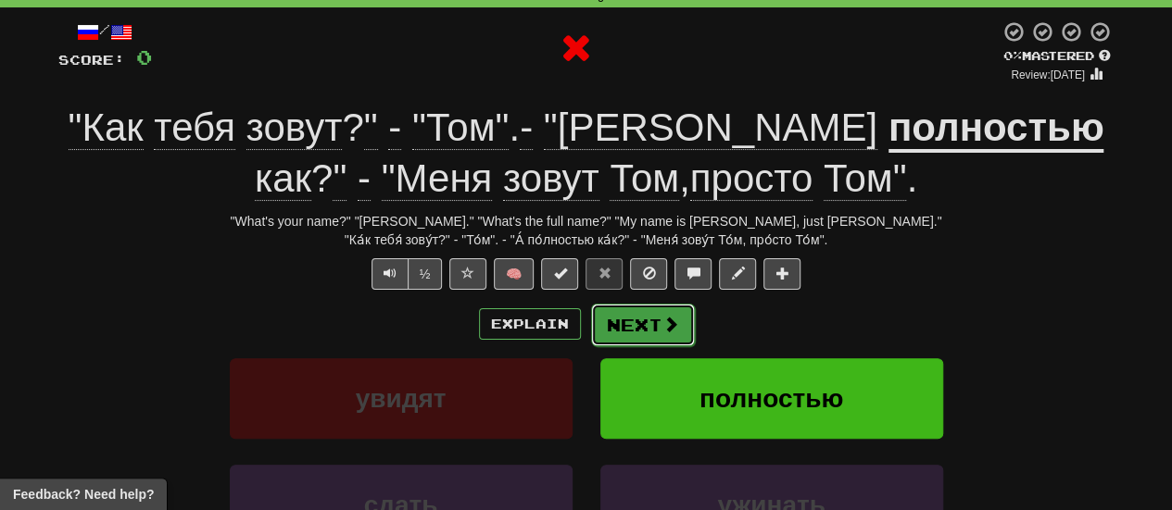
click at [617, 316] on button "Next" at bounding box center [643, 325] width 104 height 43
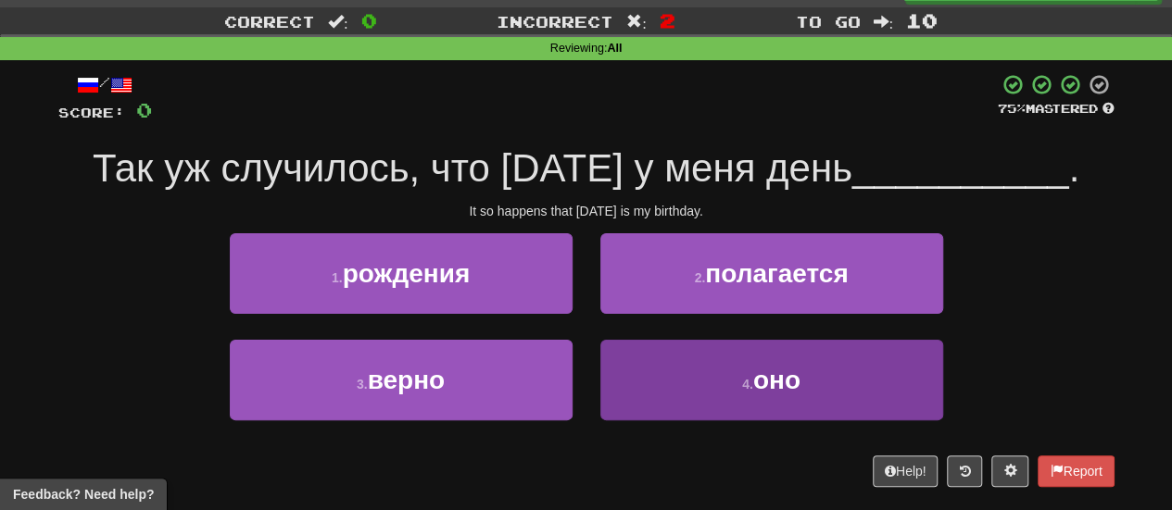
scroll to position [0, 0]
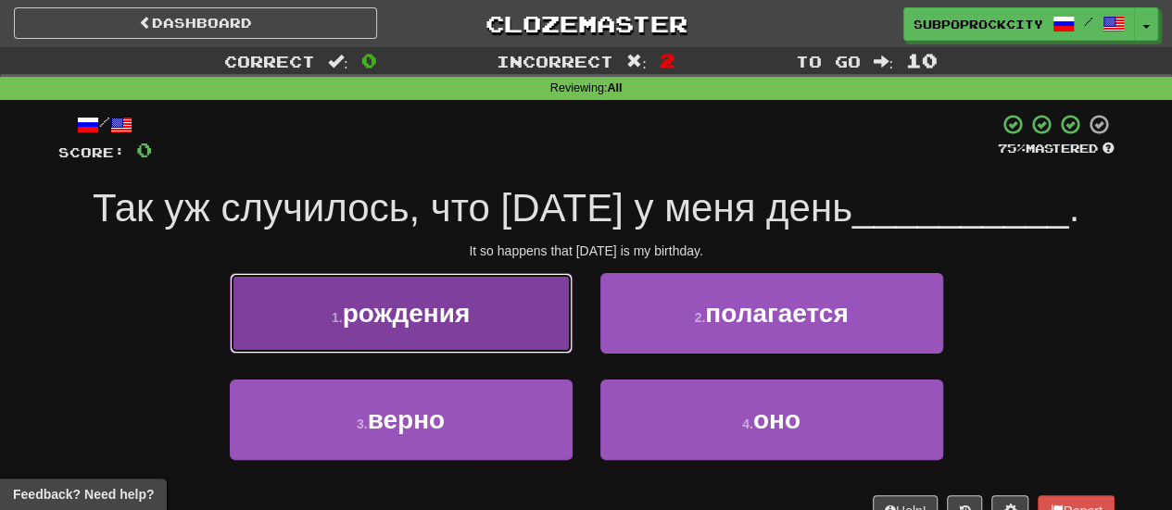
click at [503, 338] on button "1 . рождения" at bounding box center [401, 313] width 343 height 81
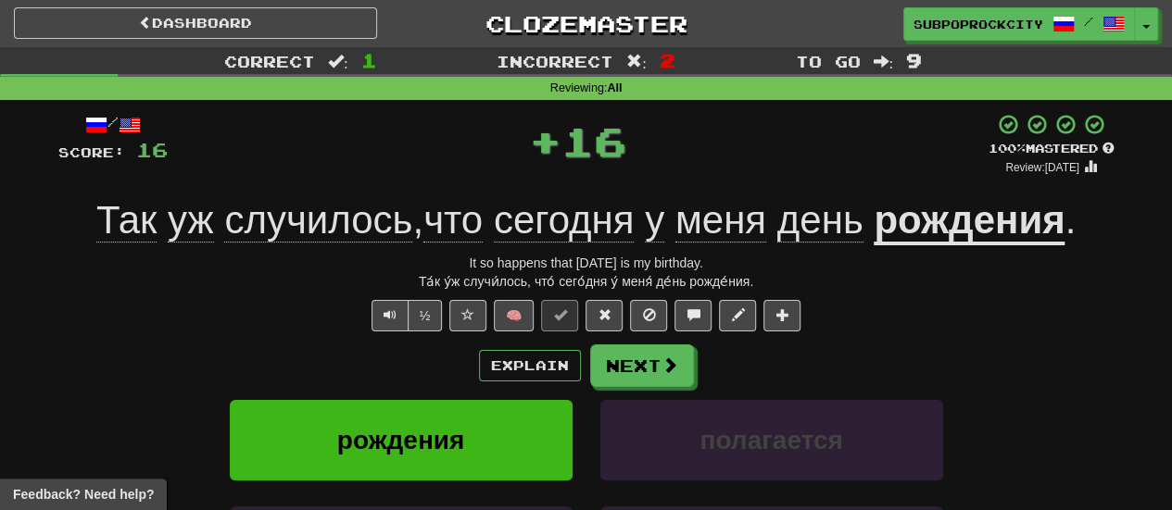
click at [582, 353] on div "Explain Next" at bounding box center [586, 366] width 1056 height 43
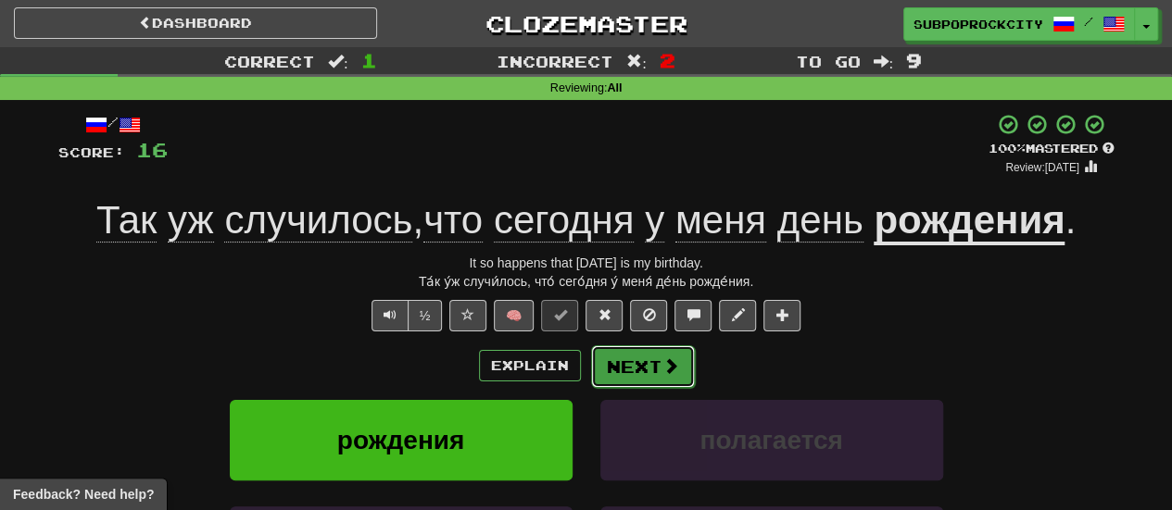
click at [618, 360] on button "Next" at bounding box center [643, 367] width 104 height 43
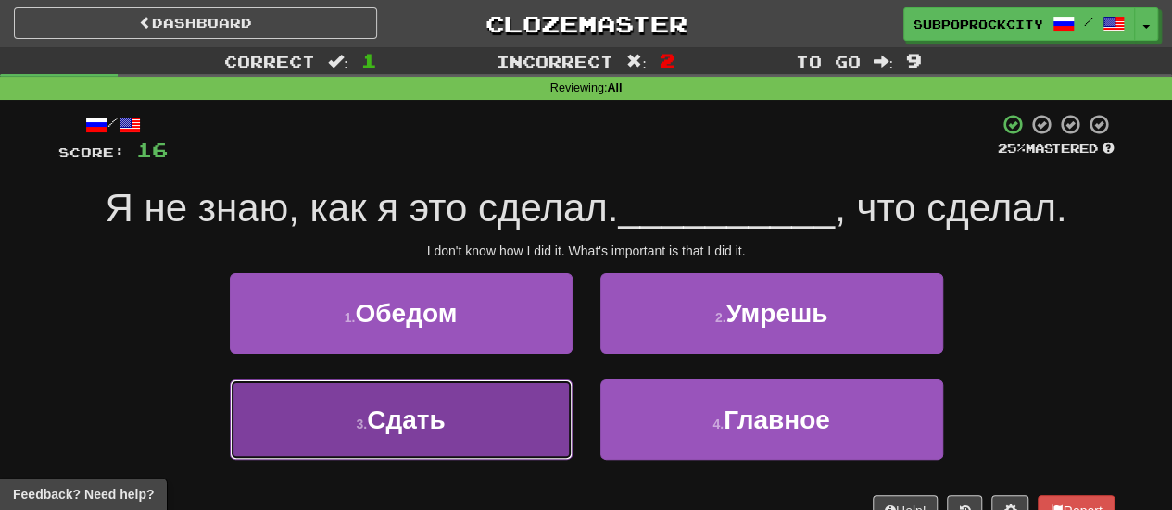
click at [524, 407] on button "3 . Сдать" at bounding box center [401, 420] width 343 height 81
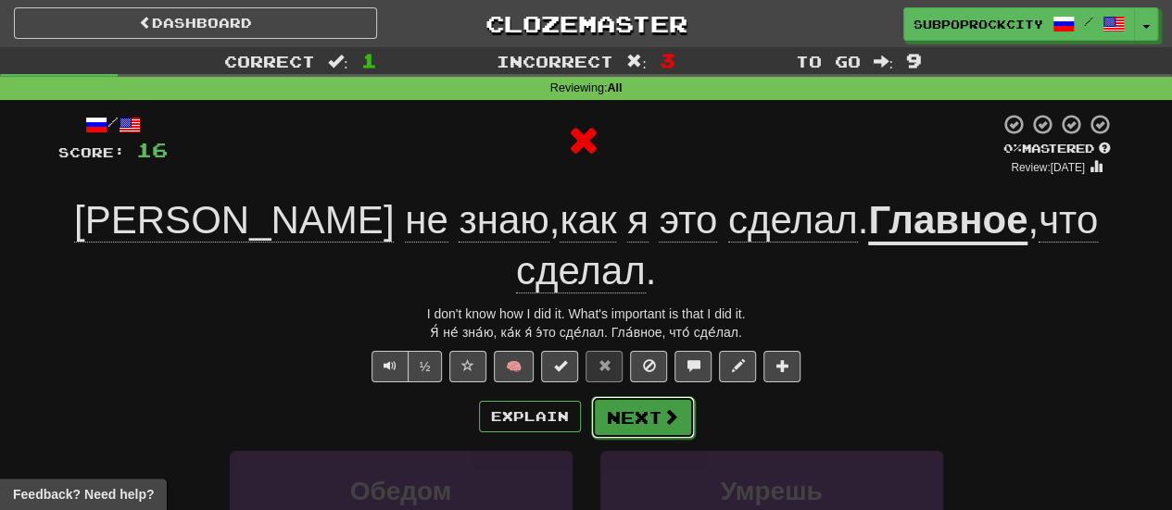
click at [626, 397] on button "Next" at bounding box center [643, 418] width 104 height 43
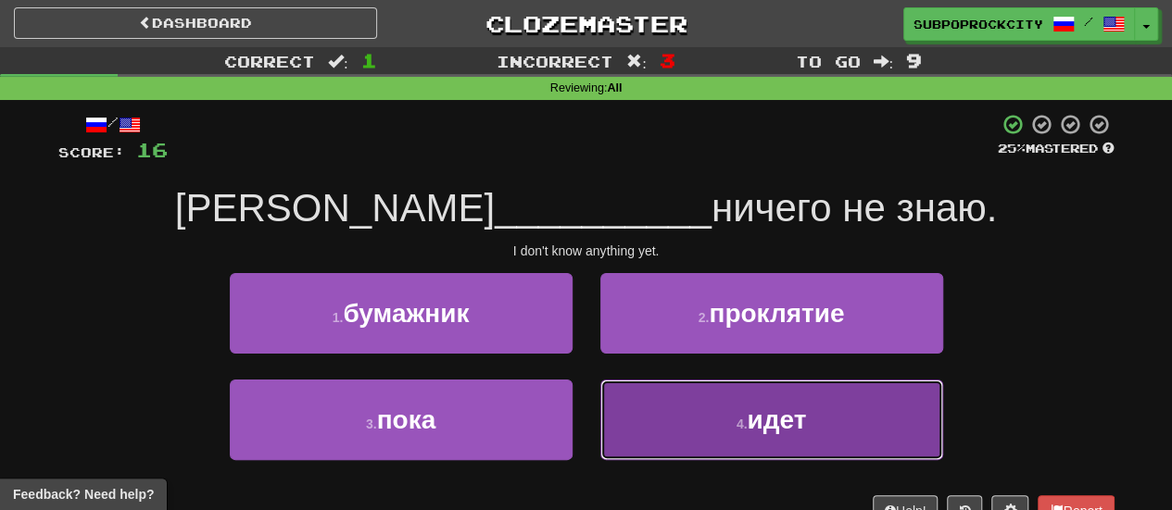
click at [624, 394] on button "4 . идет" at bounding box center [771, 420] width 343 height 81
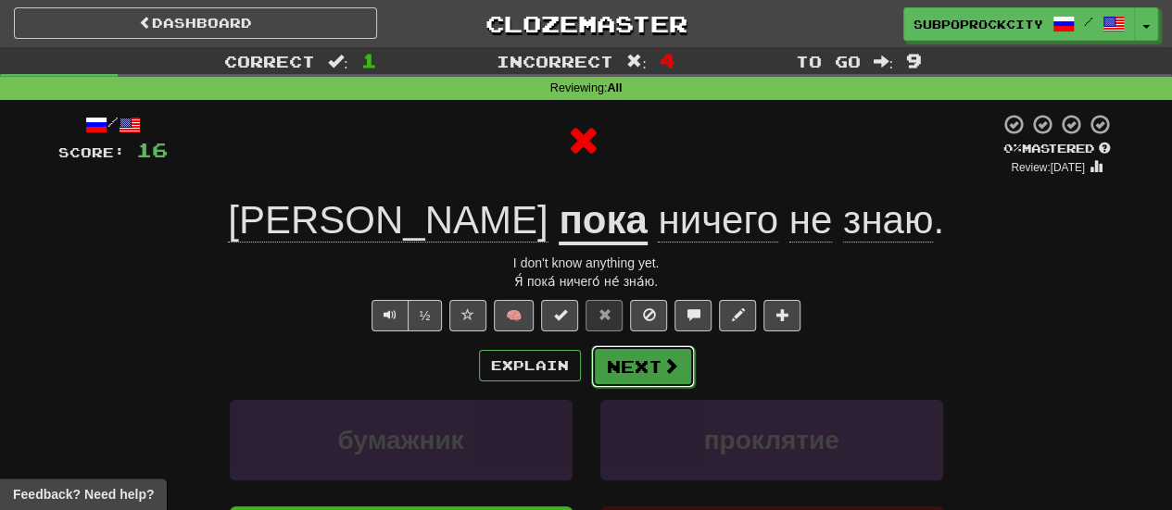
click at [623, 370] on button "Next" at bounding box center [643, 367] width 104 height 43
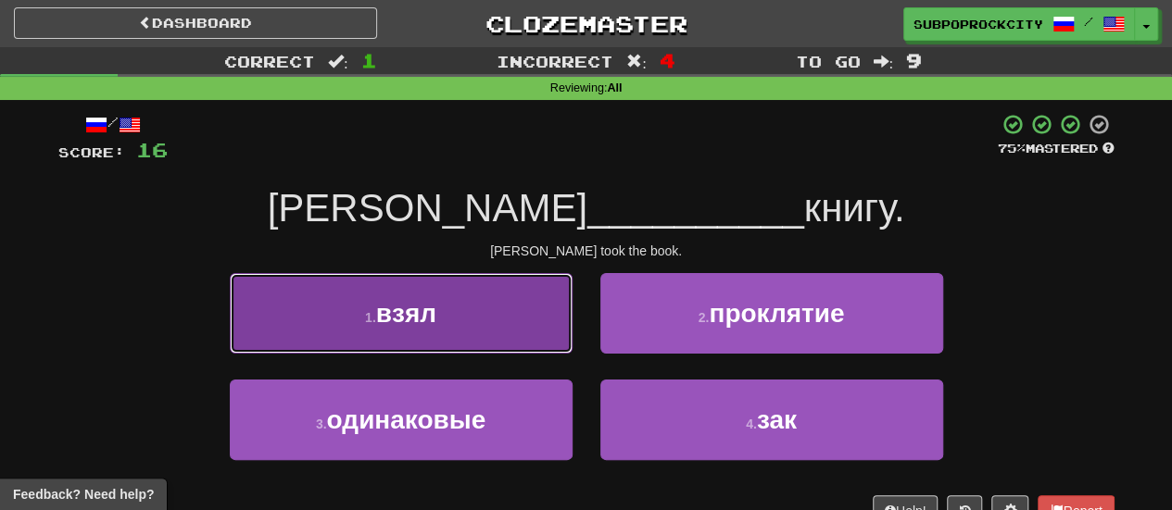
click at [523, 336] on button "1 . взял" at bounding box center [401, 313] width 343 height 81
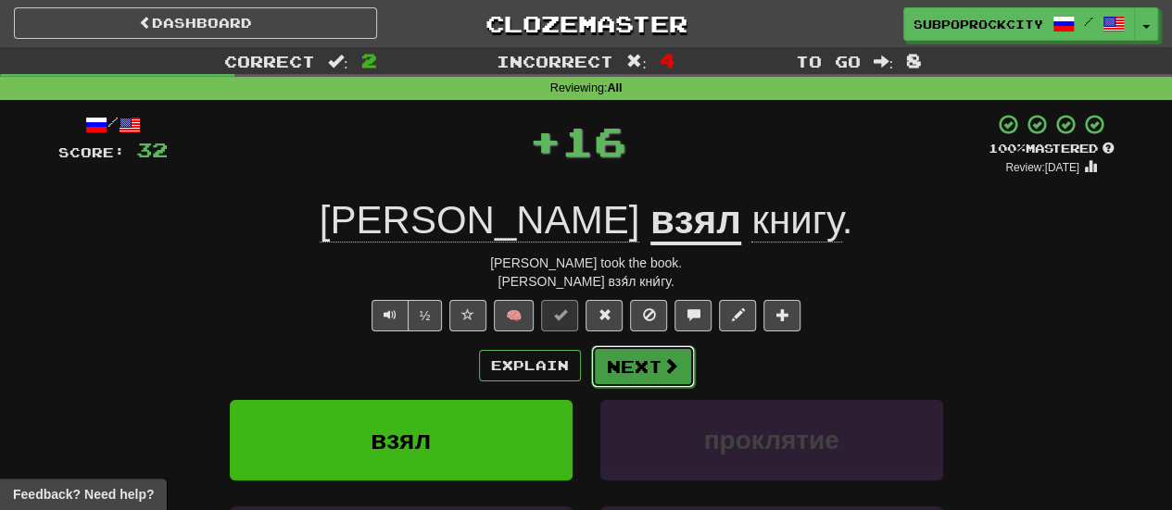
drag, startPoint x: 546, startPoint y: 342, endPoint x: 640, endPoint y: 360, distance: 96.3
click at [640, 360] on button "Next" at bounding box center [643, 367] width 104 height 43
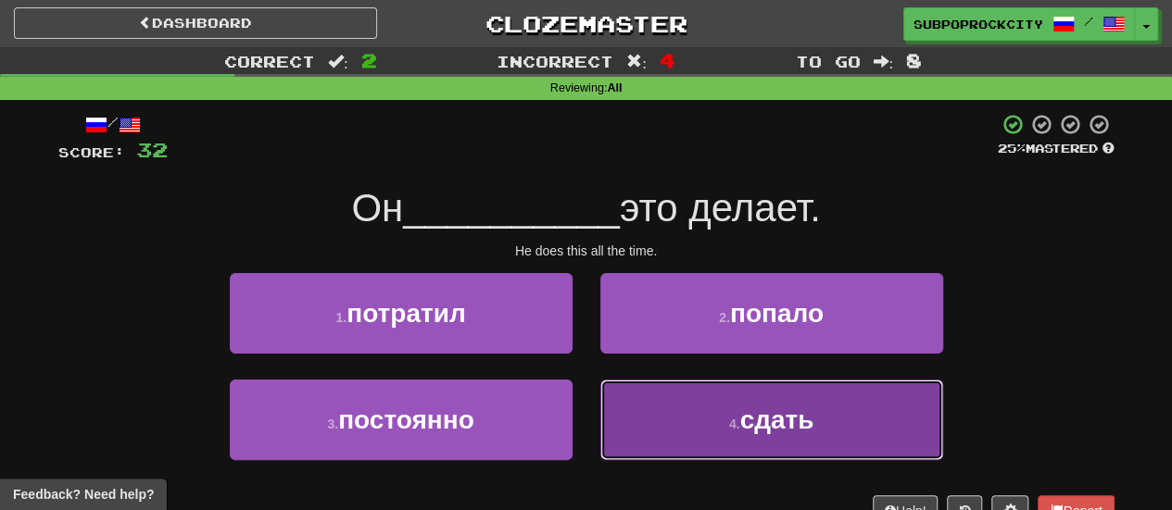
click at [631, 392] on button "4 . сдать" at bounding box center [771, 420] width 343 height 81
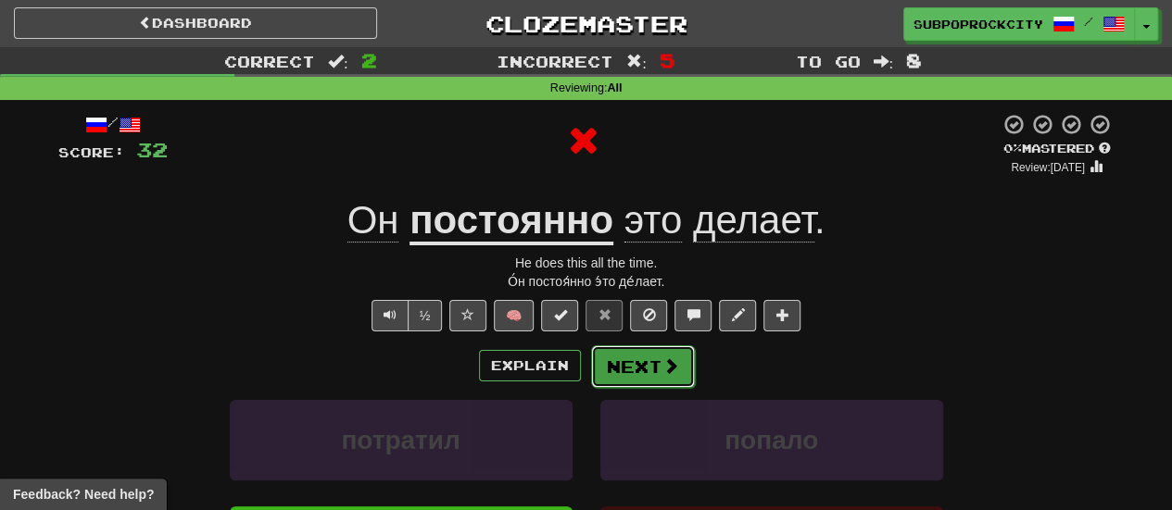
click at [623, 353] on button "Next" at bounding box center [643, 367] width 104 height 43
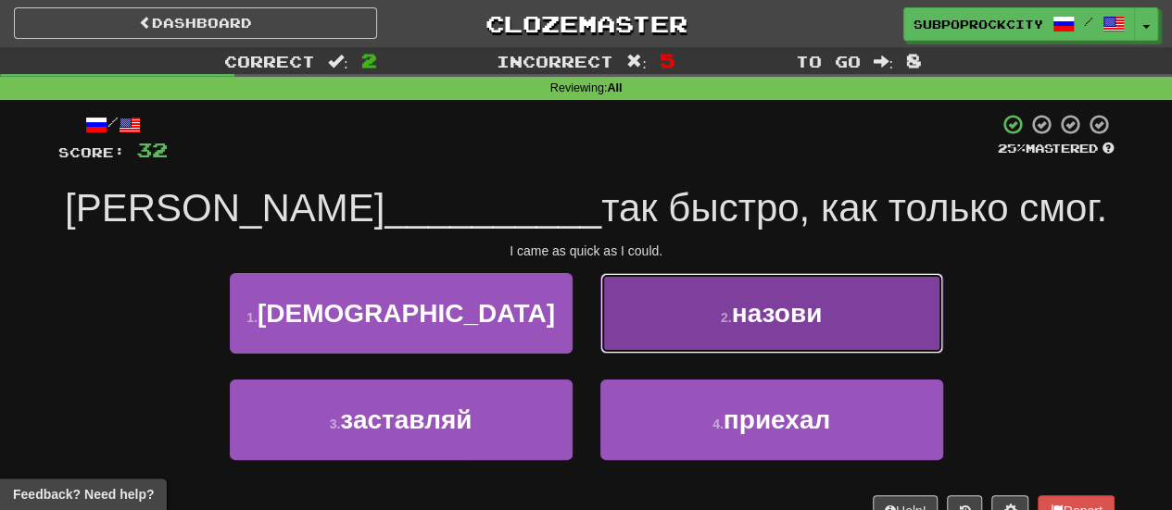
click at [649, 347] on button "2 . назови" at bounding box center [771, 313] width 343 height 81
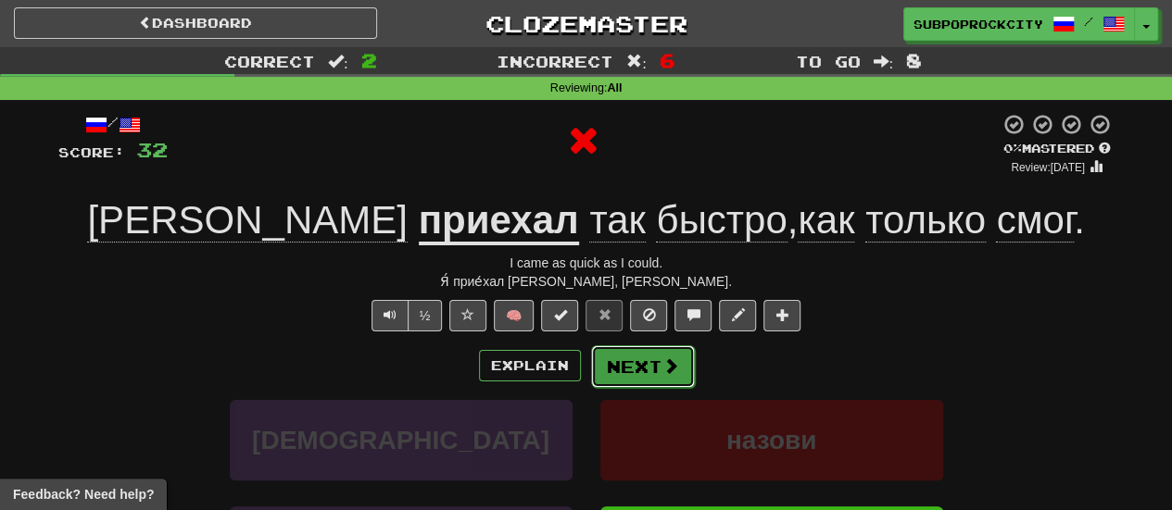
click at [640, 359] on button "Next" at bounding box center [643, 367] width 104 height 43
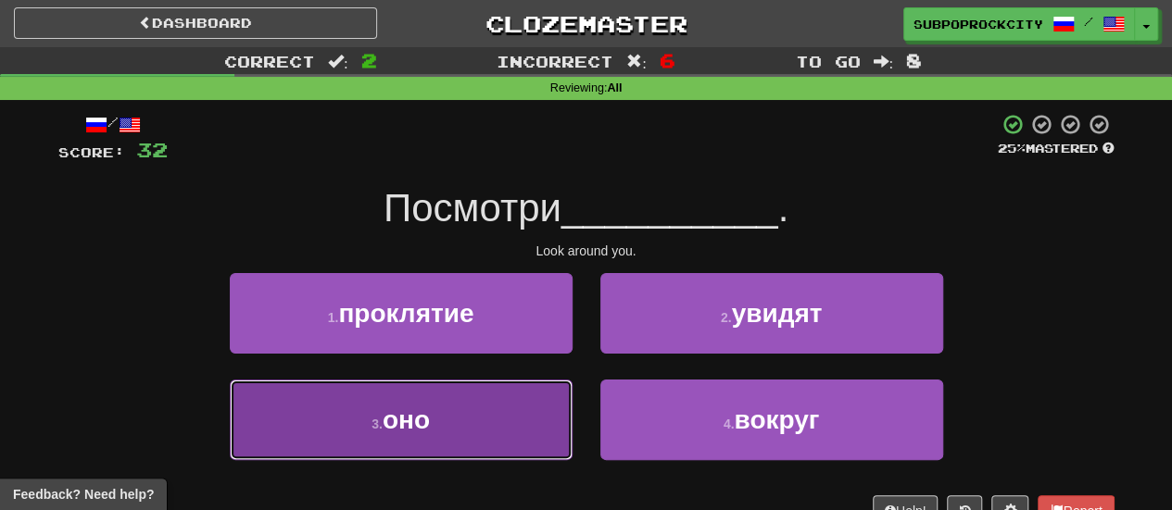
click at [549, 397] on button "3 . оно" at bounding box center [401, 420] width 343 height 81
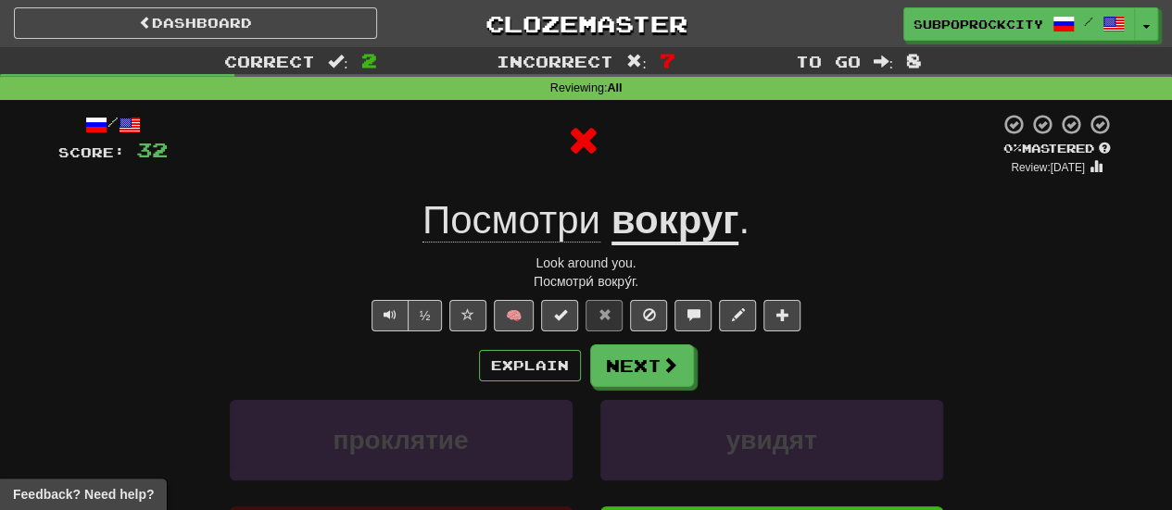
click at [656, 340] on div "/ Score: 32 0 % Mastered Review: [DATE] Посмотри вокруг . Look around you. Посм…" at bounding box center [586, 412] width 1056 height 599
click at [648, 367] on button "Next" at bounding box center [643, 367] width 104 height 43
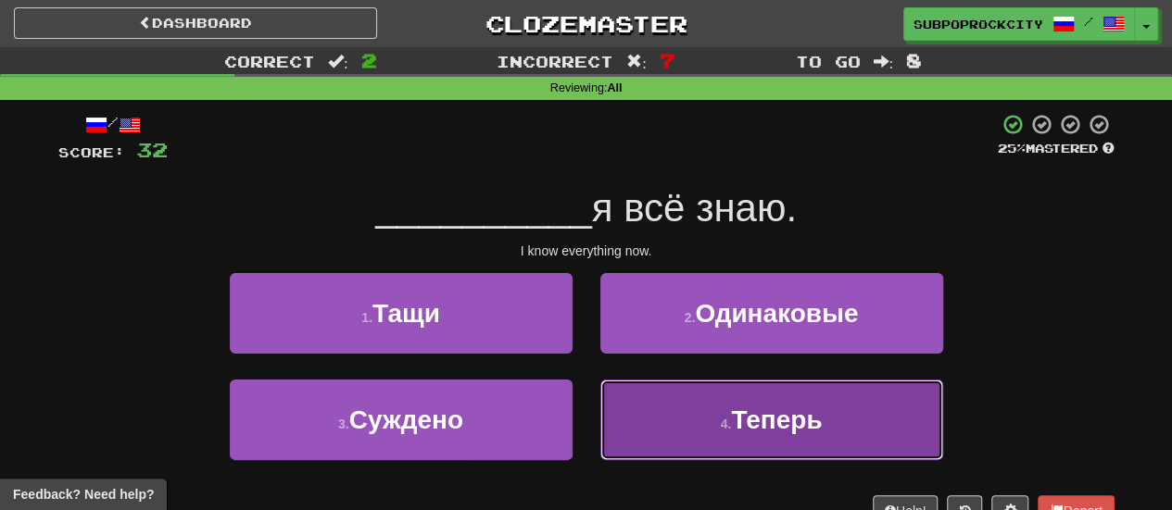
click at [665, 398] on button "4 . Теперь" at bounding box center [771, 420] width 343 height 81
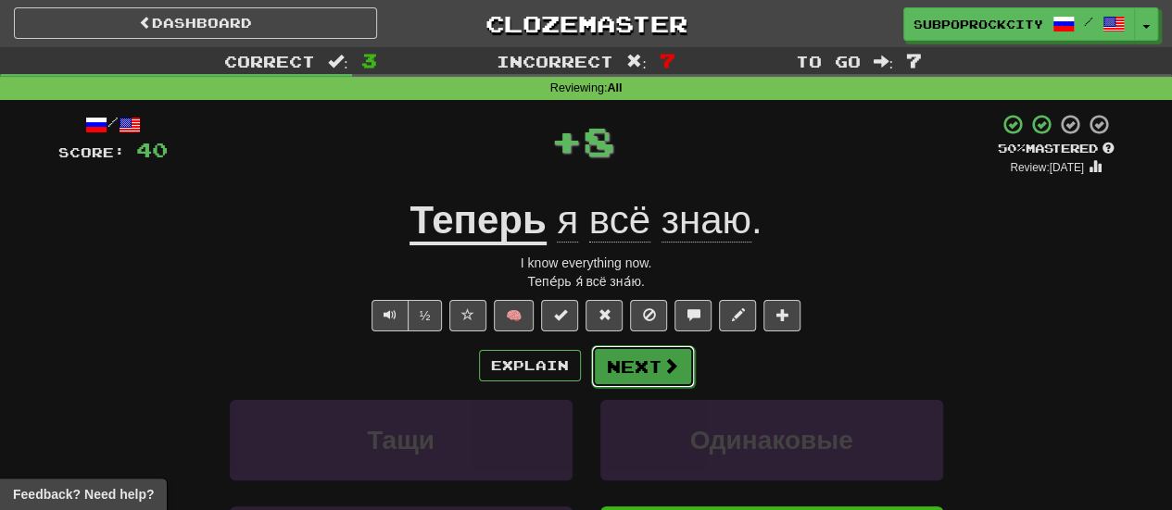
click at [613, 371] on button "Next" at bounding box center [643, 367] width 104 height 43
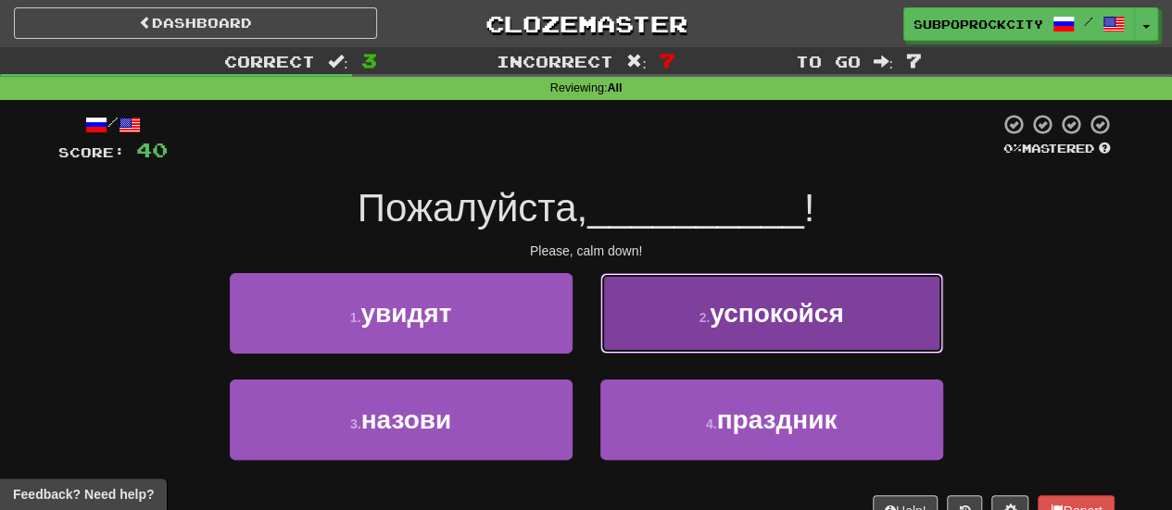
click at [646, 345] on button "2 . успокойся" at bounding box center [771, 313] width 343 height 81
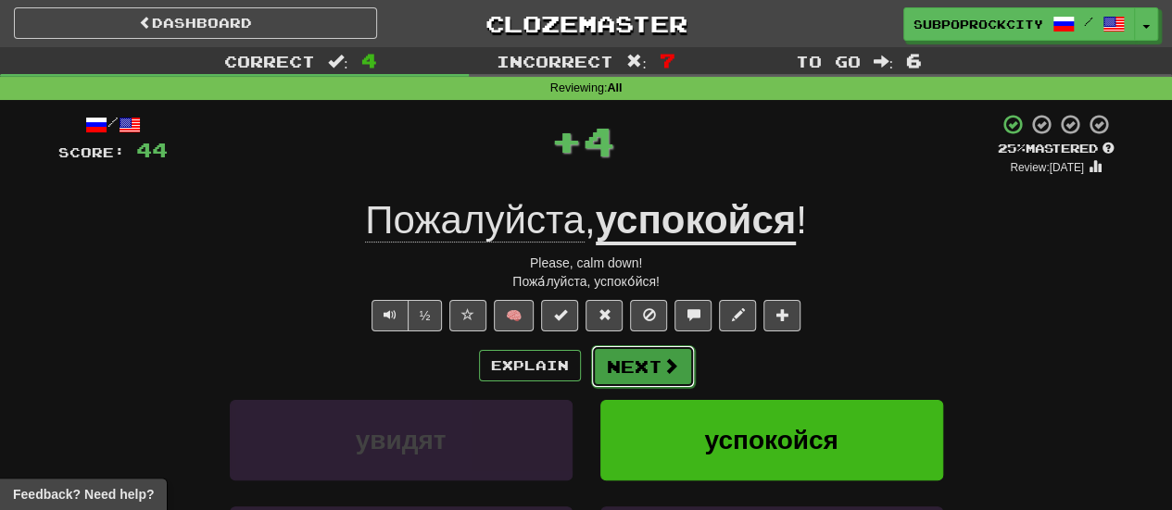
click at [619, 362] on button "Next" at bounding box center [643, 367] width 104 height 43
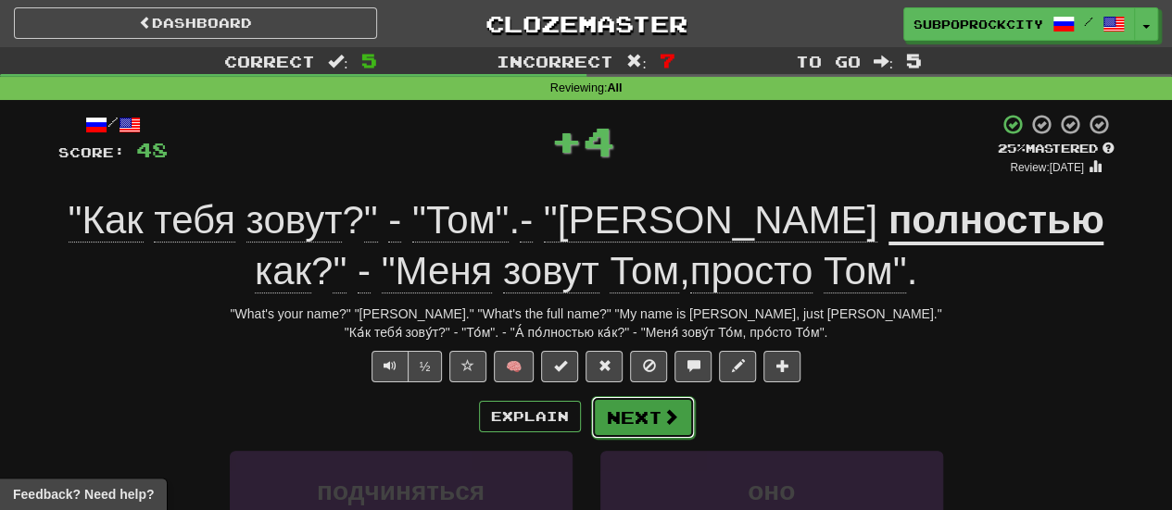
click at [678, 422] on button "Next" at bounding box center [643, 418] width 104 height 43
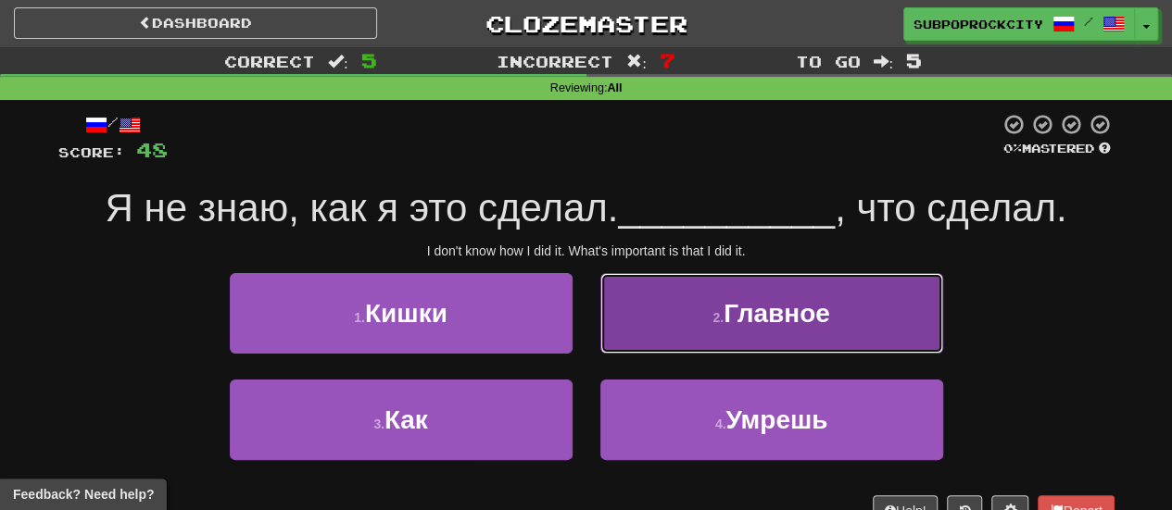
click at [647, 333] on button "2 . Главное" at bounding box center [771, 313] width 343 height 81
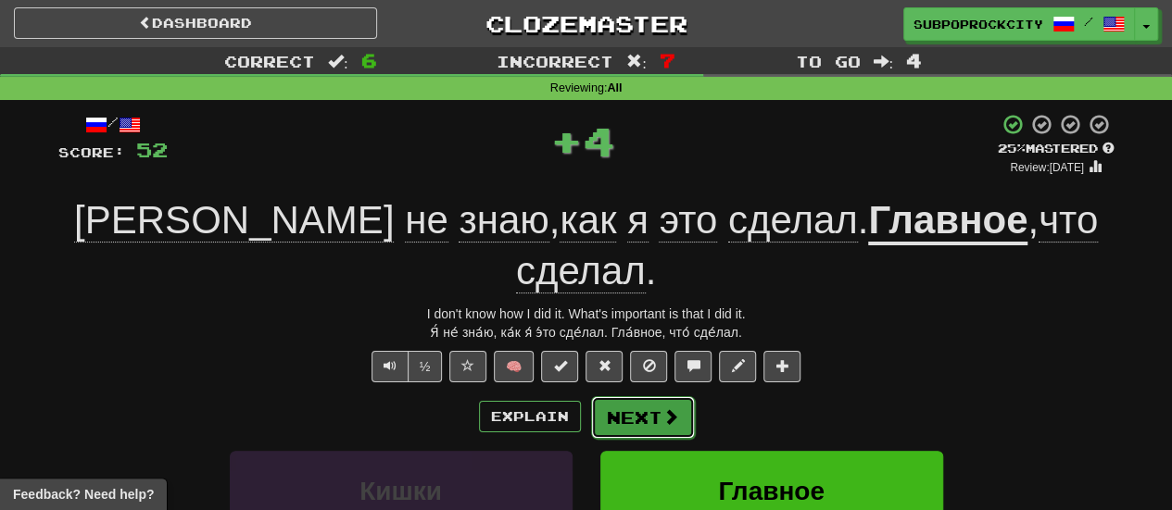
click at [647, 397] on button "Next" at bounding box center [643, 418] width 104 height 43
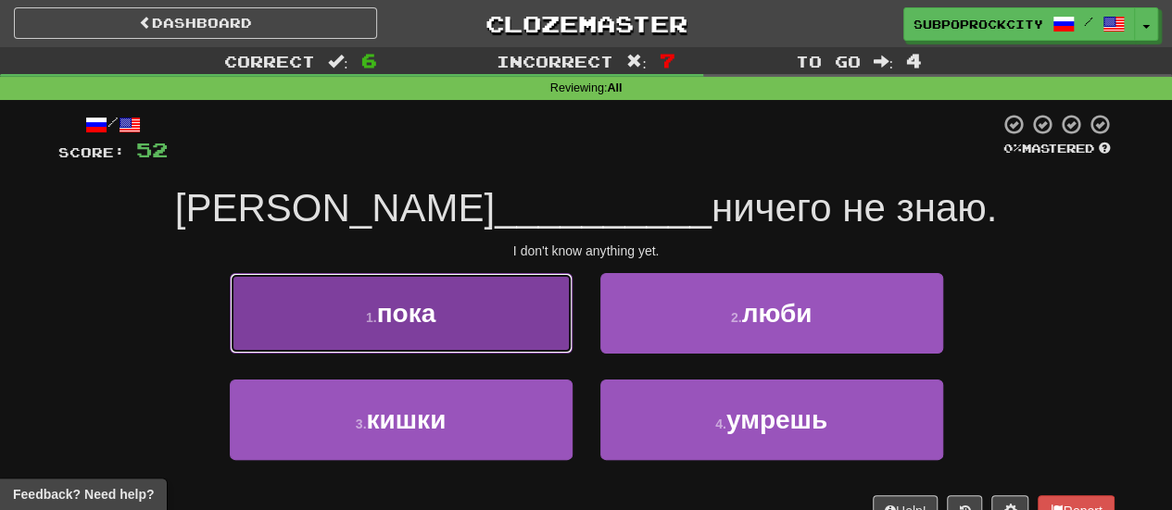
click at [514, 344] on button "1 . пока" at bounding box center [401, 313] width 343 height 81
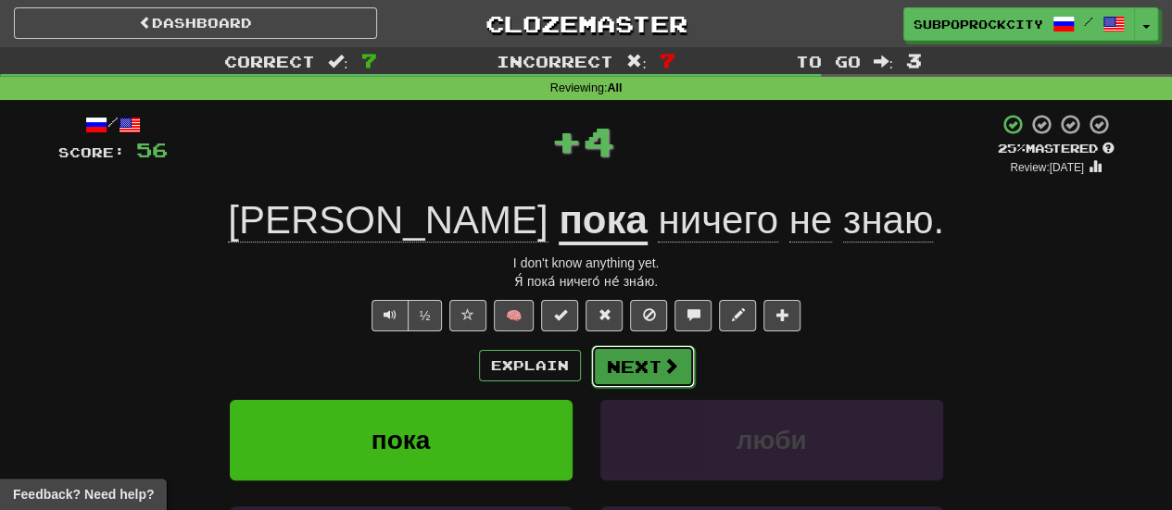
click at [611, 362] on button "Next" at bounding box center [643, 367] width 104 height 43
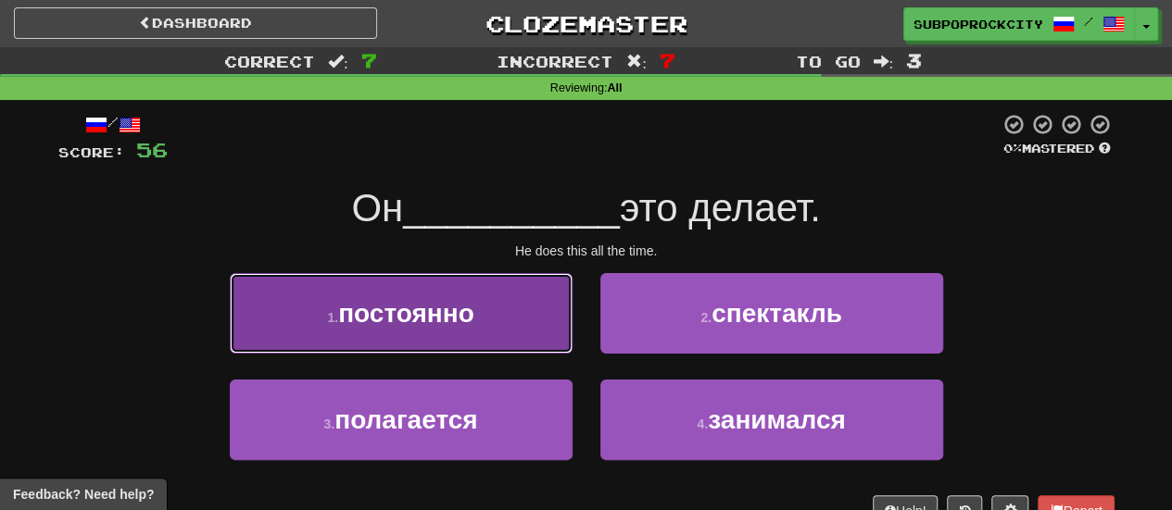
click at [530, 342] on button "1 . постоянно" at bounding box center [401, 313] width 343 height 81
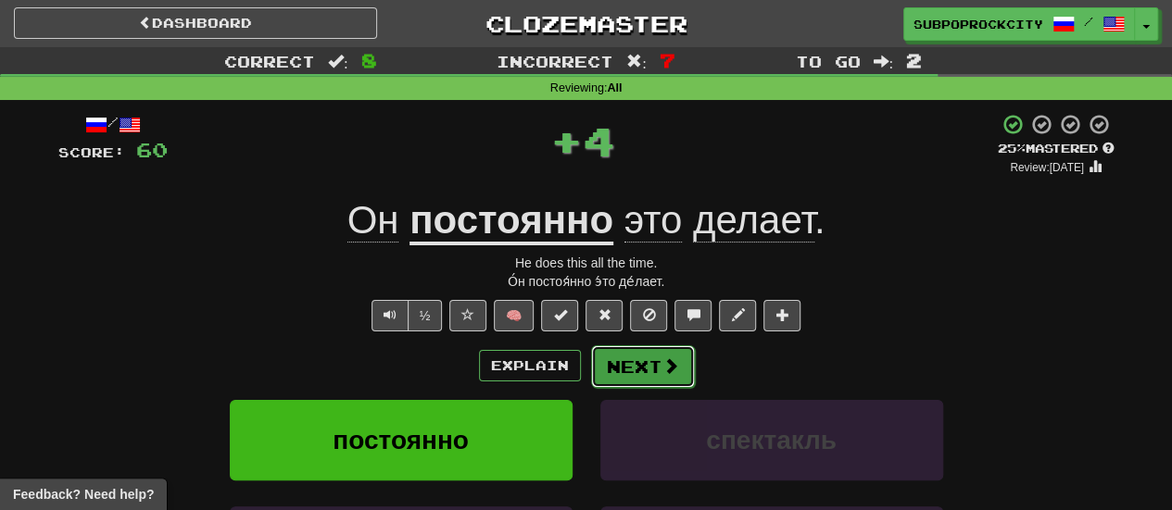
click at [640, 370] on button "Next" at bounding box center [643, 367] width 104 height 43
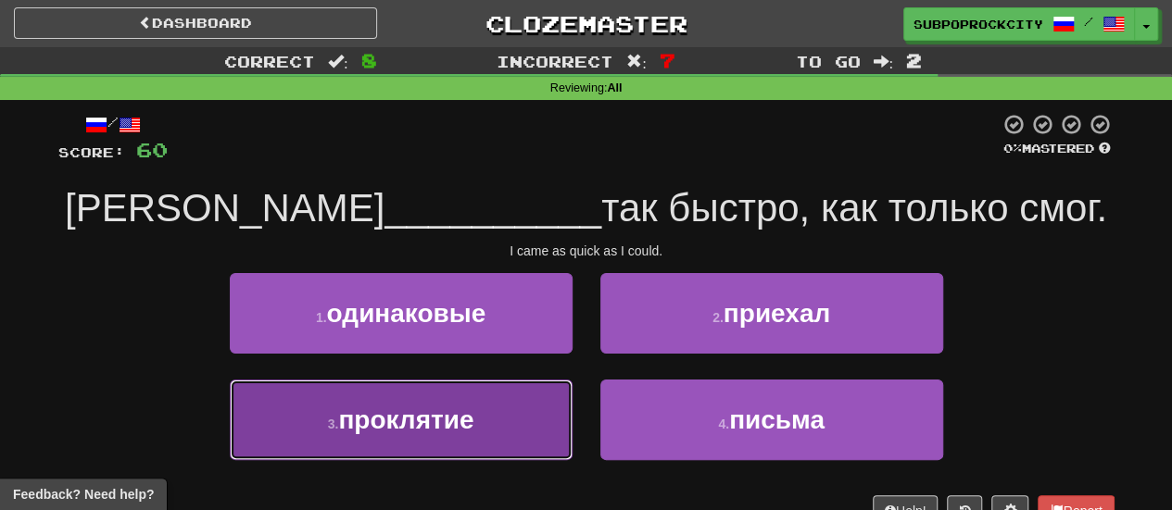
click at [555, 409] on button "3 . проклятие" at bounding box center [401, 420] width 343 height 81
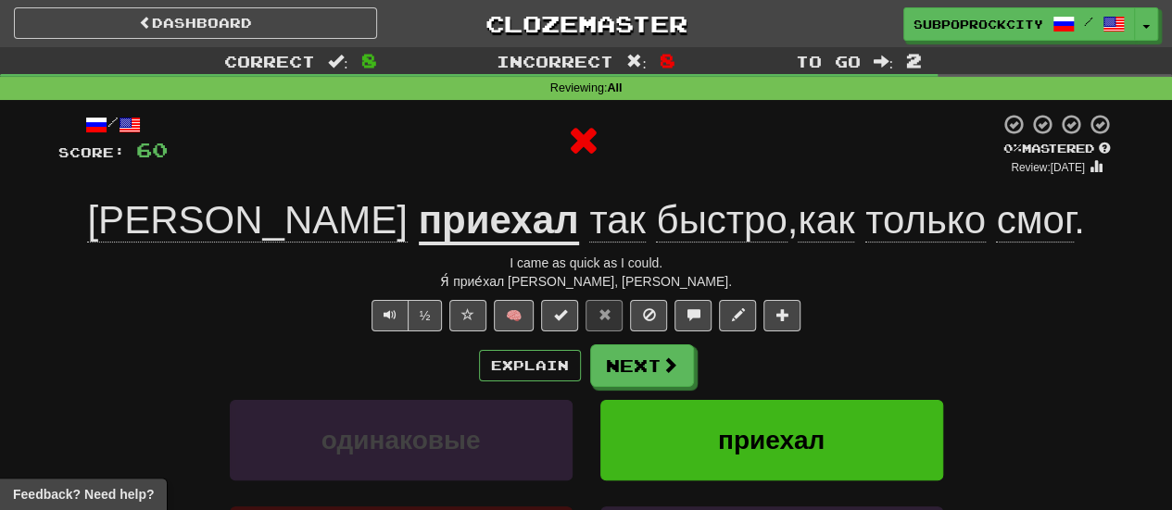
click at [659, 375] on button "Next" at bounding box center [642, 366] width 104 height 43
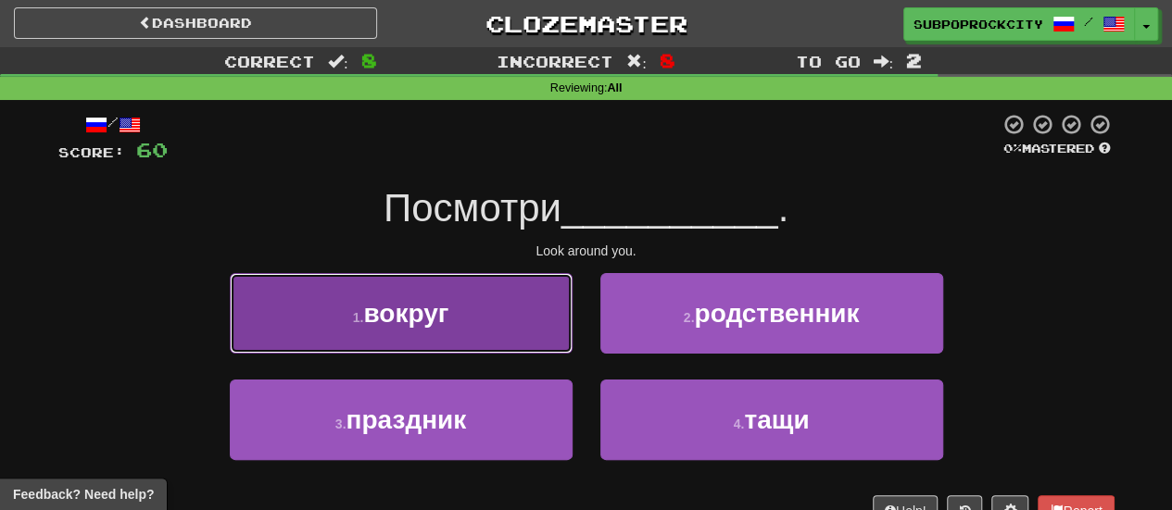
click at [469, 305] on button "1 . вокруг" at bounding box center [401, 313] width 343 height 81
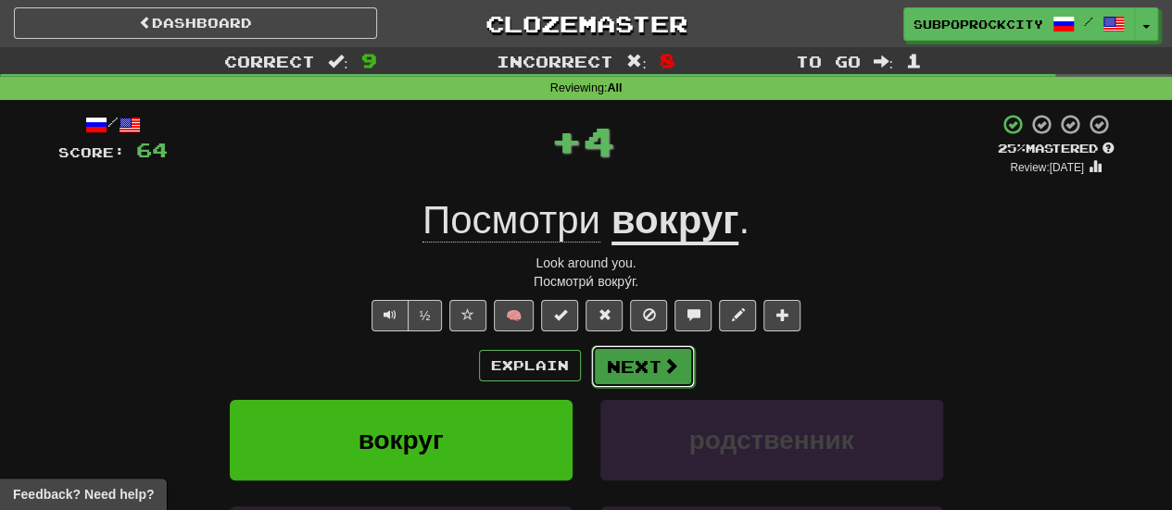
click at [645, 346] on button "Next" at bounding box center [643, 367] width 104 height 43
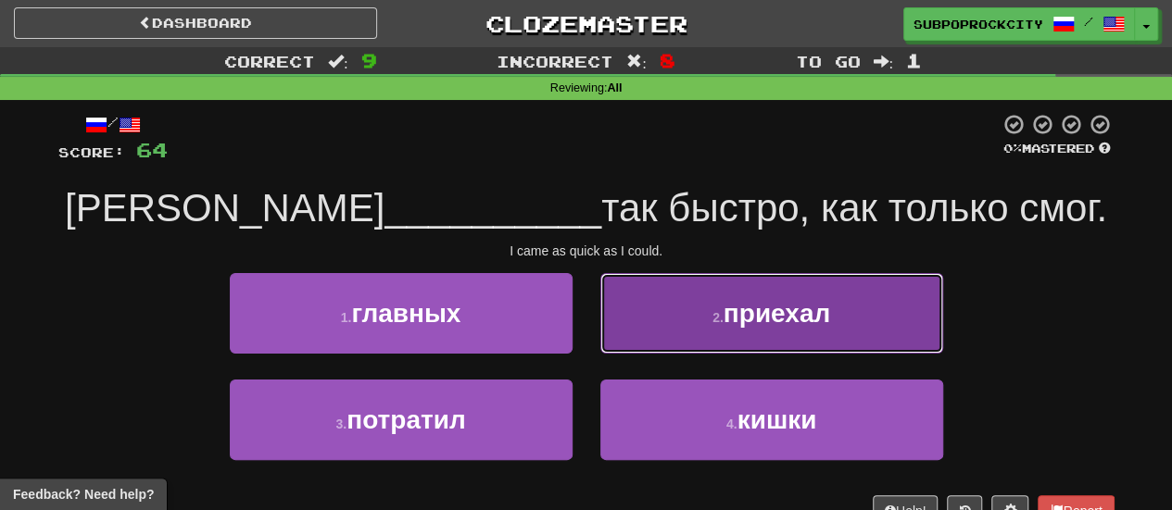
click at [648, 344] on button "2 . приехал" at bounding box center [771, 313] width 343 height 81
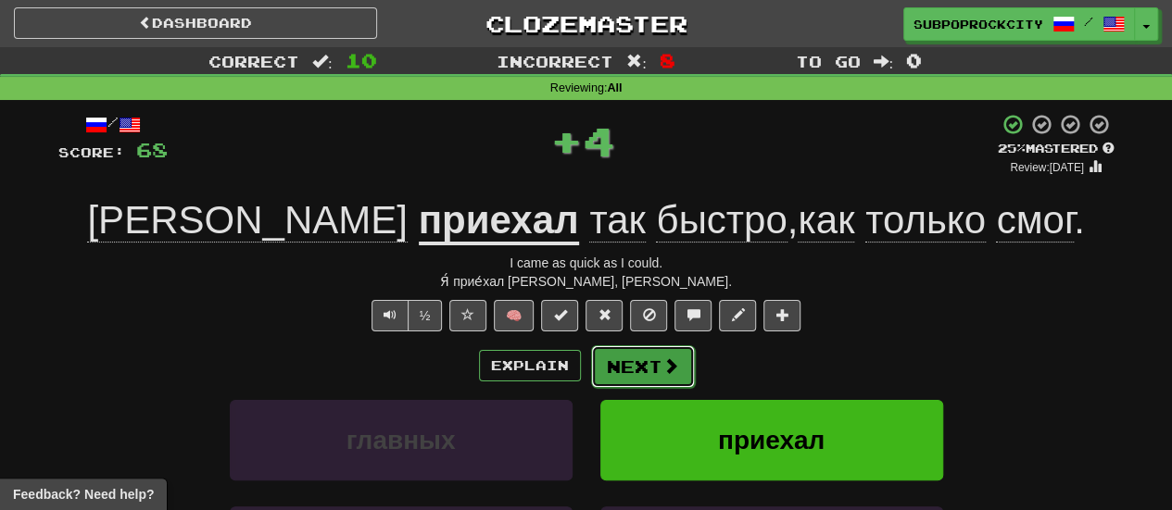
click at [639, 364] on button "Next" at bounding box center [643, 367] width 104 height 43
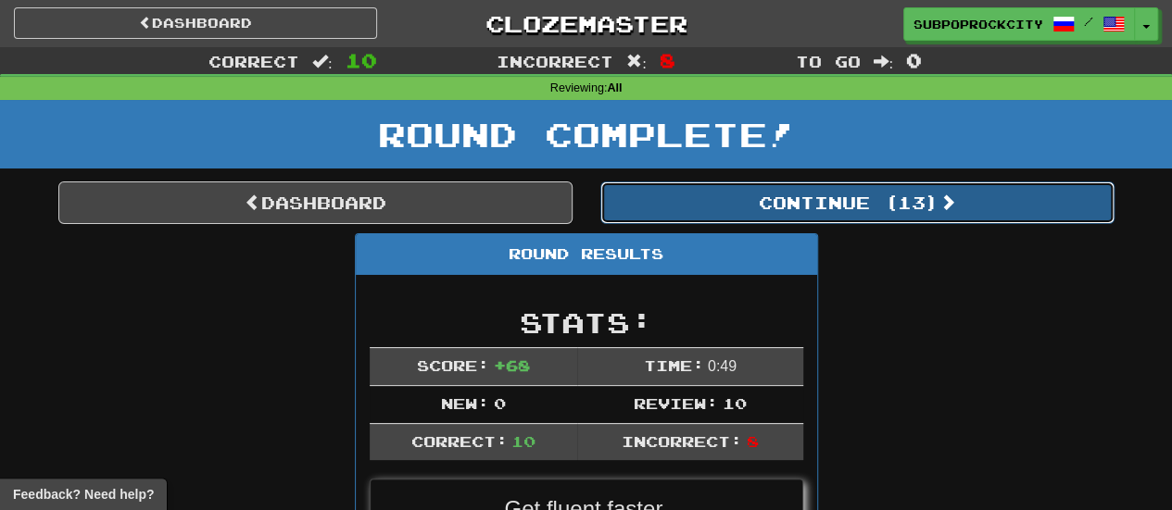
click at [667, 203] on button "Continue ( 13 )" at bounding box center [857, 203] width 514 height 43
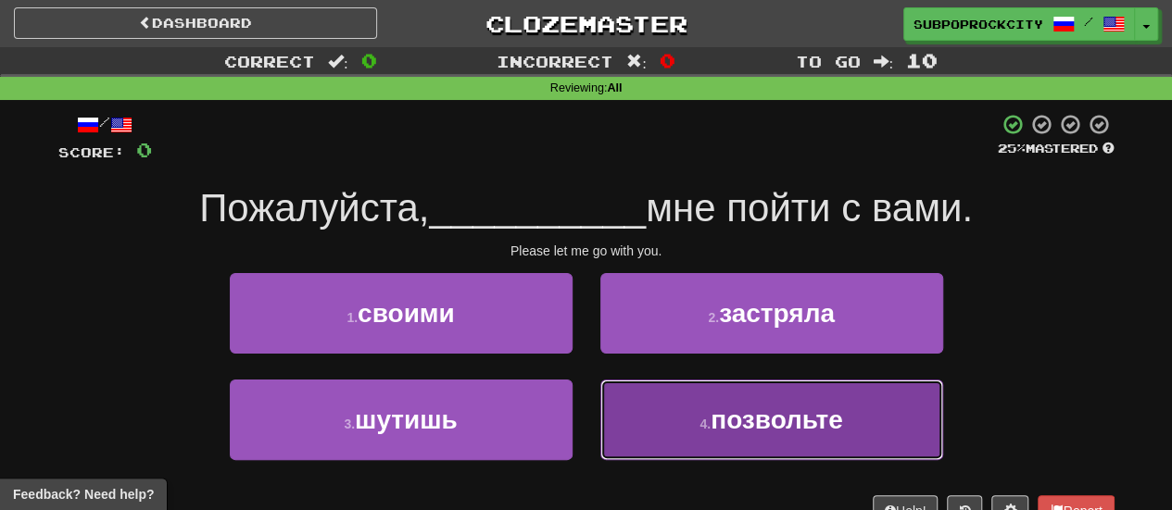
click at [622, 400] on button "4 . позвольте" at bounding box center [771, 420] width 343 height 81
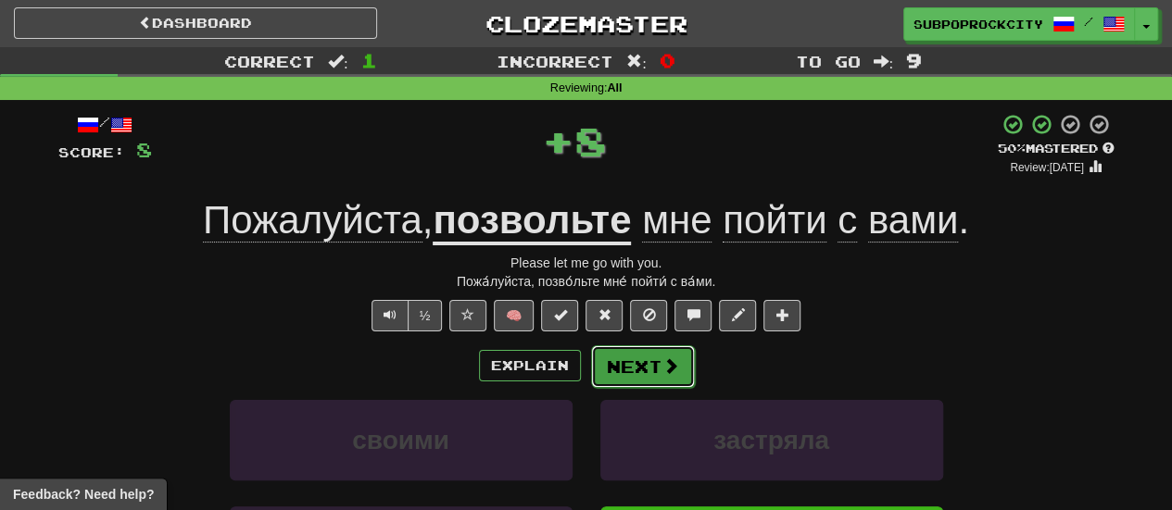
click at [619, 372] on button "Next" at bounding box center [643, 367] width 104 height 43
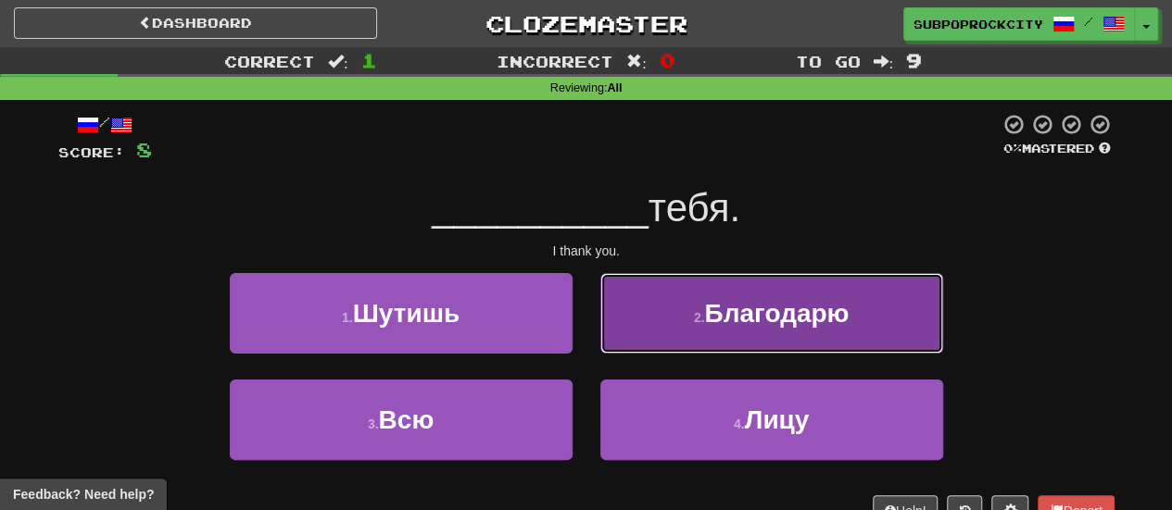
click at [626, 334] on button "2 . [GEOGRAPHIC_DATA]" at bounding box center [771, 313] width 343 height 81
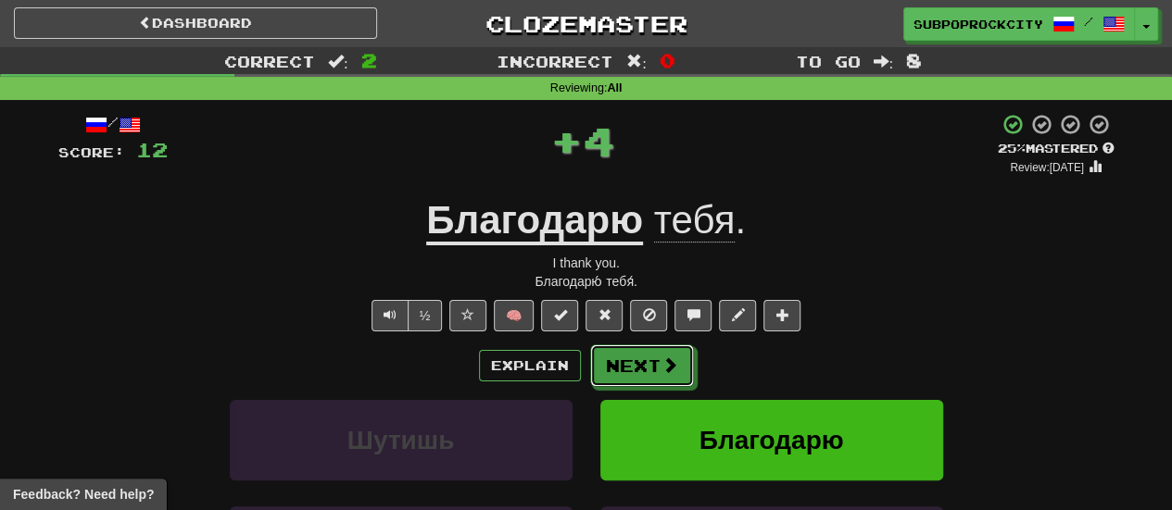
click at [622, 360] on button "Next" at bounding box center [642, 366] width 104 height 43
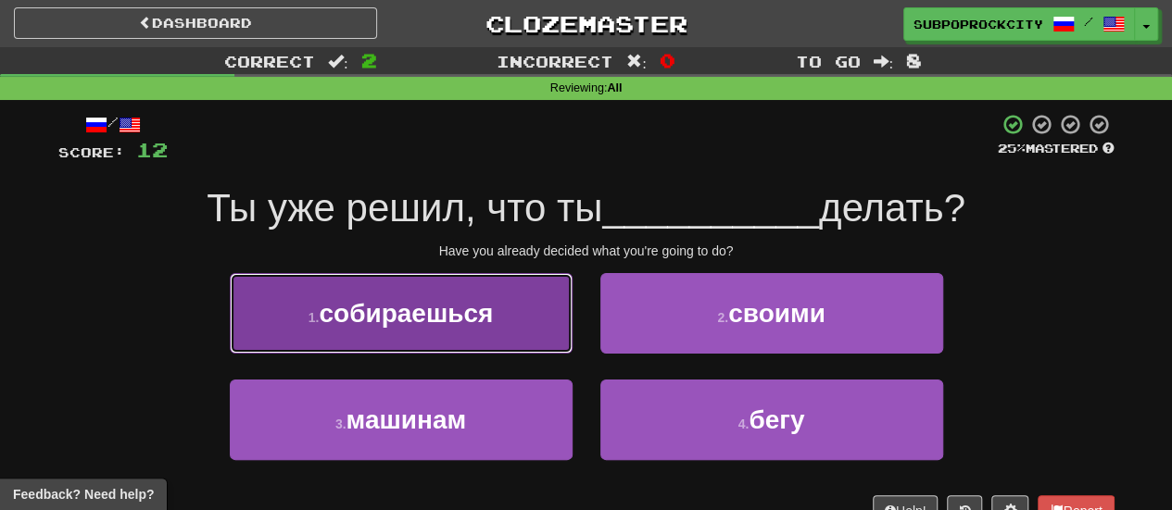
click at [560, 331] on button "1 . собираешься" at bounding box center [401, 313] width 343 height 81
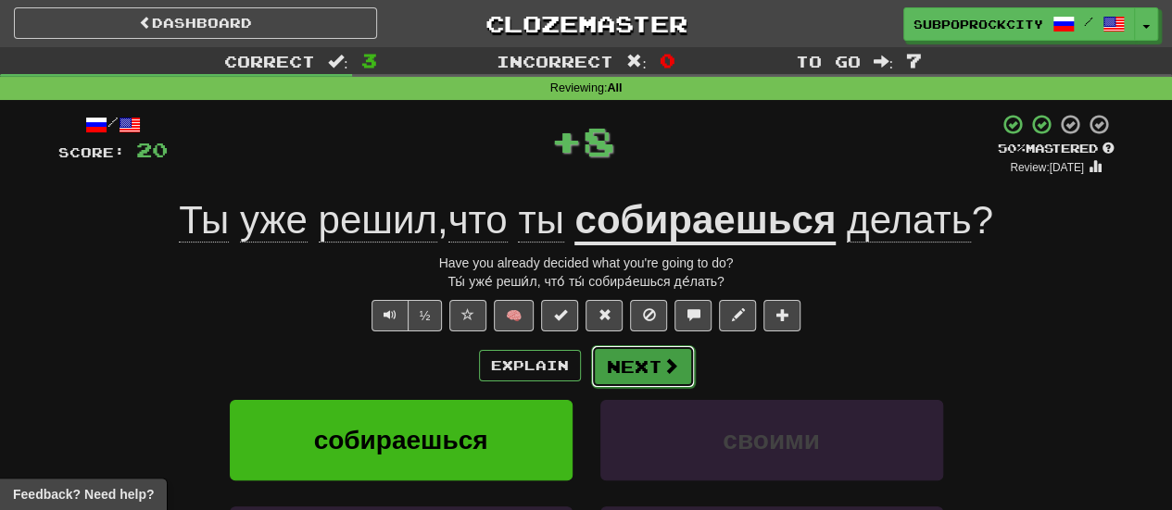
click at [617, 365] on button "Next" at bounding box center [643, 367] width 104 height 43
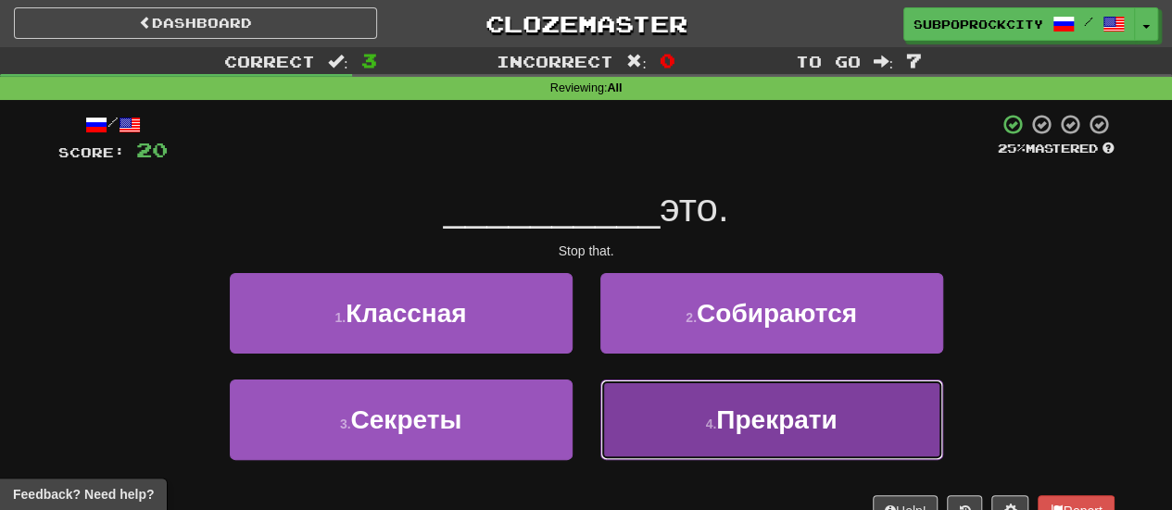
click at [628, 397] on button "4 . Прекрати" at bounding box center [771, 420] width 343 height 81
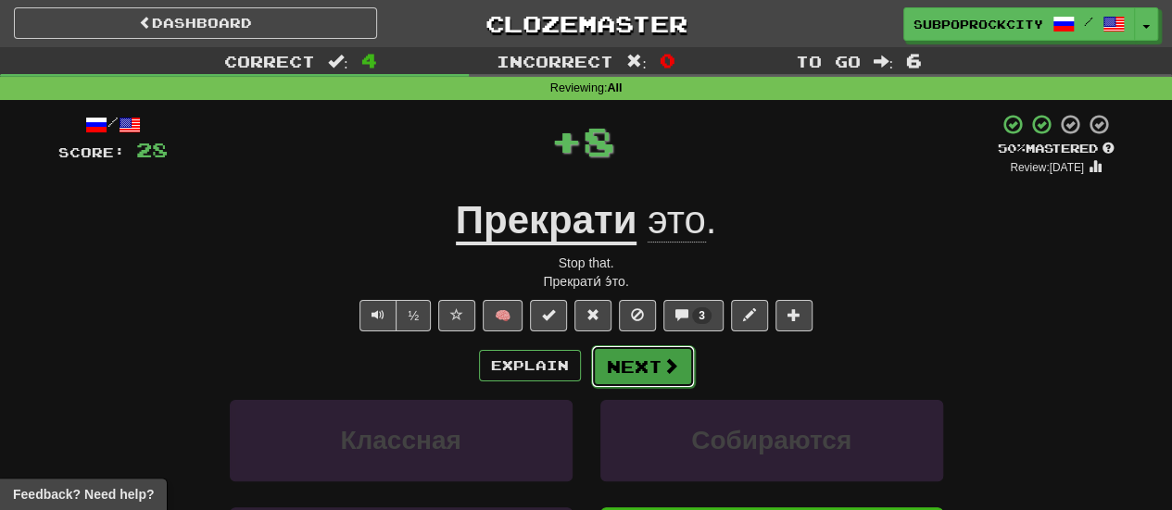
click at [618, 368] on button "Next" at bounding box center [643, 367] width 104 height 43
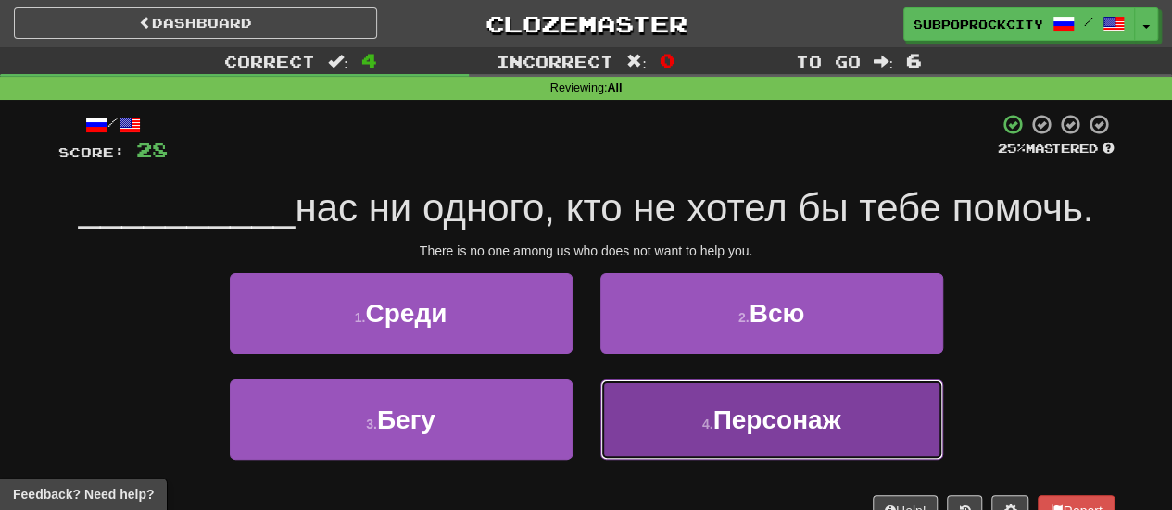
click at [639, 424] on button "4 . Персонаж" at bounding box center [771, 420] width 343 height 81
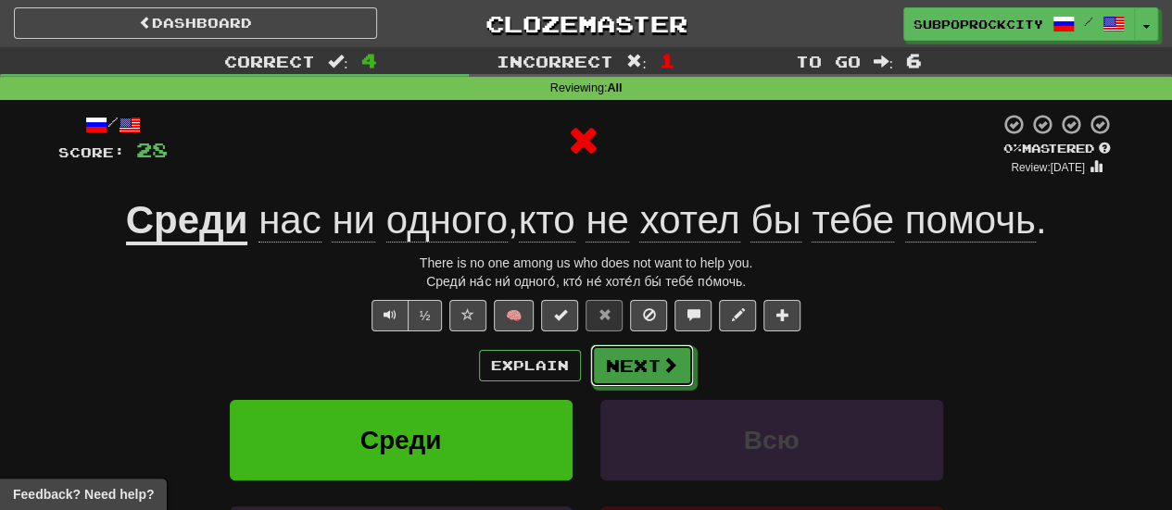
click at [632, 382] on button "Next" at bounding box center [642, 366] width 104 height 43
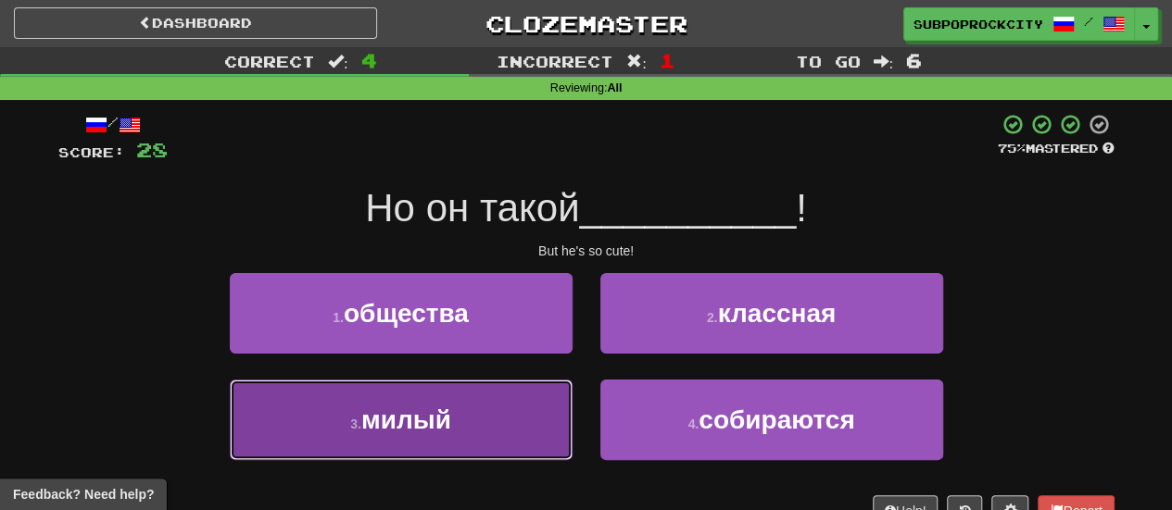
click at [548, 403] on button "3 . милый" at bounding box center [401, 420] width 343 height 81
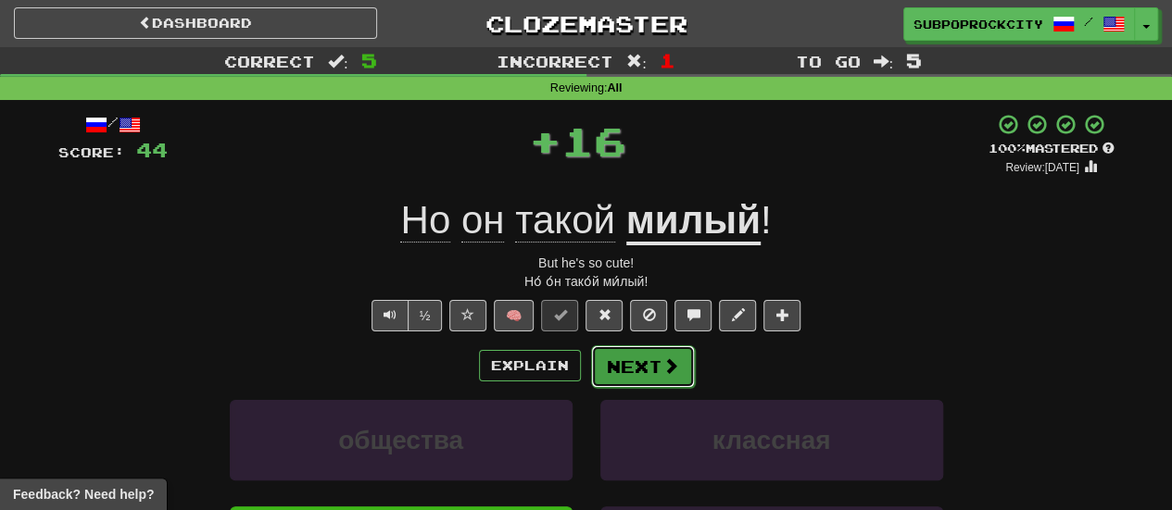
click at [635, 365] on button "Next" at bounding box center [643, 367] width 104 height 43
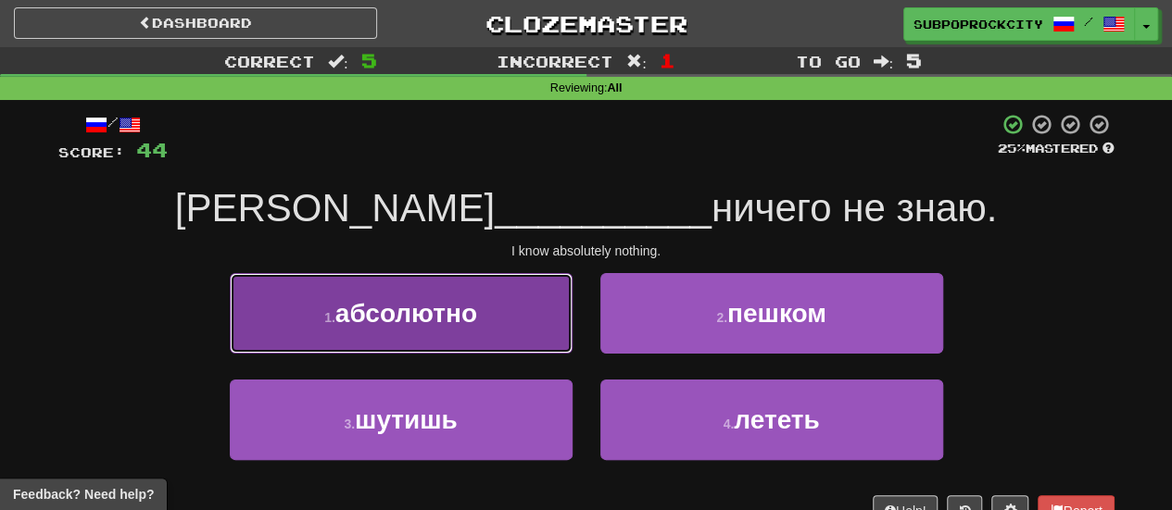
click at [552, 332] on button "1 . абсолютно" at bounding box center [401, 313] width 343 height 81
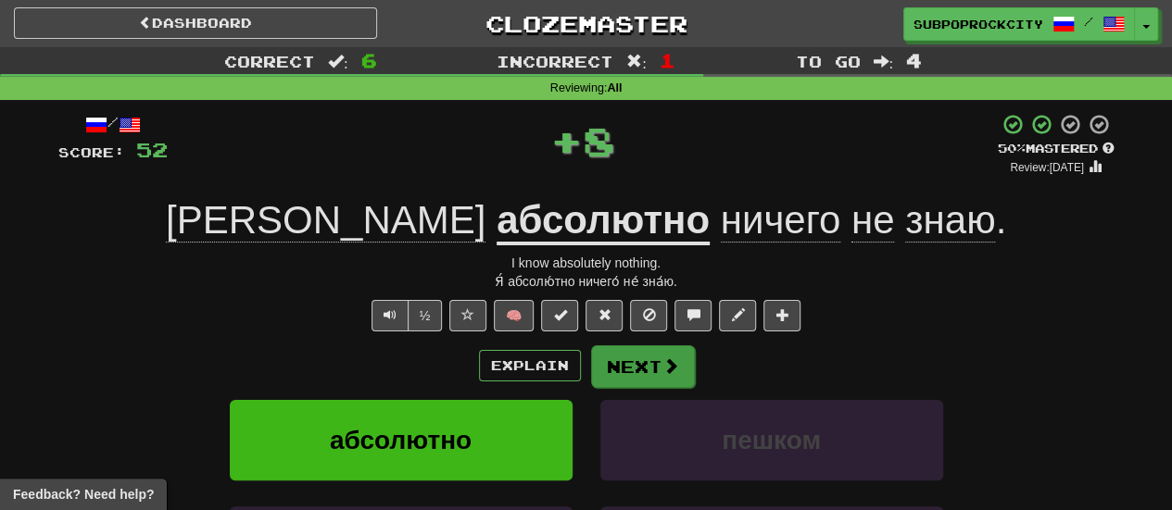
click at [621, 345] on div "Explain Next" at bounding box center [586, 366] width 1056 height 43
click at [623, 349] on button "Next" at bounding box center [643, 367] width 104 height 43
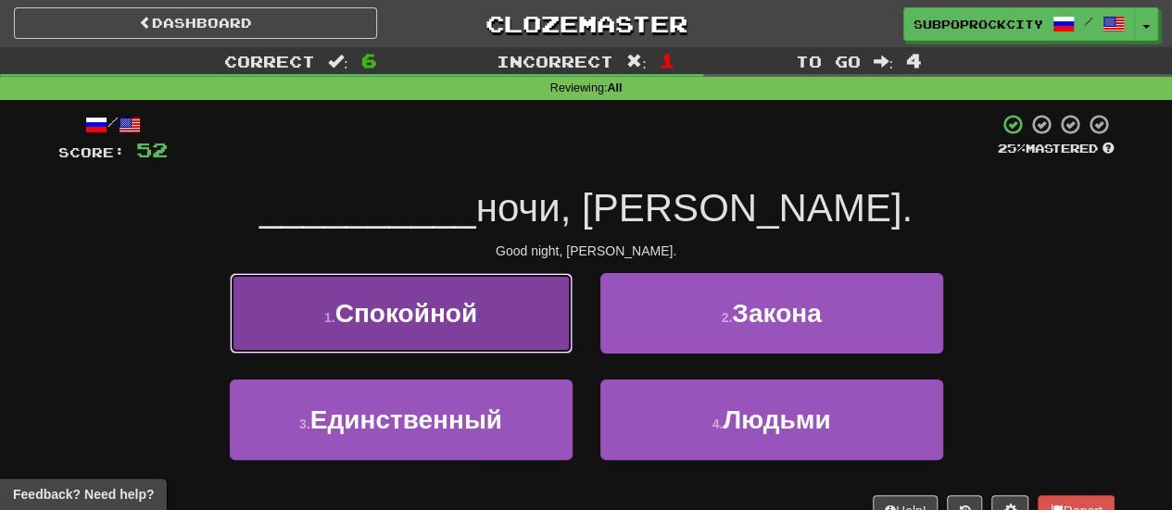
click at [552, 349] on button "1 . Спокойной" at bounding box center [401, 313] width 343 height 81
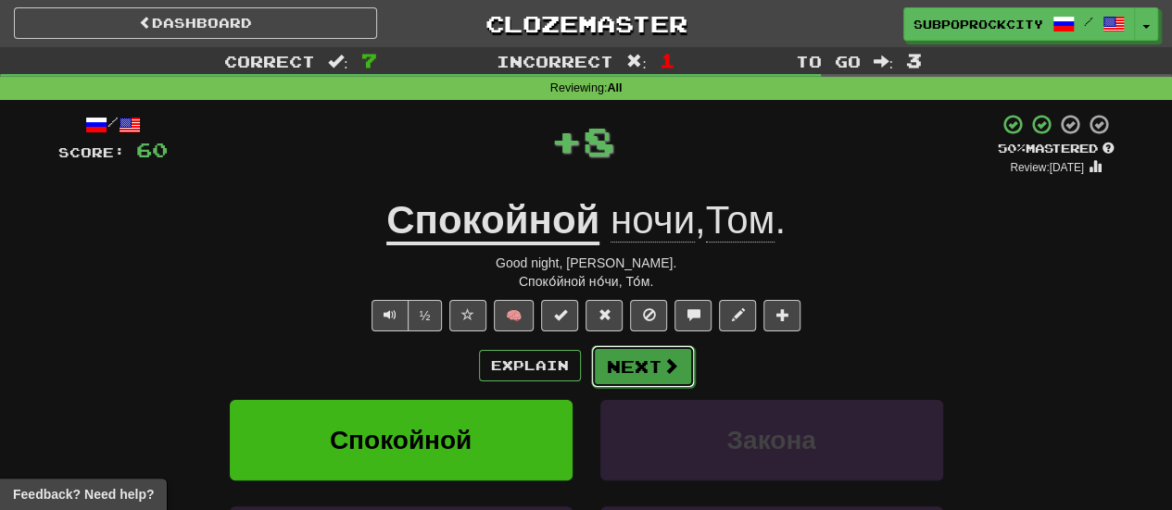
click at [642, 362] on button "Next" at bounding box center [643, 367] width 104 height 43
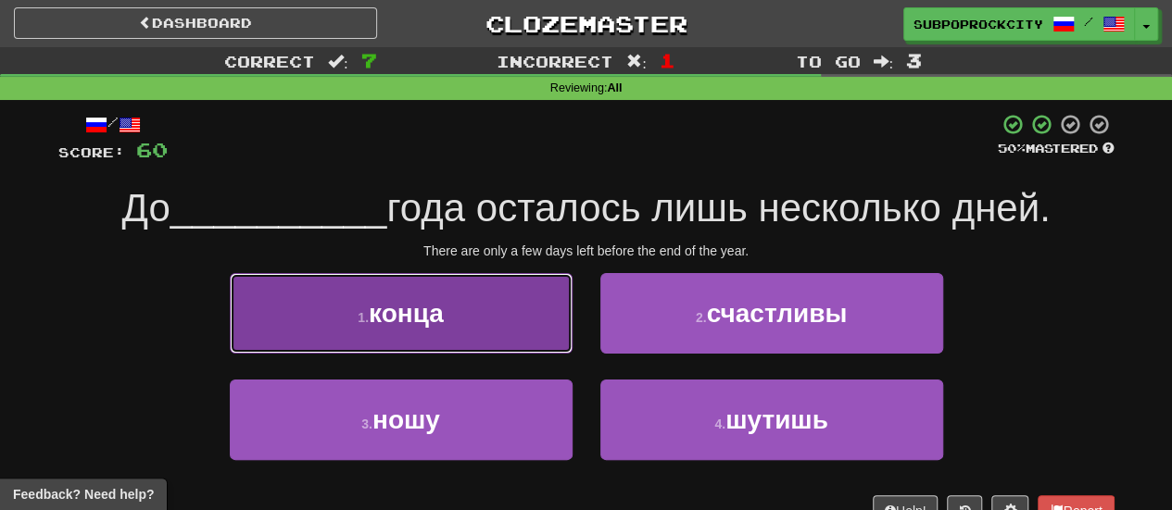
click at [546, 346] on button "1 . конца" at bounding box center [401, 313] width 343 height 81
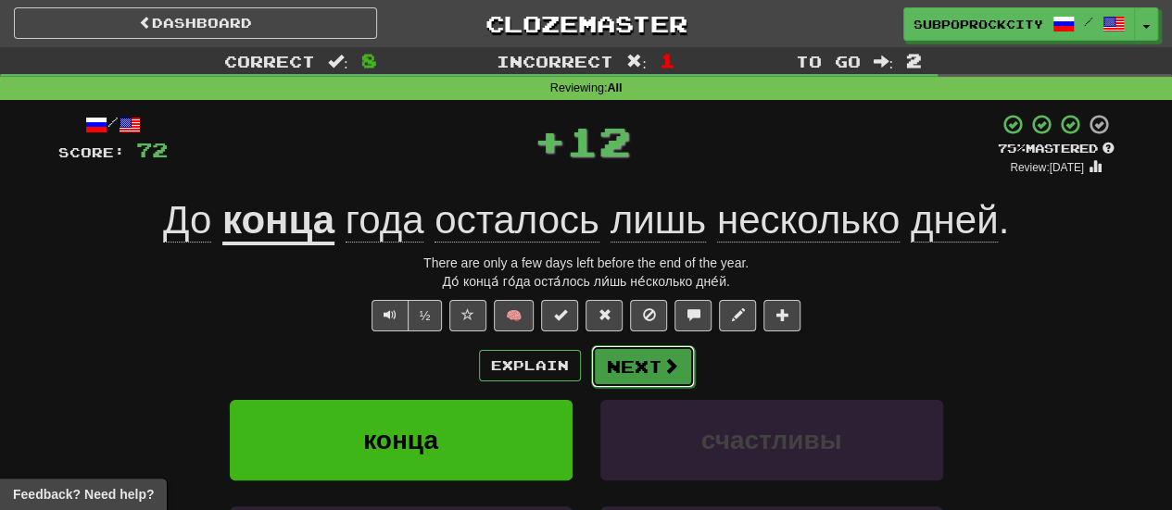
click at [621, 359] on button "Next" at bounding box center [643, 367] width 104 height 43
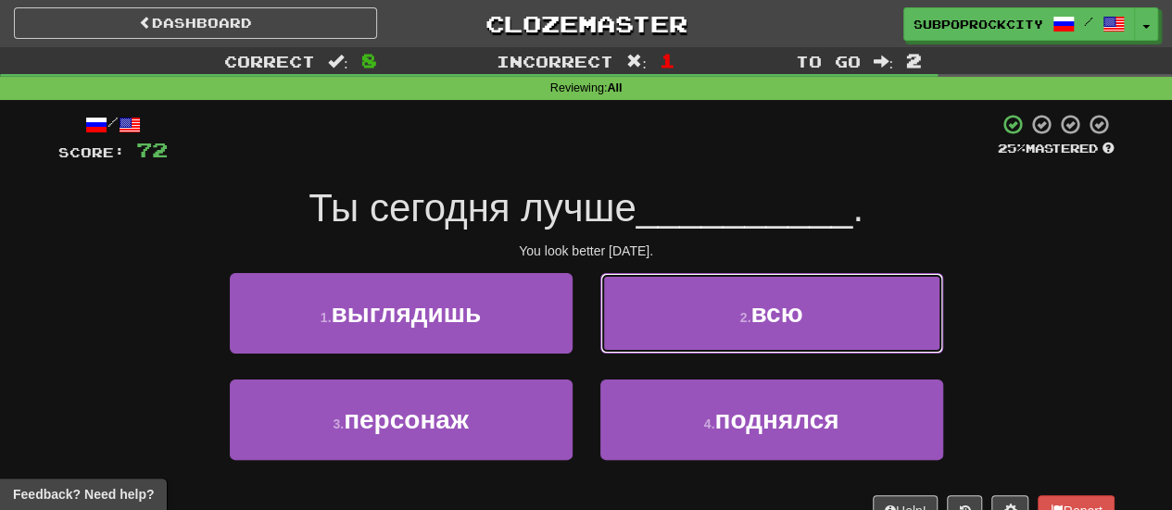
click at [637, 343] on button "2 . всю" at bounding box center [771, 313] width 343 height 81
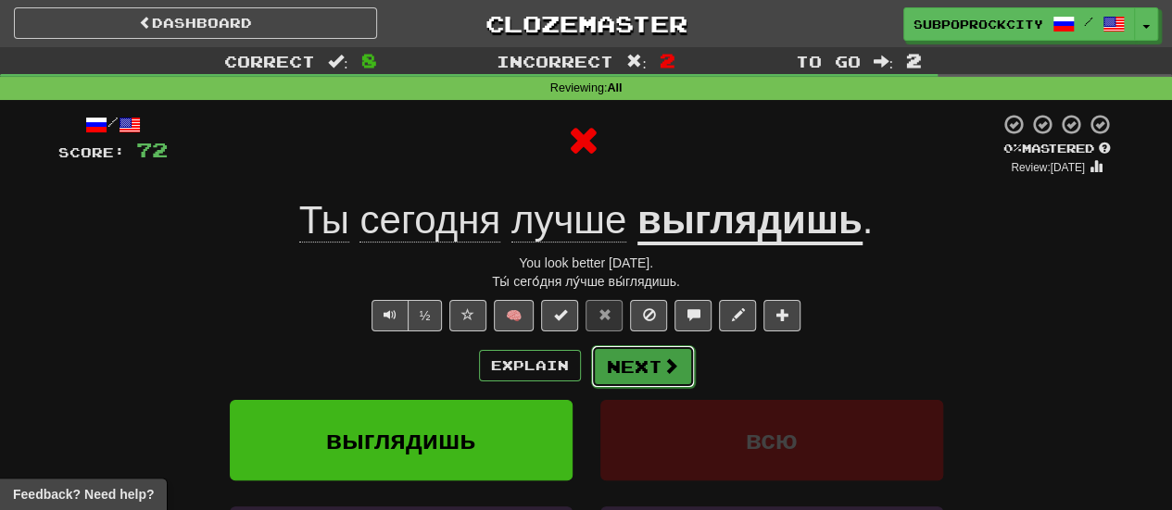
click at [636, 360] on button "Next" at bounding box center [643, 367] width 104 height 43
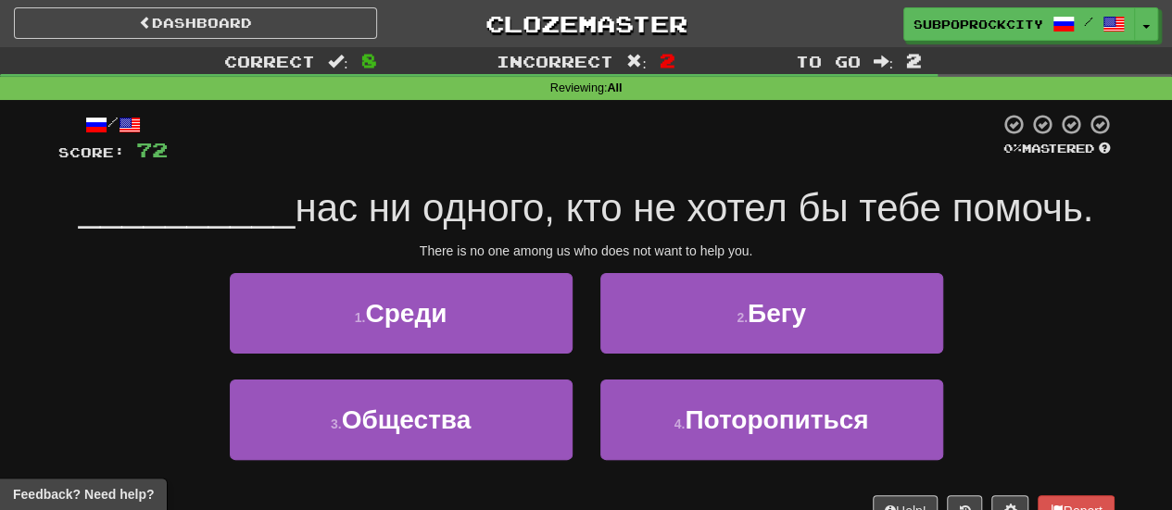
click at [534, 355] on div "1 . Среди" at bounding box center [401, 326] width 371 height 107
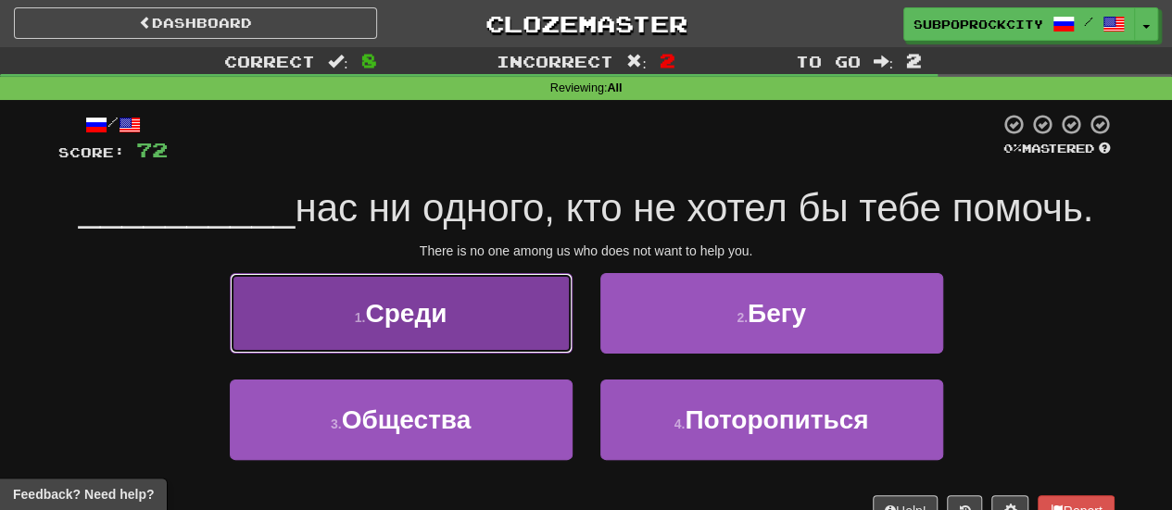
click at [566, 336] on button "1 . Среди" at bounding box center [401, 313] width 343 height 81
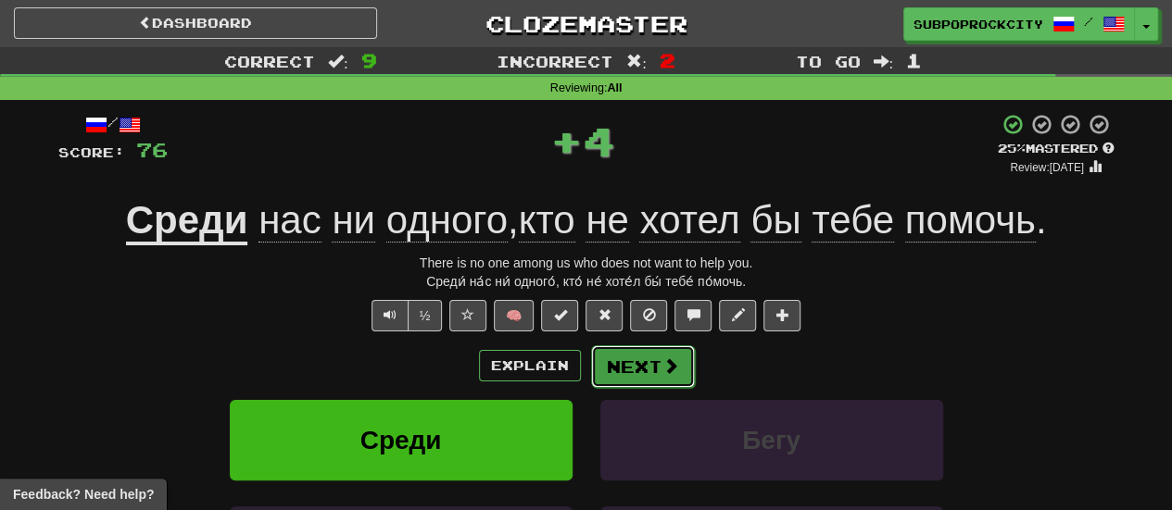
click at [606, 360] on button "Next" at bounding box center [643, 367] width 104 height 43
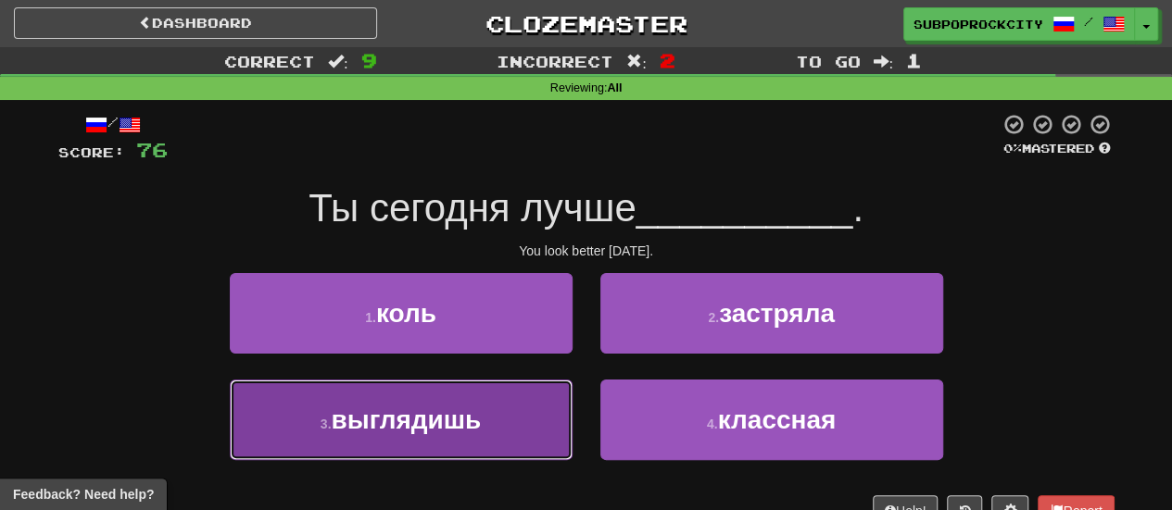
click at [528, 411] on button "3 . выглядишь" at bounding box center [401, 420] width 343 height 81
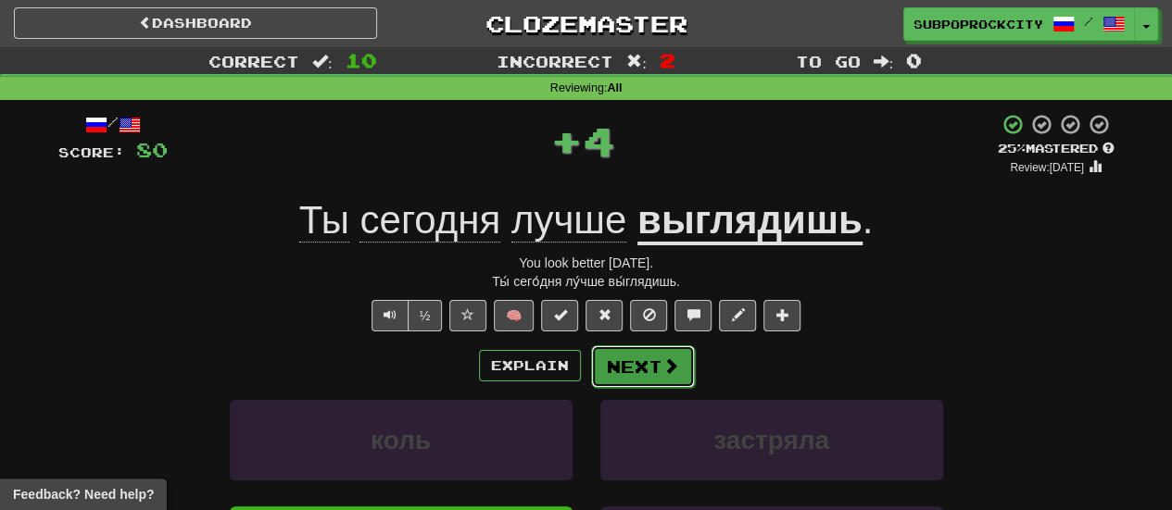
click at [610, 371] on button "Next" at bounding box center [643, 367] width 104 height 43
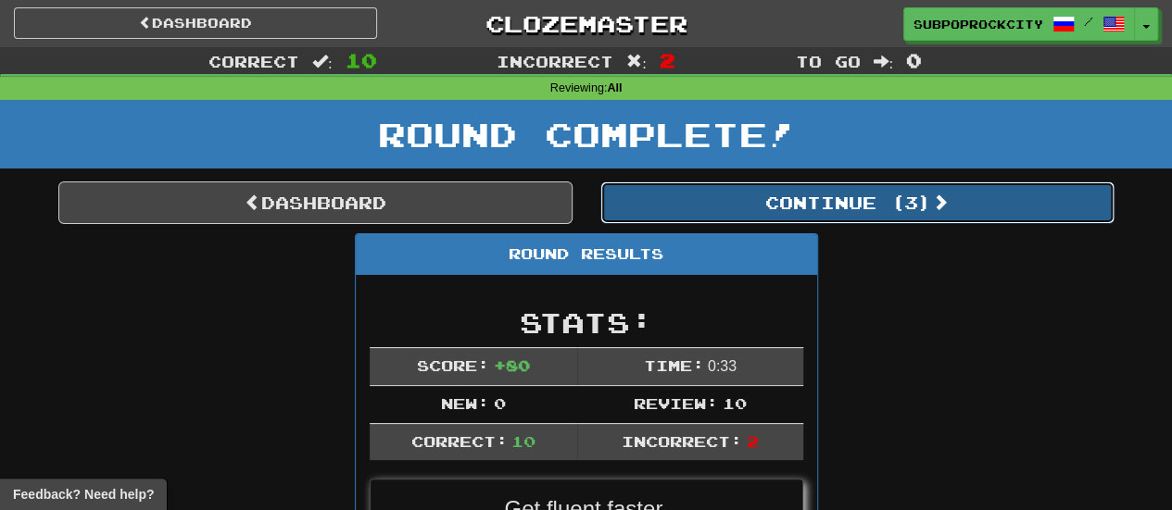
click at [664, 208] on button "Continue ( 3 )" at bounding box center [857, 203] width 514 height 43
